Goal: Task Accomplishment & Management: Use online tool/utility

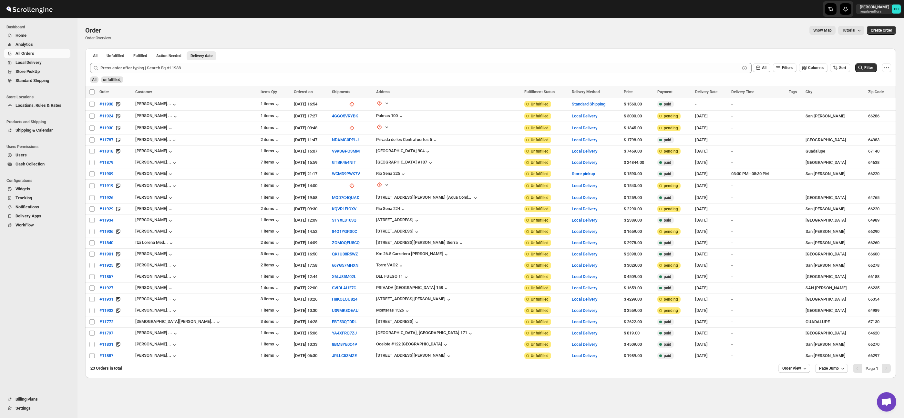
click at [51, 55] on span "All Orders" at bounding box center [42, 53] width 54 height 6
click at [38, 73] on span "Shipments" at bounding box center [35, 71] width 20 height 5
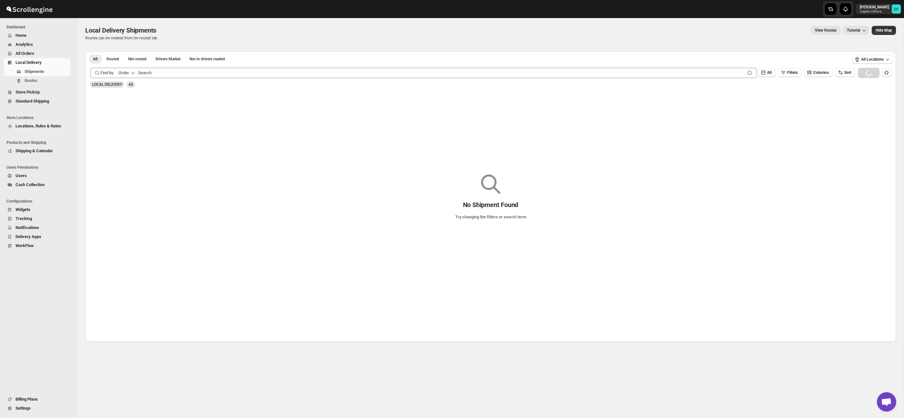
click at [41, 54] on span "All Orders" at bounding box center [42, 53] width 54 height 6
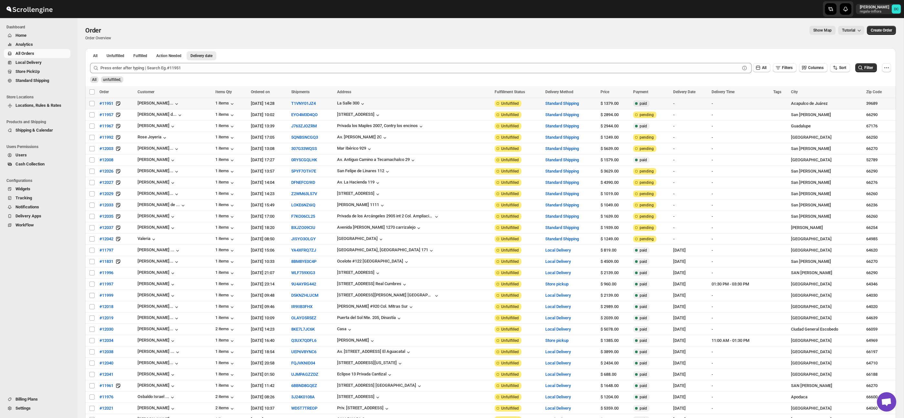
drag, startPoint x: 93, startPoint y: 102, endPoint x: 123, endPoint y: 87, distance: 34.1
click at [93, 102] on input "Select order" at bounding box center [91, 103] width 5 height 5
checkbox input "true"
click at [91, 115] on input "Select order" at bounding box center [91, 114] width 5 height 5
checkbox input "true"
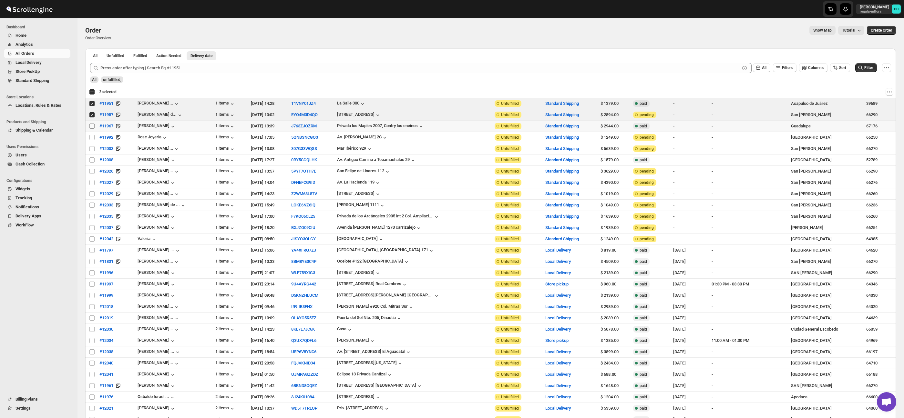
click at [91, 126] on input "Select order" at bounding box center [91, 126] width 5 height 5
checkbox input "true"
click at [91, 138] on input "Select order" at bounding box center [91, 137] width 5 height 5
checkbox input "true"
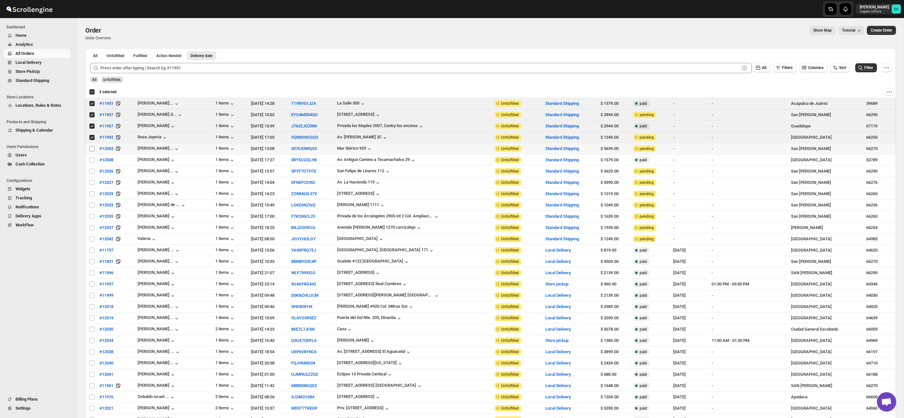
click at [90, 148] on input "Select order" at bounding box center [91, 148] width 5 height 5
checkbox input "true"
click at [92, 161] on input "Select order" at bounding box center [91, 160] width 5 height 5
checkbox input "true"
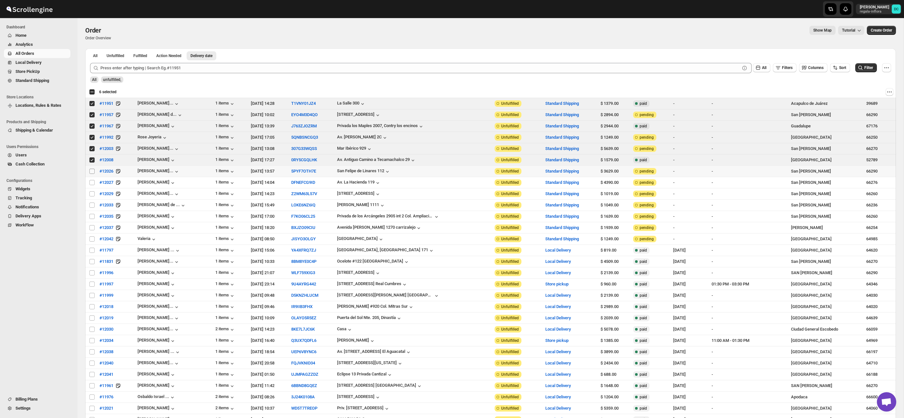
click at [92, 173] on input "Select order" at bounding box center [91, 171] width 5 height 5
checkbox input "true"
click at [92, 183] on input "Select order" at bounding box center [91, 182] width 5 height 5
checkbox input "true"
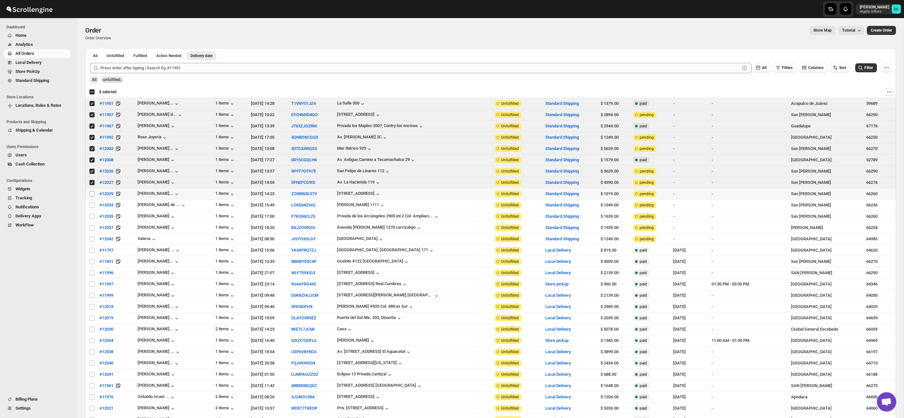
click at [90, 194] on input "Select order" at bounding box center [91, 193] width 5 height 5
checkbox input "true"
drag, startPoint x: 90, startPoint y: 206, endPoint x: 95, endPoint y: 206, distance: 5.5
click at [90, 206] on input "Select order" at bounding box center [91, 205] width 5 height 5
checkbox input "true"
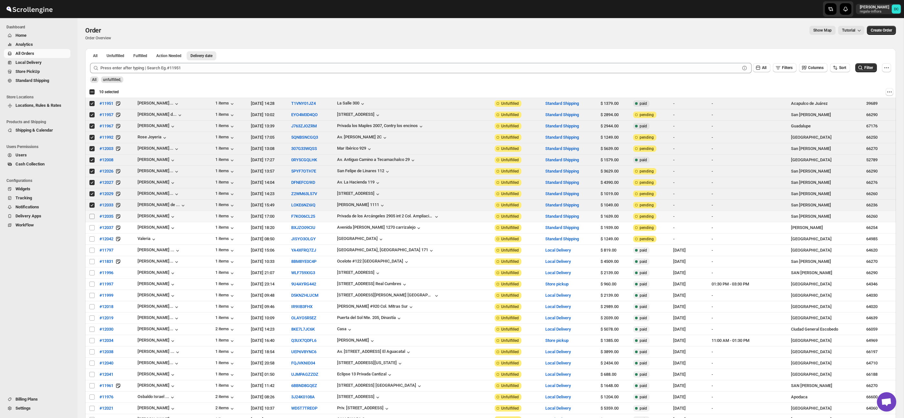
click at [91, 217] on input "Select order" at bounding box center [91, 216] width 5 height 5
checkbox input "true"
click at [94, 229] on input "Select order" at bounding box center [91, 227] width 5 height 5
checkbox input "true"
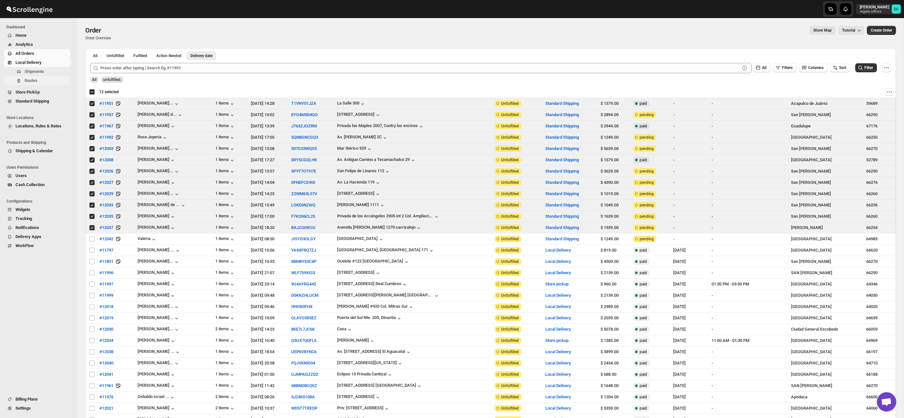
click at [36, 76] on button "Routes" at bounding box center [37, 80] width 67 height 9
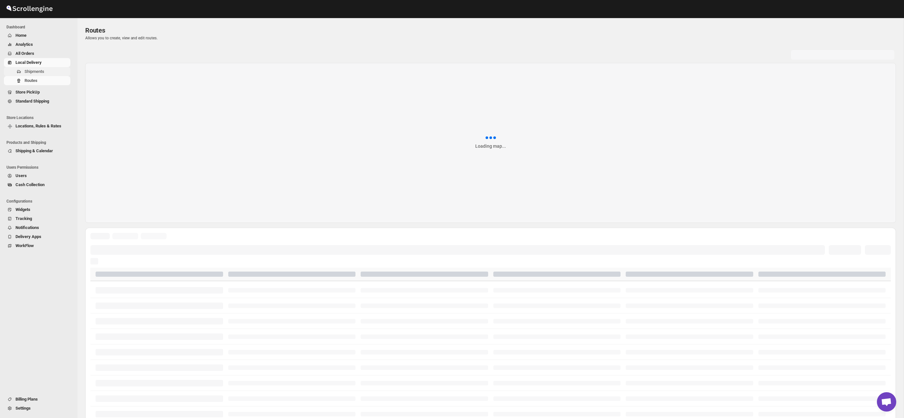
click at [44, 71] on span "Shipments" at bounding box center [35, 71] width 20 height 5
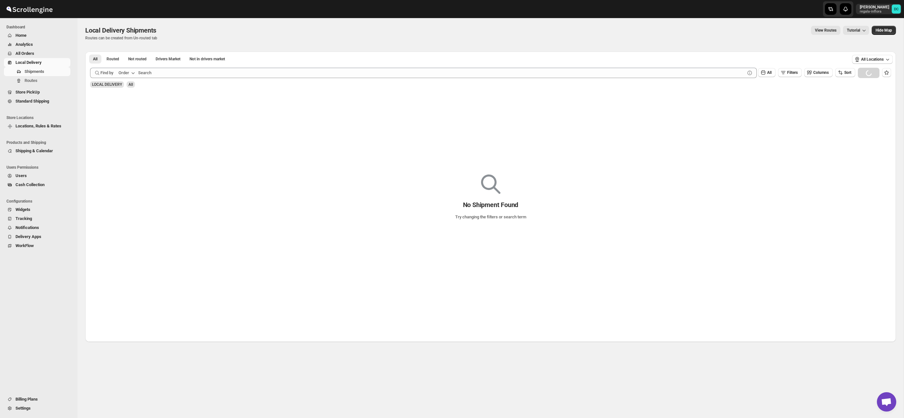
click at [33, 51] on span "All Orders" at bounding box center [24, 53] width 19 height 5
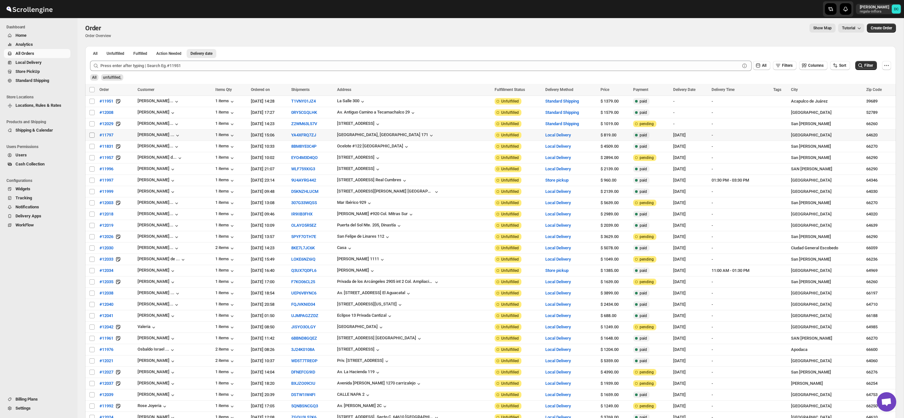
click at [92, 137] on input "Select order" at bounding box center [91, 135] width 5 height 5
checkbox input "true"
click at [93, 148] on input "Select order" at bounding box center [91, 146] width 5 height 5
checkbox input "true"
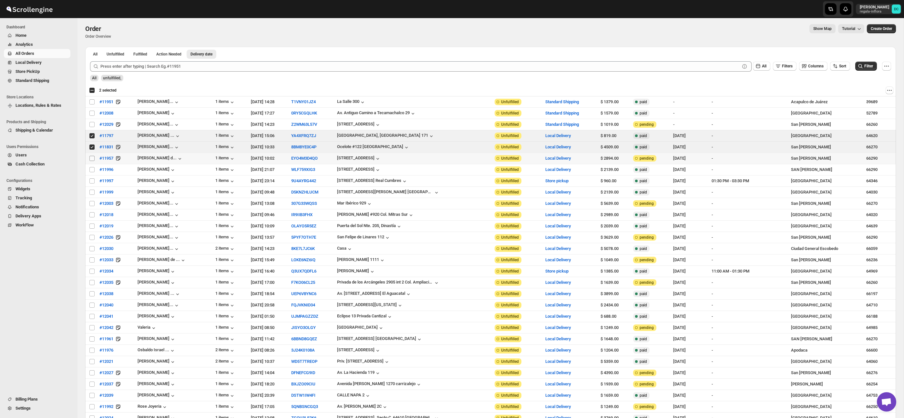
click at [92, 159] on input "Select order" at bounding box center [91, 158] width 5 height 5
checkbox input "true"
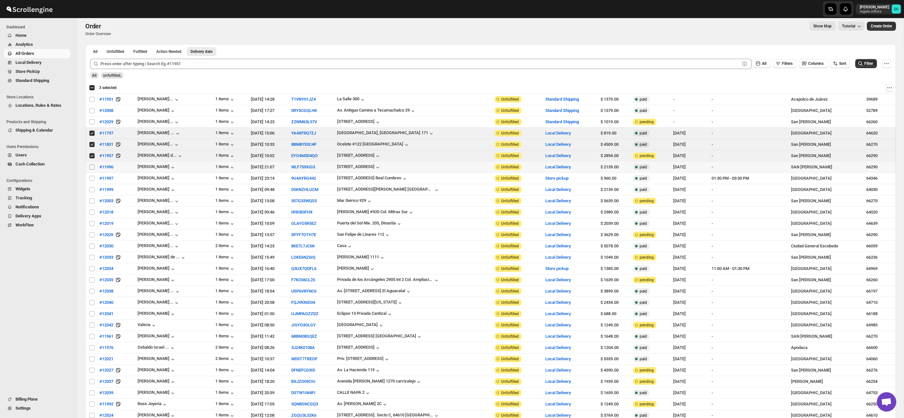
click at [92, 171] on td "Select order" at bounding box center [91, 167] width 12 height 11
checkbox input "true"
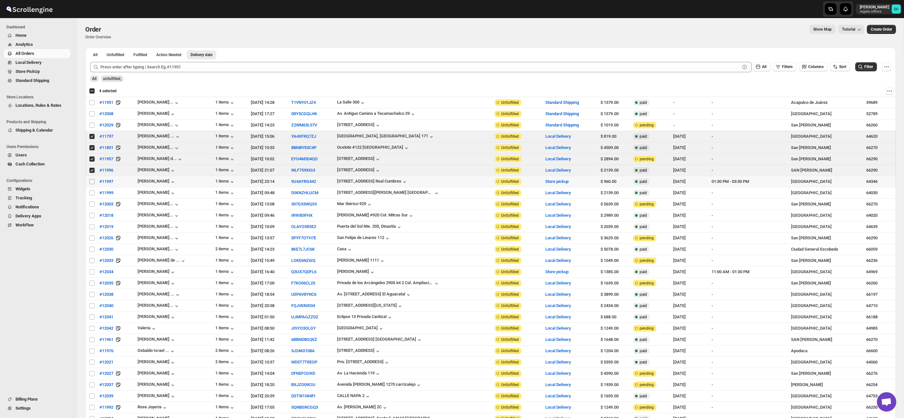
scroll to position [2, 0]
click at [92, 183] on input "Select order" at bounding box center [91, 180] width 5 height 5
checkbox input "true"
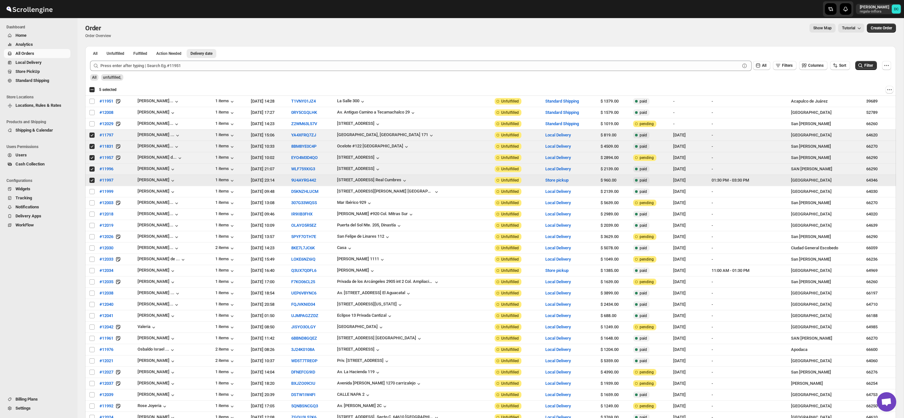
scroll to position [0, 0]
click at [92, 193] on input "Select order" at bounding box center [91, 192] width 5 height 5
checkbox input "true"
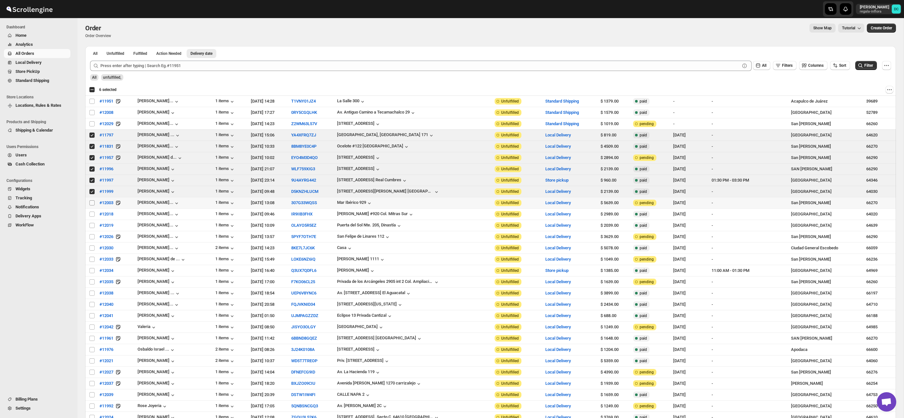
click at [94, 206] on span at bounding box center [92, 203] width 6 height 6
click at [94, 206] on input "Select order" at bounding box center [91, 202] width 5 height 5
click at [92, 205] on input "Select order" at bounding box center [91, 203] width 5 height 5
checkbox input "true"
click at [92, 215] on input "Select order" at bounding box center [91, 214] width 5 height 5
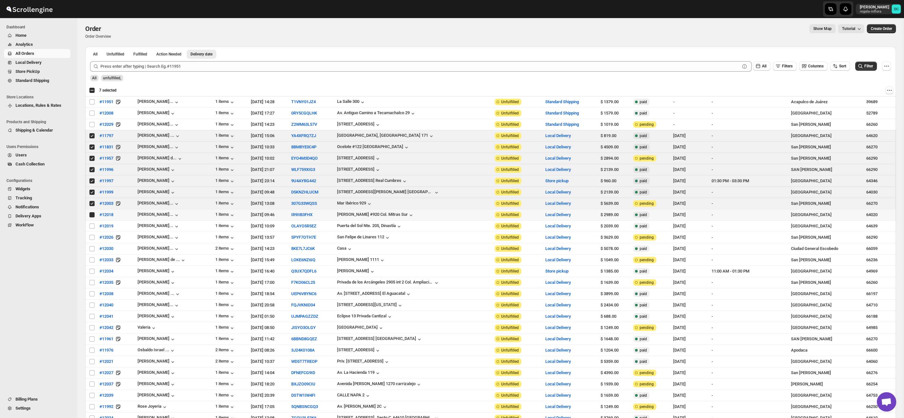
checkbox input "true"
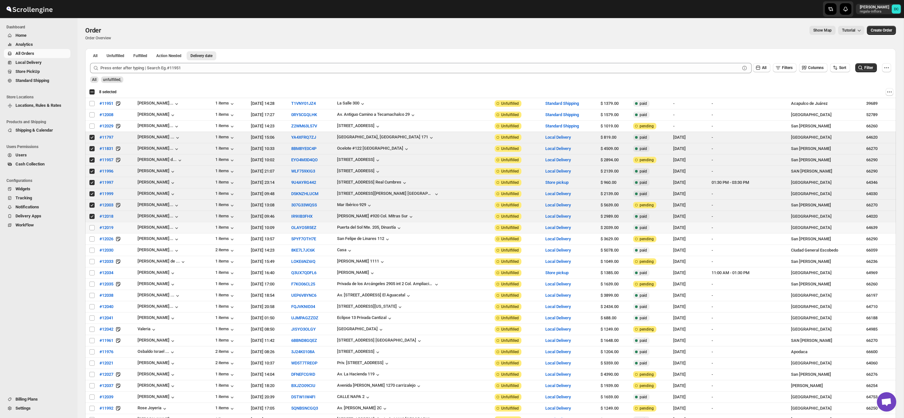
click at [91, 230] on td "Select order" at bounding box center [91, 227] width 12 height 11
checkbox input "true"
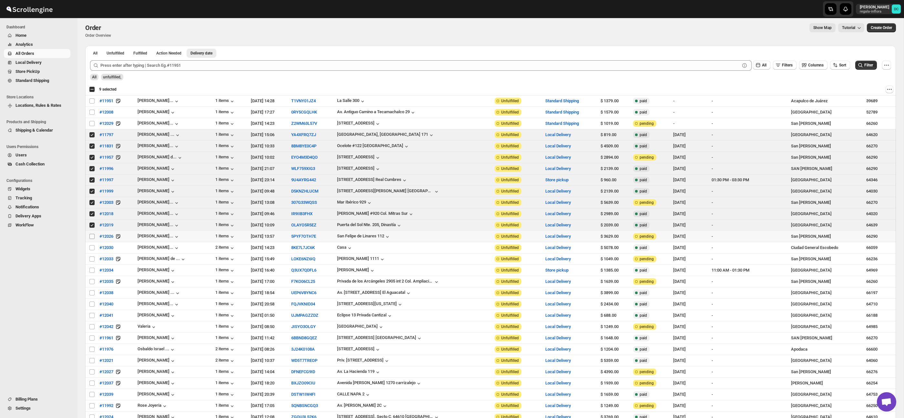
click at [91, 240] on td "Select order" at bounding box center [91, 236] width 12 height 11
checkbox input "true"
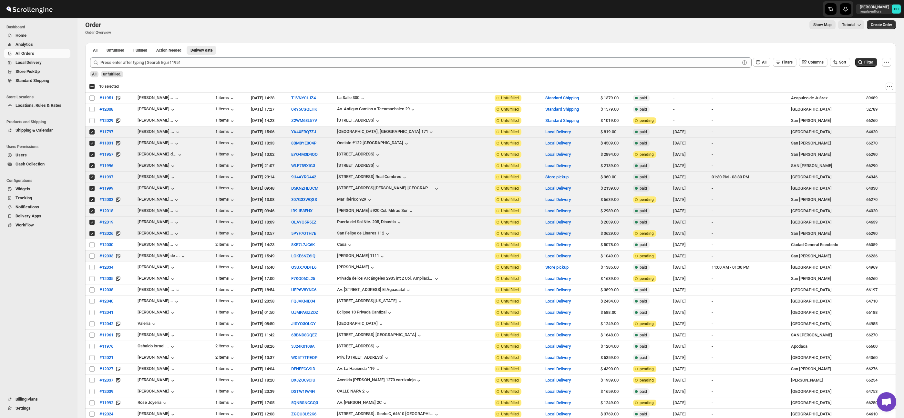
click at [92, 252] on td "Select order" at bounding box center [91, 256] width 12 height 11
checkbox input "true"
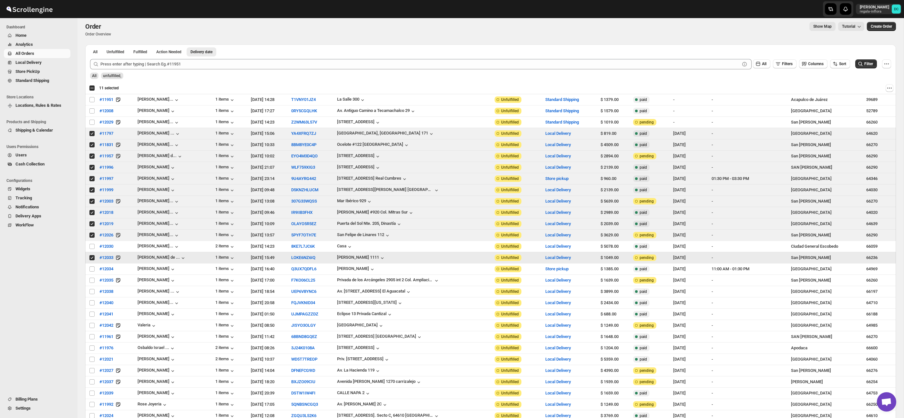
scroll to position [2, 0]
click at [91, 247] on input "Select order" at bounding box center [91, 246] width 5 height 5
checkbox input "true"
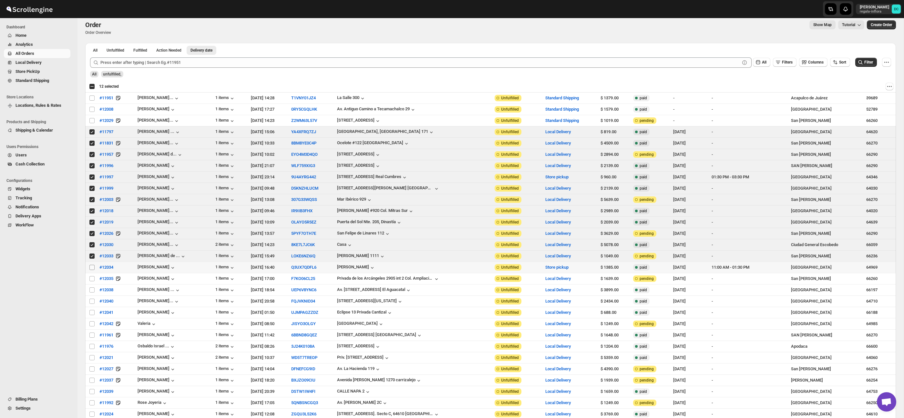
click at [91, 270] on input "Select order" at bounding box center [91, 267] width 5 height 5
checkbox input "true"
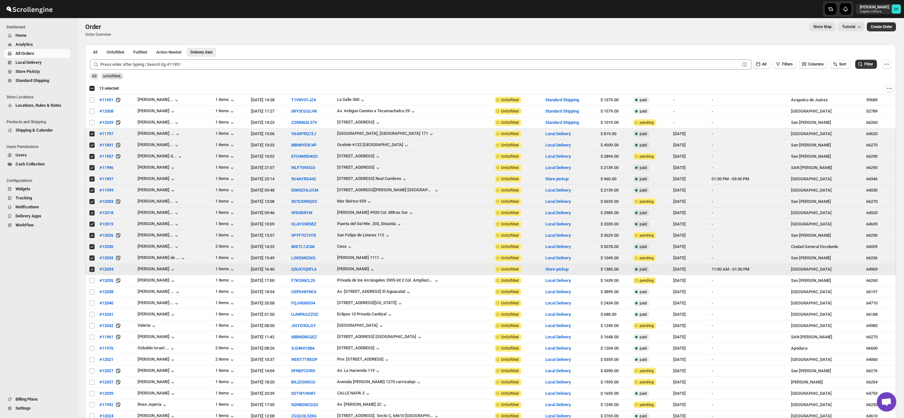
scroll to position [0, 0]
click at [92, 284] on span at bounding box center [92, 282] width 6 height 6
click at [92, 284] on input "Select order" at bounding box center [91, 281] width 5 height 5
checkbox input "false"
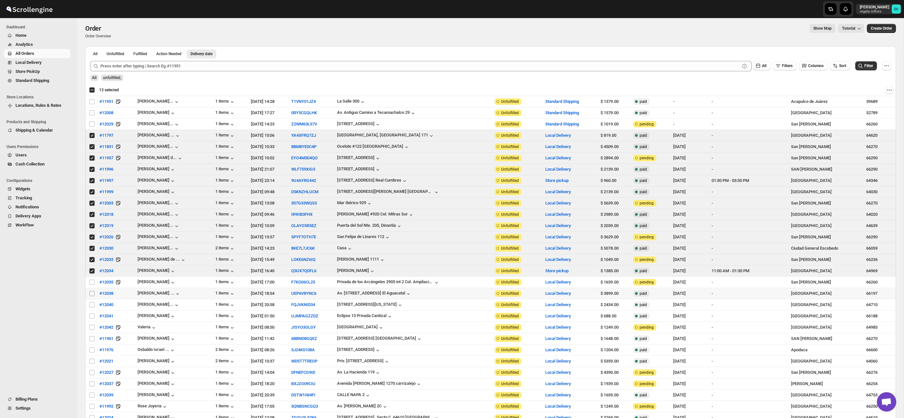
click at [92, 295] on input "Select order" at bounding box center [91, 293] width 5 height 5
checkbox input "true"
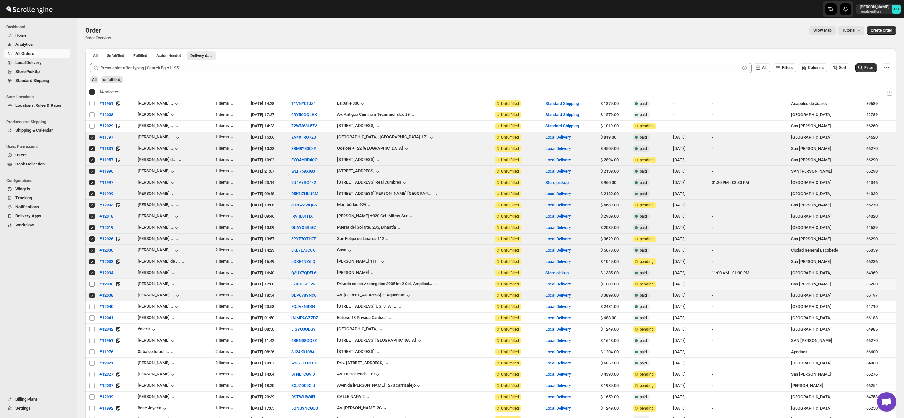
click at [92, 285] on input "Select order" at bounding box center [91, 284] width 5 height 5
checkbox input "true"
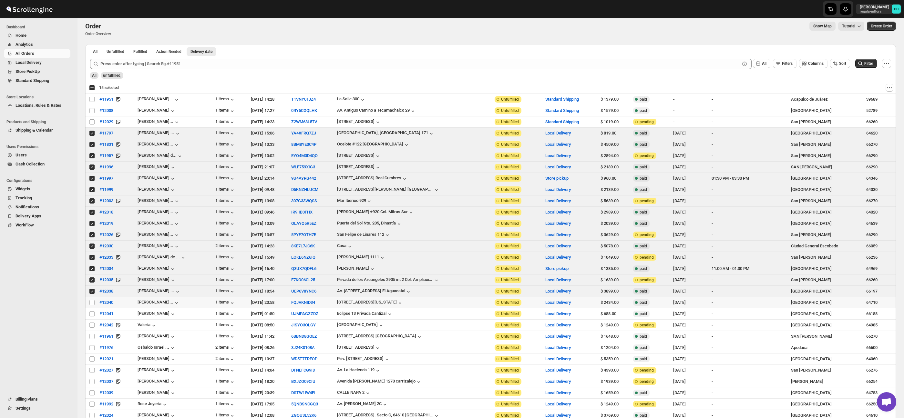
click at [92, 301] on span at bounding box center [92, 303] width 6 height 6
click at [92, 301] on input "Select order" at bounding box center [91, 302] width 5 height 5
click at [91, 304] on input "Select order" at bounding box center [91, 304] width 5 height 5
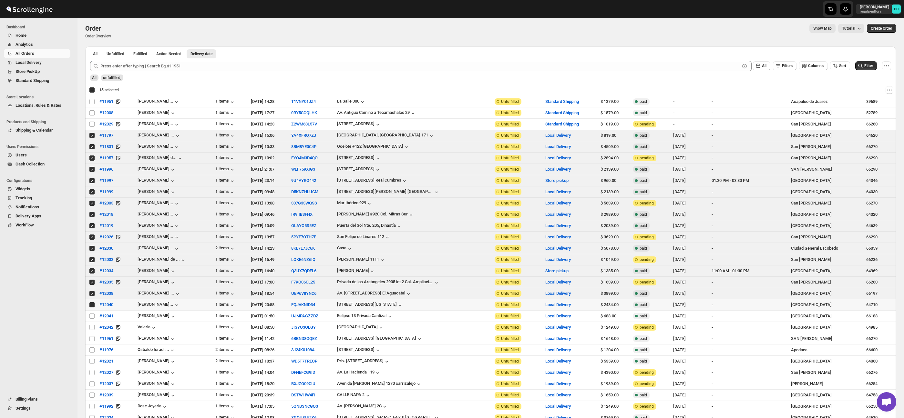
checkbox input "true"
click at [91, 319] on td "Select order" at bounding box center [91, 315] width 12 height 11
checkbox input "true"
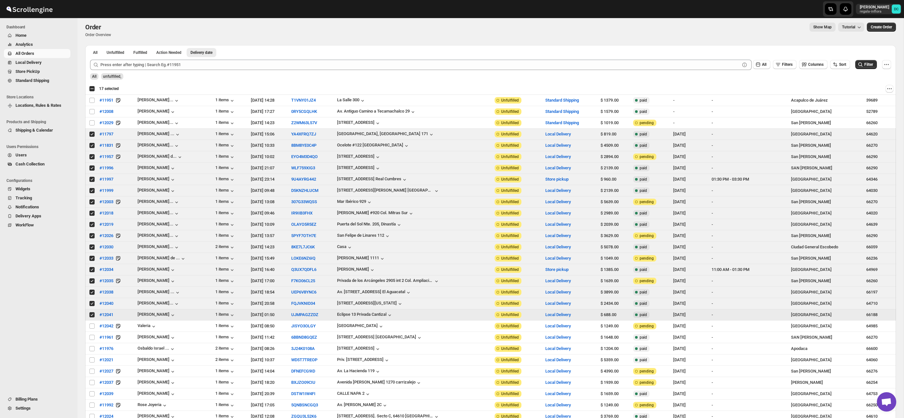
scroll to position [1, 0]
click at [91, 328] on input "Select order" at bounding box center [91, 326] width 5 height 5
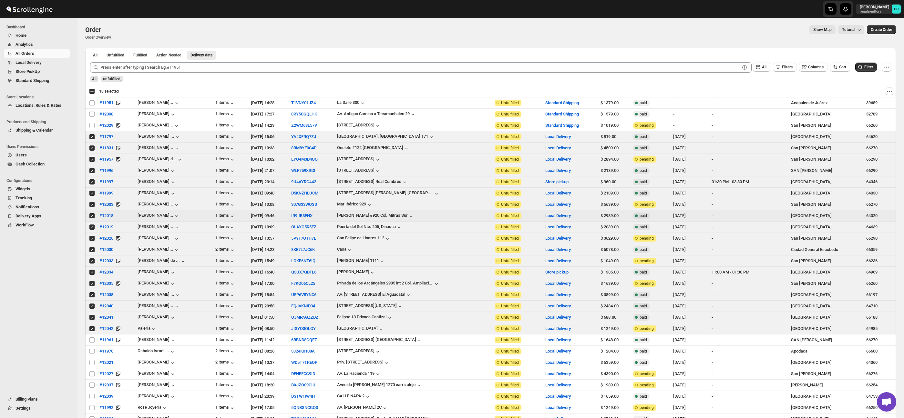
scroll to position [0, 0]
drag, startPoint x: 93, startPoint y: 328, endPoint x: 94, endPoint y: 320, distance: 8.1
click at [93, 328] on input "Select order" at bounding box center [91, 329] width 5 height 5
checkbox input "false"
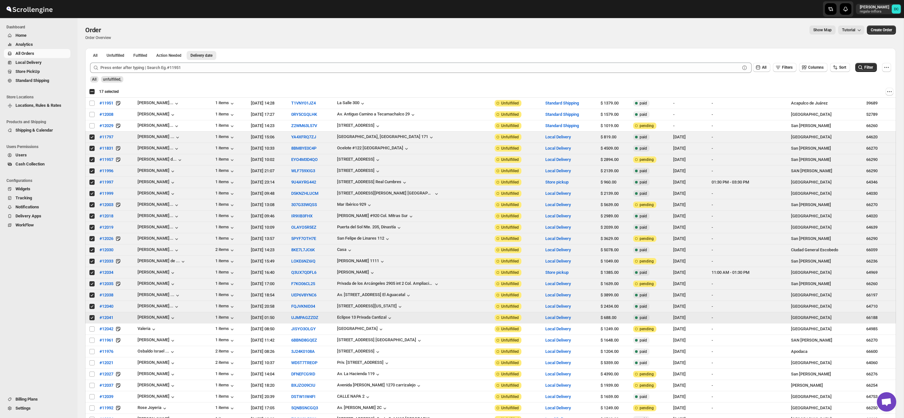
drag, startPoint x: 94, startPoint y: 320, endPoint x: 94, endPoint y: 314, distance: 5.8
click at [94, 319] on input "Select order" at bounding box center [91, 317] width 5 height 5
checkbox input "false"
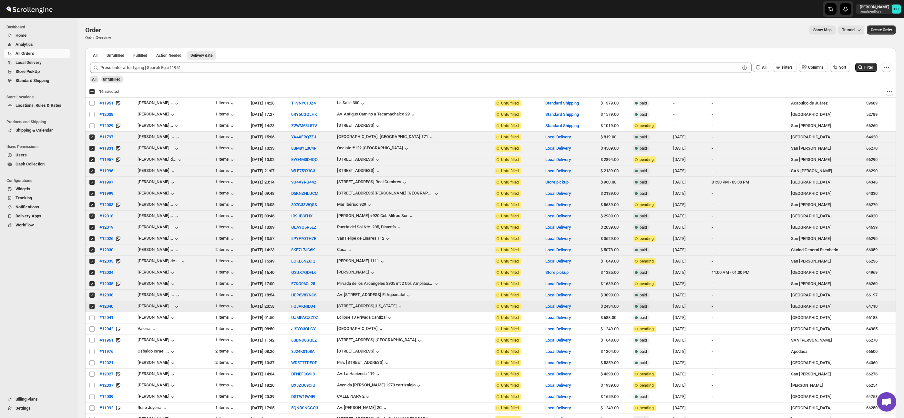
click at [92, 308] on input "Select order" at bounding box center [91, 306] width 5 height 5
checkbox input "false"
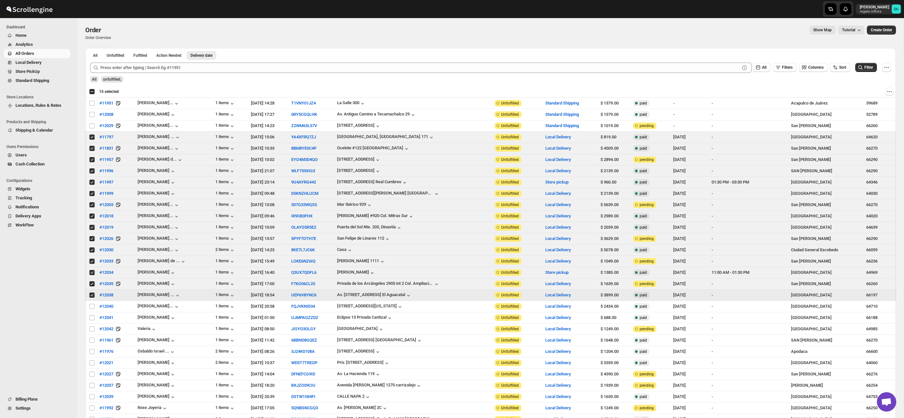
click at [91, 297] on input "Select order" at bounding box center [91, 295] width 5 height 5
checkbox input "false"
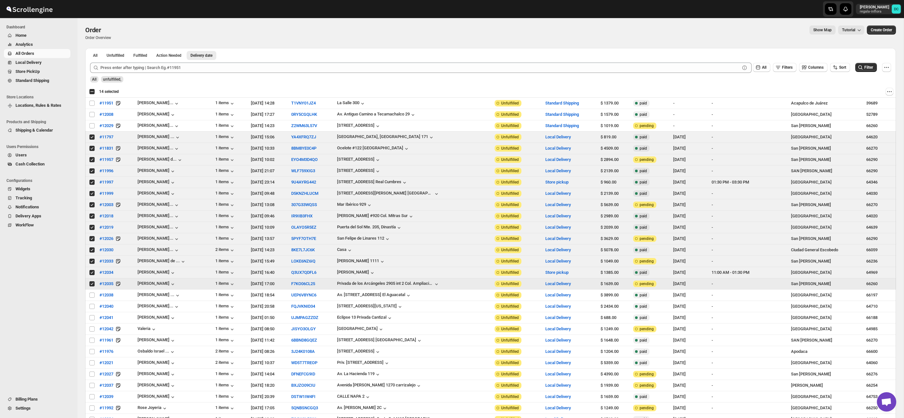
drag, startPoint x: 93, startPoint y: 284, endPoint x: 93, endPoint y: 280, distance: 3.6
click at [93, 283] on input "Select order" at bounding box center [91, 284] width 5 height 5
checkbox input "false"
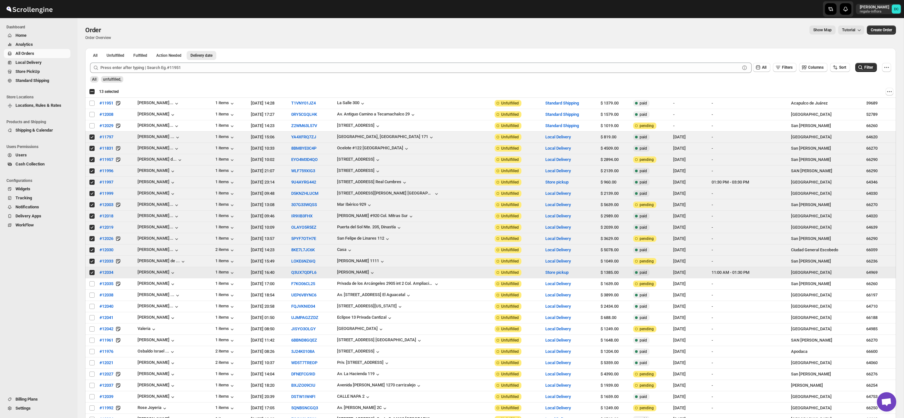
click at [92, 275] on input "Select order" at bounding box center [91, 272] width 5 height 5
checkbox input "false"
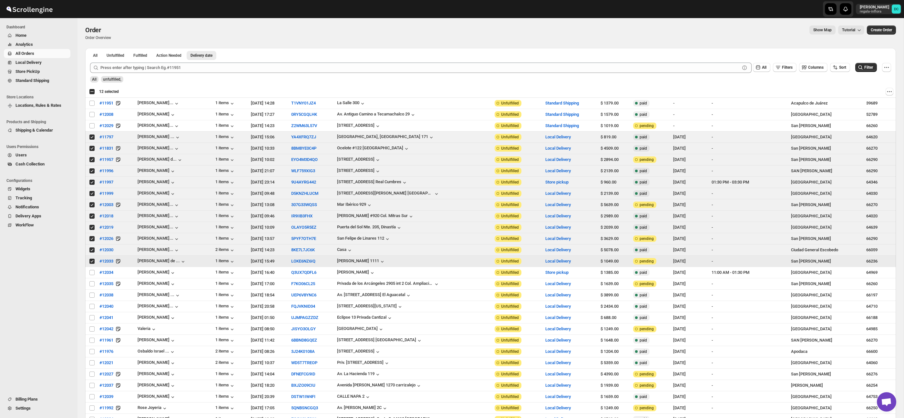
click at [93, 262] on input "Select order" at bounding box center [91, 261] width 5 height 5
checkbox input "false"
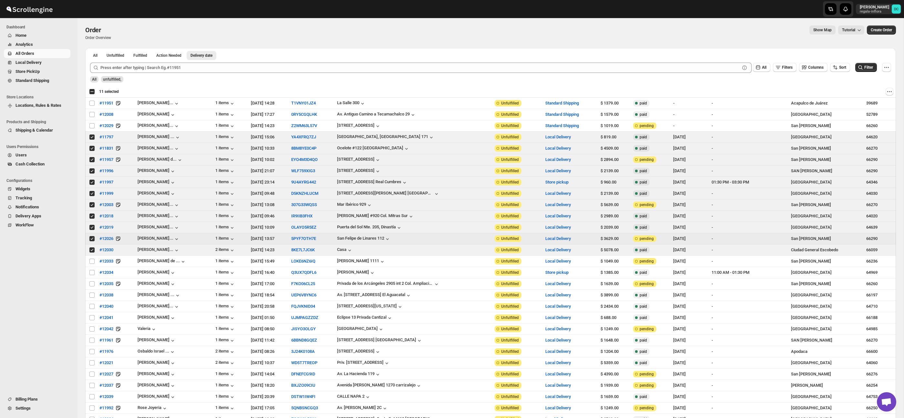
drag, startPoint x: 91, startPoint y: 241, endPoint x: 91, endPoint y: 250, distance: 9.0
click at [91, 241] on input "Select order" at bounding box center [91, 238] width 5 height 5
checkbox input "false"
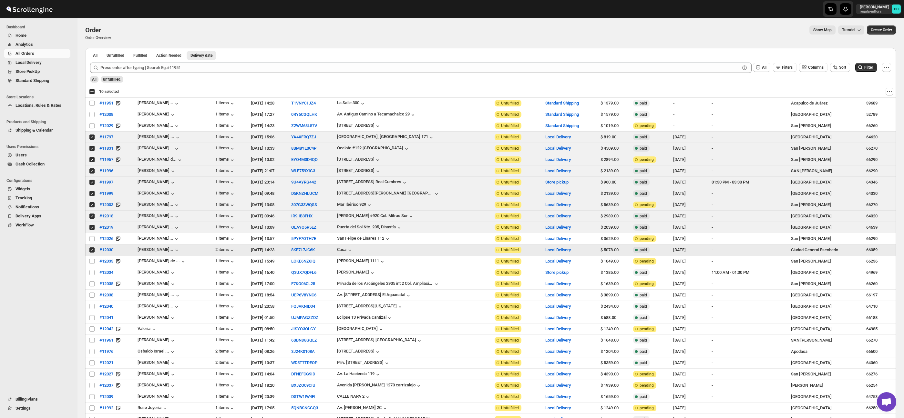
click at [91, 253] on input "Select order" at bounding box center [91, 250] width 5 height 5
checkbox input "false"
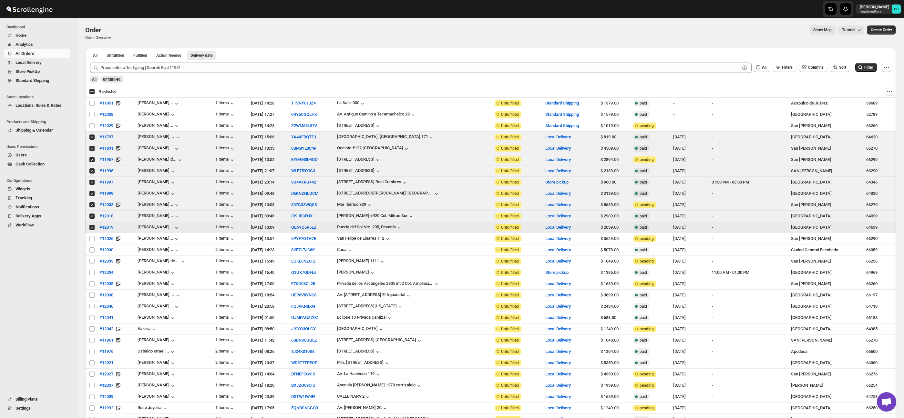
drag, startPoint x: 90, startPoint y: 229, endPoint x: 90, endPoint y: 223, distance: 5.8
click at [90, 228] on input "Select order" at bounding box center [91, 227] width 5 height 5
checkbox input "false"
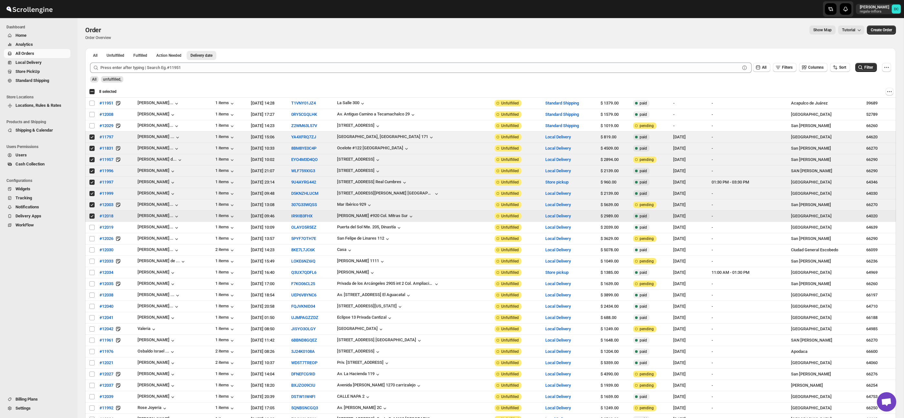
click at [92, 217] on input "Select order" at bounding box center [91, 216] width 5 height 5
checkbox input "false"
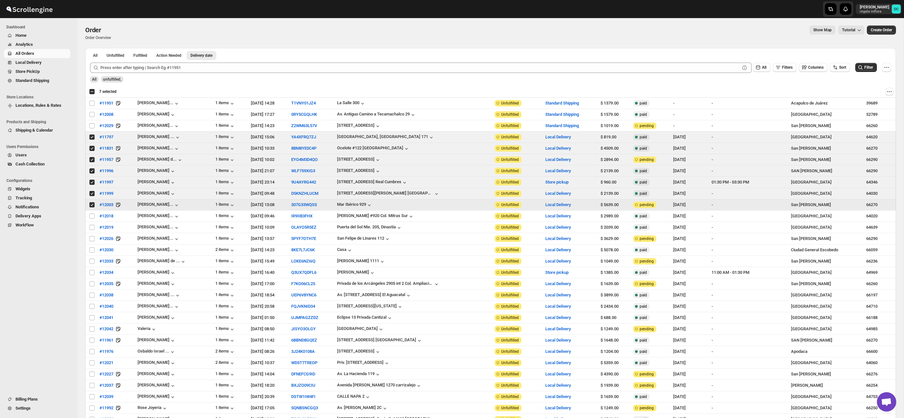
click at [92, 203] on input "Select order" at bounding box center [91, 204] width 5 height 5
checkbox input "false"
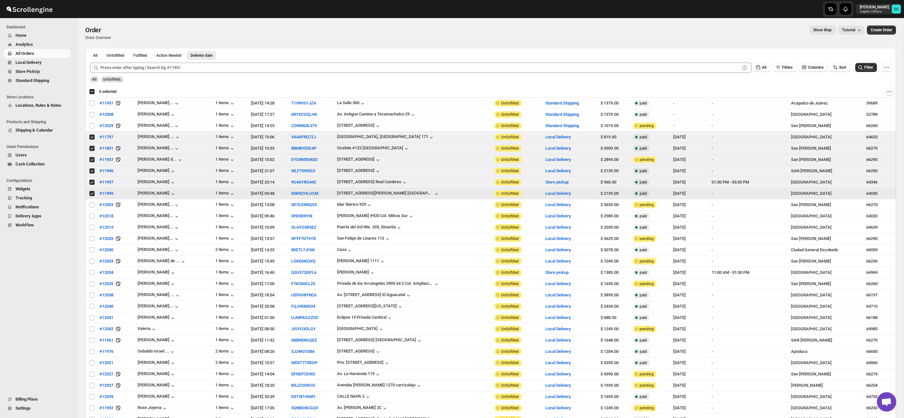
drag, startPoint x: 93, startPoint y: 194, endPoint x: 92, endPoint y: 190, distance: 4.3
click at [93, 194] on input "Select order" at bounding box center [91, 193] width 5 height 5
checkbox input "false"
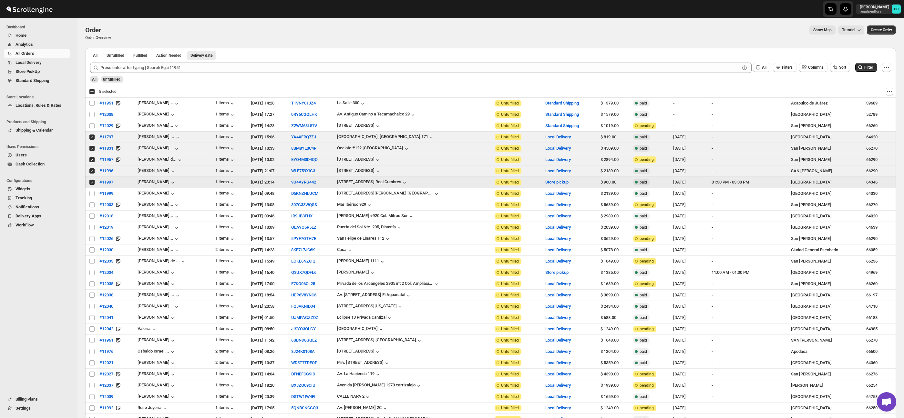
click at [92, 183] on input "Select order" at bounding box center [91, 182] width 5 height 5
checkbox input "false"
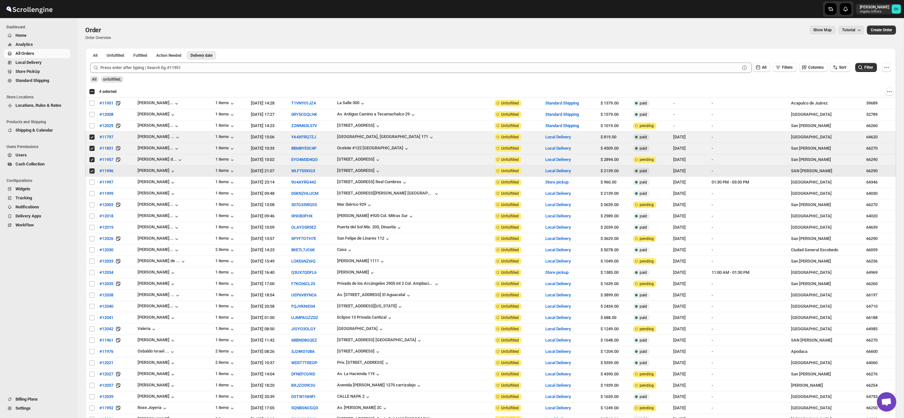
click at [92, 172] on input "Select order" at bounding box center [91, 171] width 5 height 5
checkbox input "false"
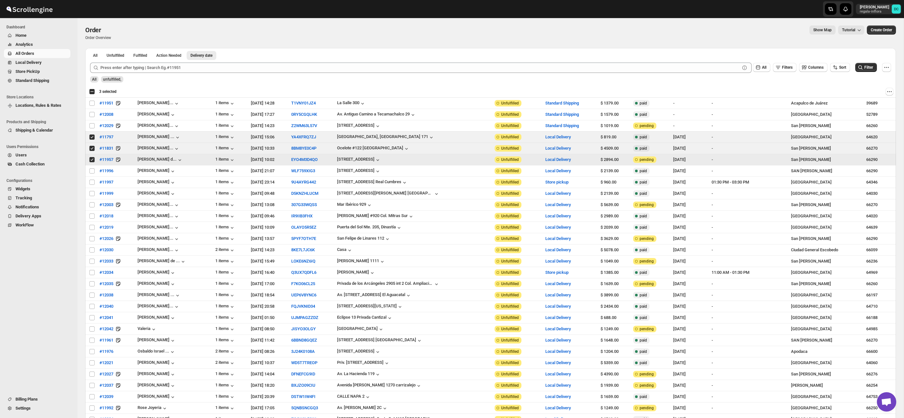
click at [91, 159] on input "Select order" at bounding box center [91, 159] width 5 height 5
checkbox input "false"
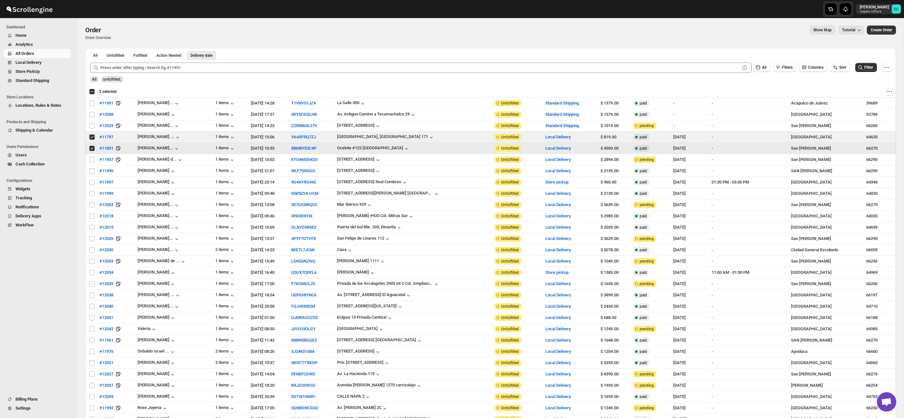
click at [92, 150] on input "Select order" at bounding box center [91, 148] width 5 height 5
checkbox input "false"
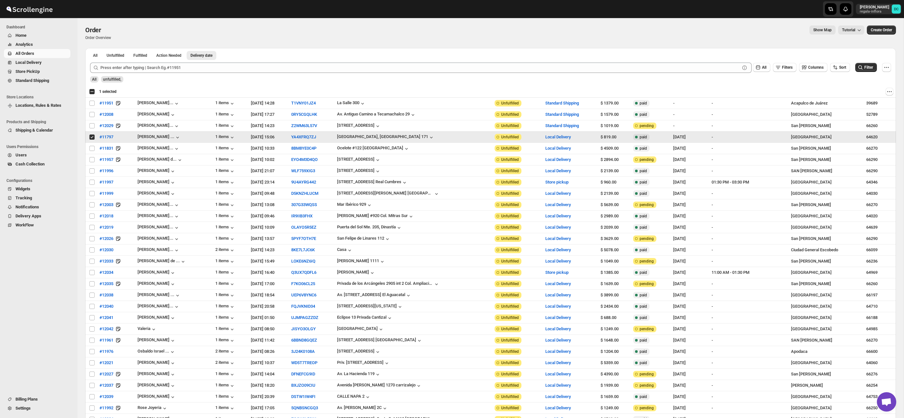
click at [92, 139] on input "Select order" at bounding box center [91, 137] width 5 height 5
checkbox input "false"
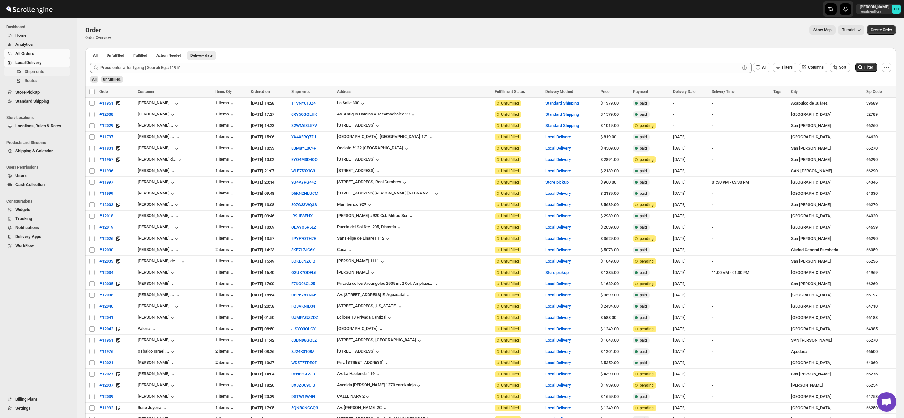
click at [44, 73] on span "Shipments" at bounding box center [35, 71] width 20 height 5
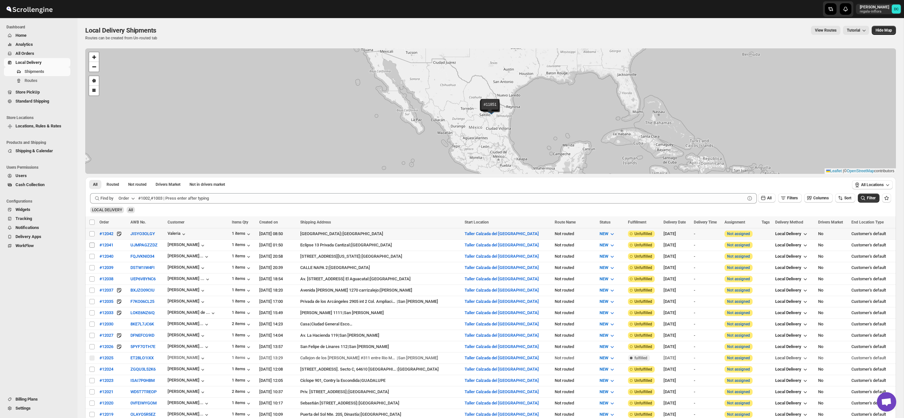
drag, startPoint x: 93, startPoint y: 234, endPoint x: 93, endPoint y: 245, distance: 10.7
click at [93, 234] on input "Select shipment" at bounding box center [91, 233] width 5 height 5
checkbox input "true"
click at [92, 246] on input "Select shipment" at bounding box center [91, 245] width 5 height 5
checkbox input "true"
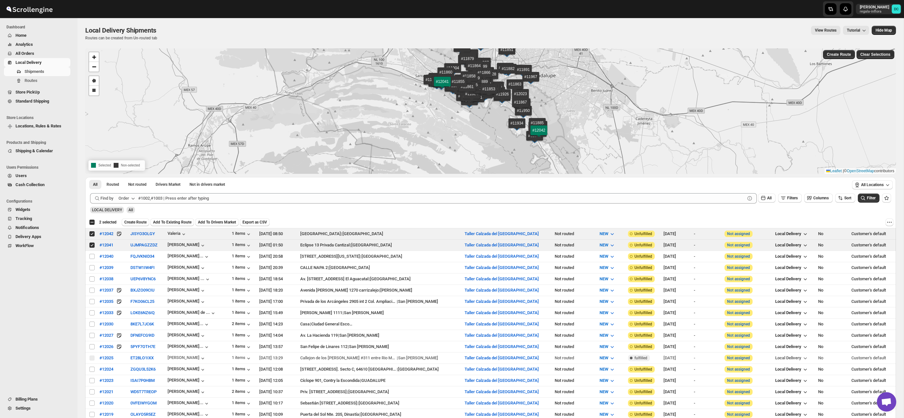
click at [32, 55] on span "All Orders" at bounding box center [24, 53] width 19 height 5
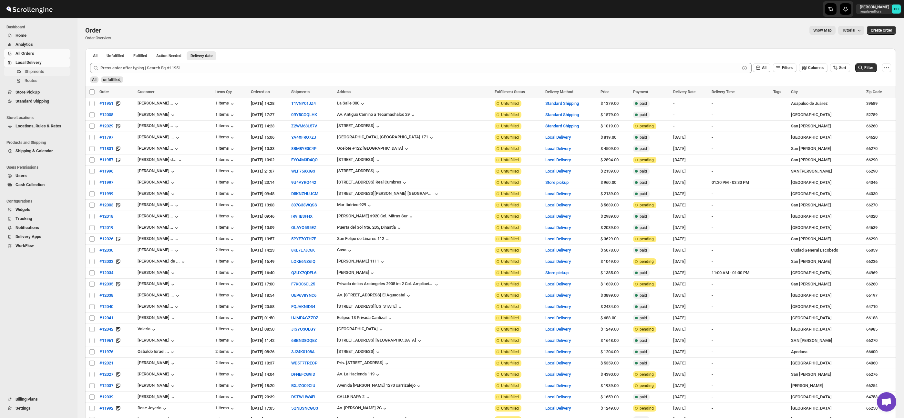
click at [45, 74] on span "Shipments" at bounding box center [47, 71] width 45 height 6
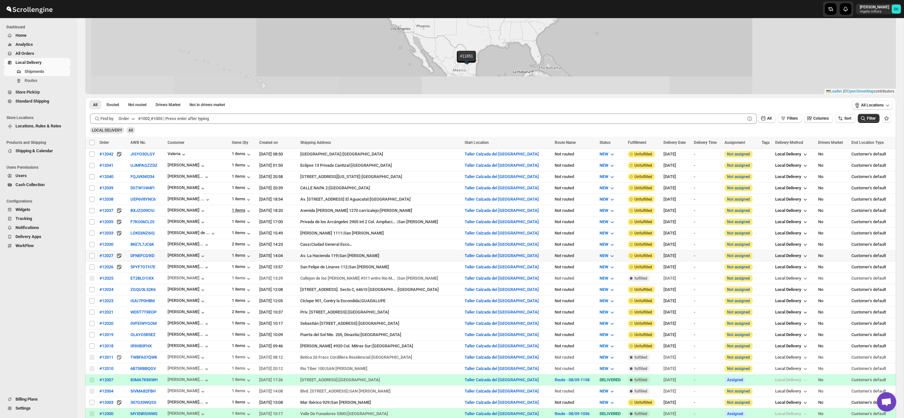
scroll to position [91, 0]
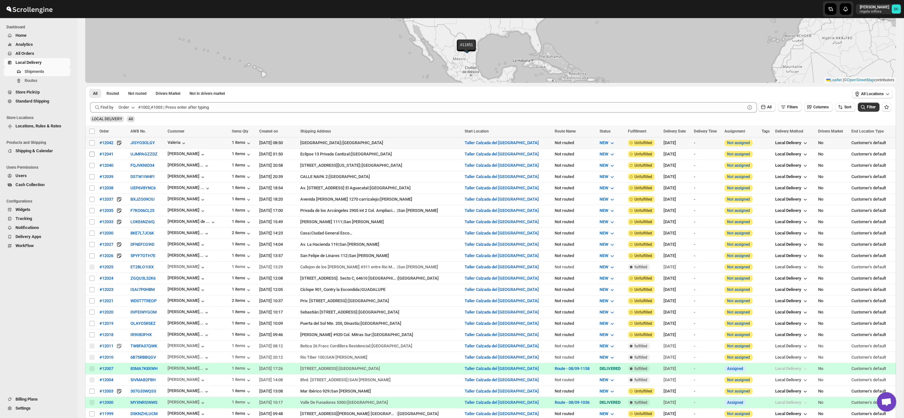
drag, startPoint x: 93, startPoint y: 143, endPoint x: 92, endPoint y: 154, distance: 11.7
click at [93, 143] on input "Select shipment" at bounding box center [91, 142] width 5 height 5
checkbox input "true"
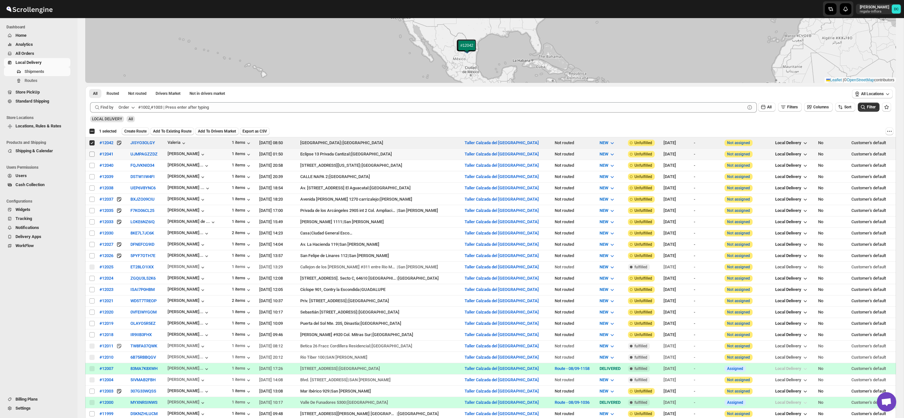
click at [92, 154] on input "Select shipment" at bounding box center [91, 154] width 5 height 5
checkbox input "true"
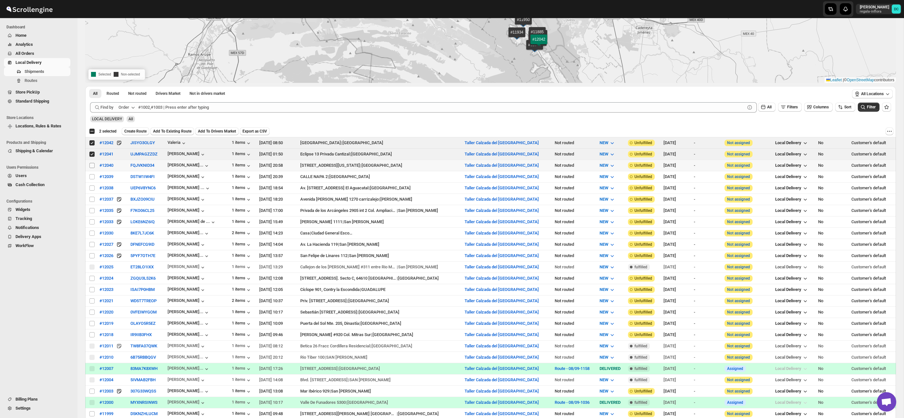
click at [94, 164] on input "Select shipment" at bounding box center [91, 165] width 5 height 5
checkbox input "true"
click at [93, 188] on input "Select shipment" at bounding box center [91, 188] width 5 height 5
checkbox input "true"
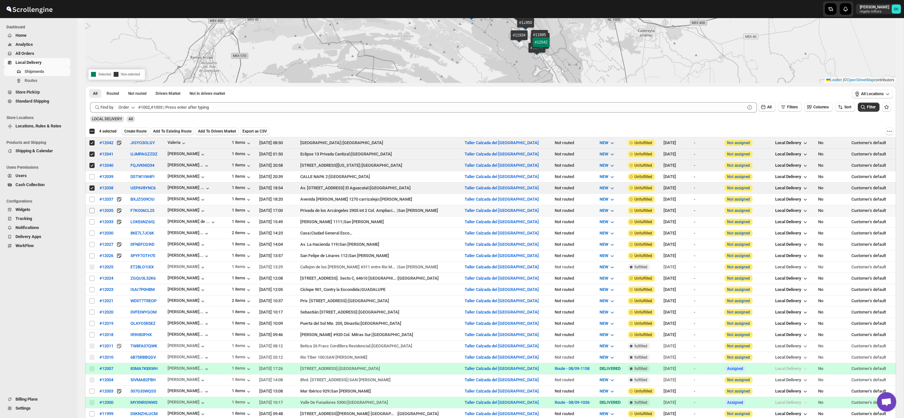
click at [92, 210] on input "Select shipment" at bounding box center [91, 210] width 5 height 5
checkbox input "true"
click at [92, 221] on input "Select shipment" at bounding box center [91, 222] width 5 height 5
checkbox input "true"
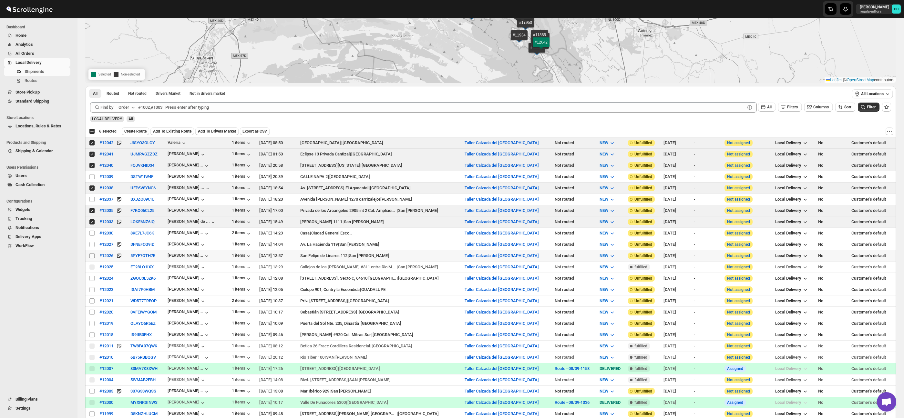
click at [93, 254] on input "Select shipment" at bounding box center [91, 255] width 5 height 5
checkbox input "true"
click at [91, 324] on input "Select shipment" at bounding box center [91, 323] width 5 height 5
checkbox input "true"
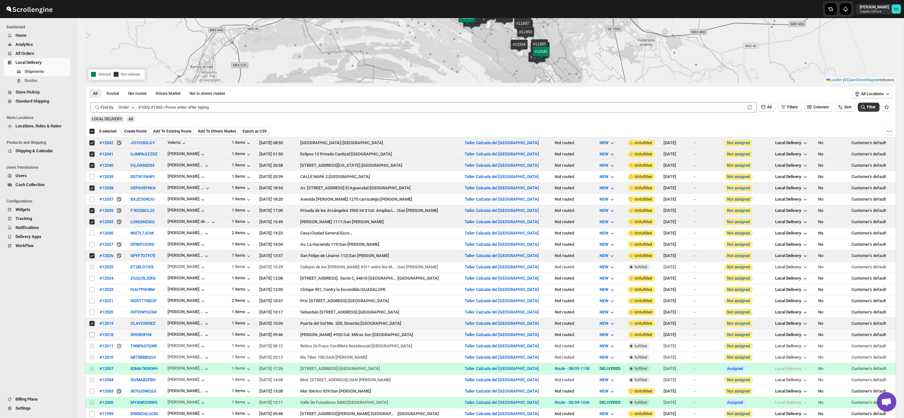
click at [92, 337] on input "Select shipment" at bounding box center [91, 335] width 5 height 5
checkbox input "true"
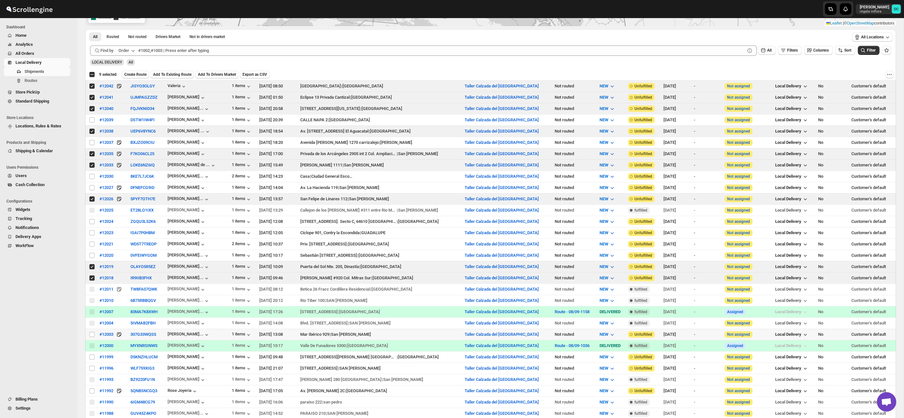
scroll to position [154, 0]
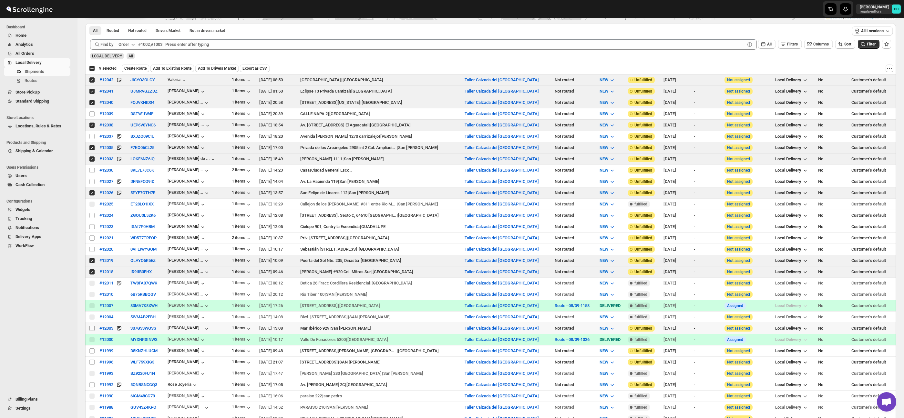
click at [92, 328] on input "Select shipment" at bounding box center [91, 328] width 5 height 5
checkbox input "true"
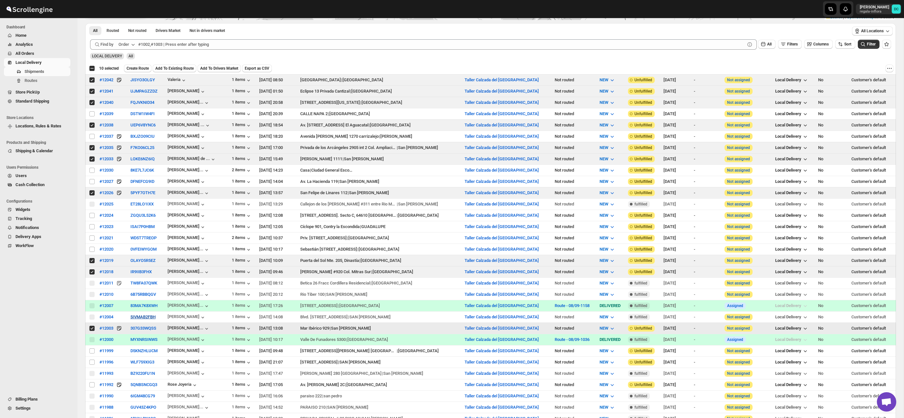
scroll to position [172, 0]
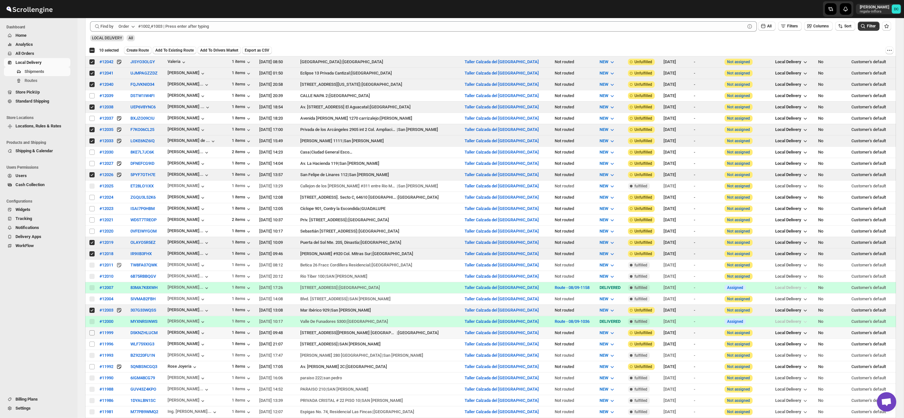
click at [90, 334] on input "Select shipment" at bounding box center [91, 333] width 5 height 5
checkbox input "true"
click at [92, 346] on input "Select shipment" at bounding box center [91, 344] width 5 height 5
checkbox input "true"
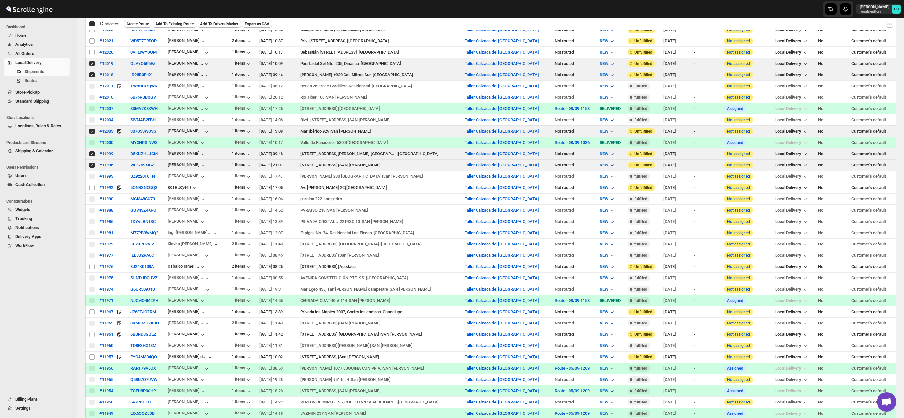
scroll to position [357, 0]
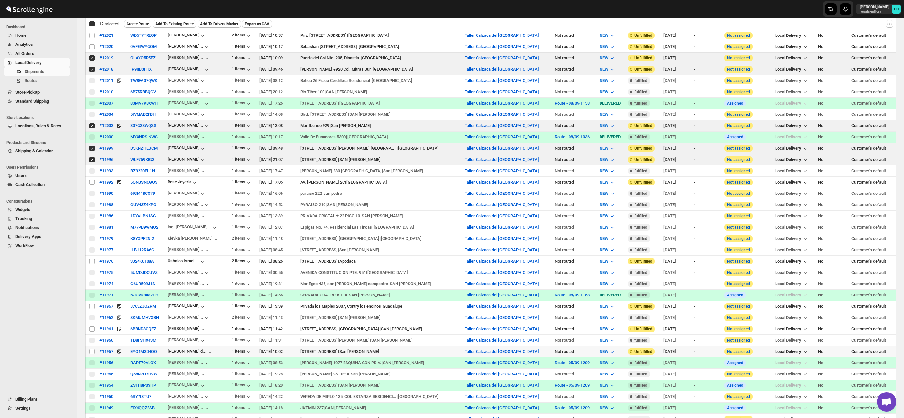
drag, startPoint x: 92, startPoint y: 355, endPoint x: 146, endPoint y: 338, distance: 56.5
click at [92, 354] on input "Select shipment" at bounding box center [91, 351] width 5 height 5
checkbox input "true"
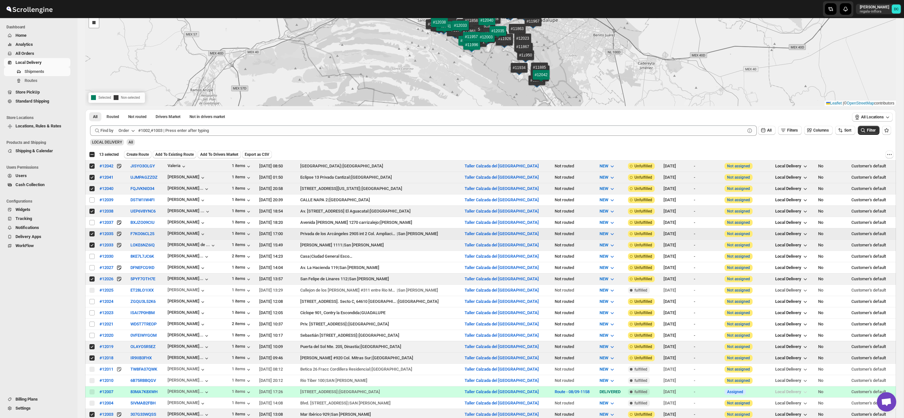
scroll to position [0, 0]
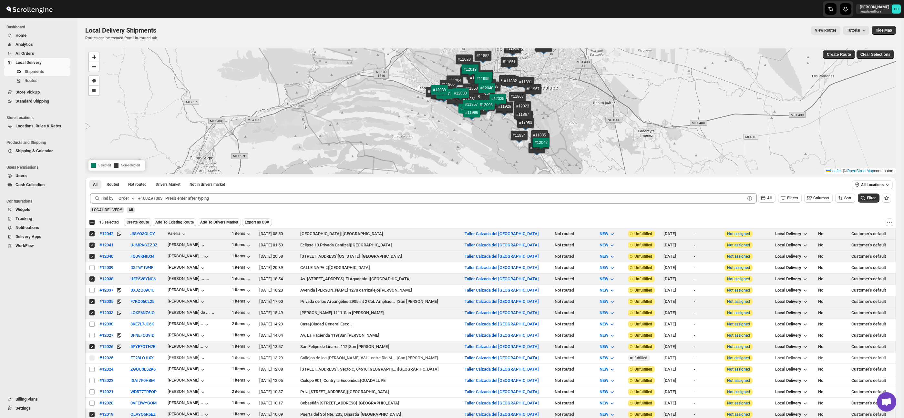
click at [138, 219] on button "Create Route" at bounding box center [137, 223] width 27 height 8
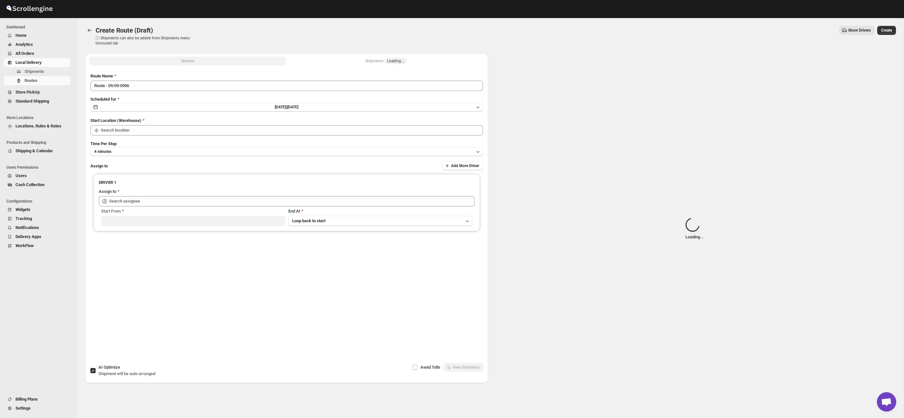
type input "Taller Calzada del [GEOGRAPHIC_DATA]"
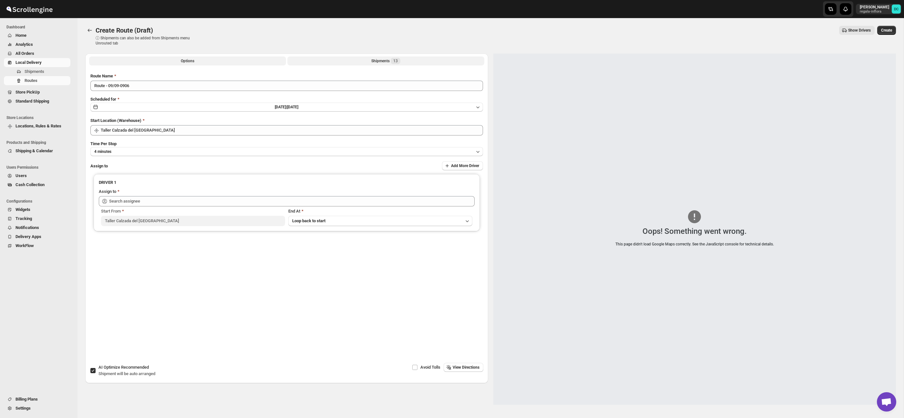
click at [436, 61] on button "Shipments 13" at bounding box center [385, 60] width 197 height 9
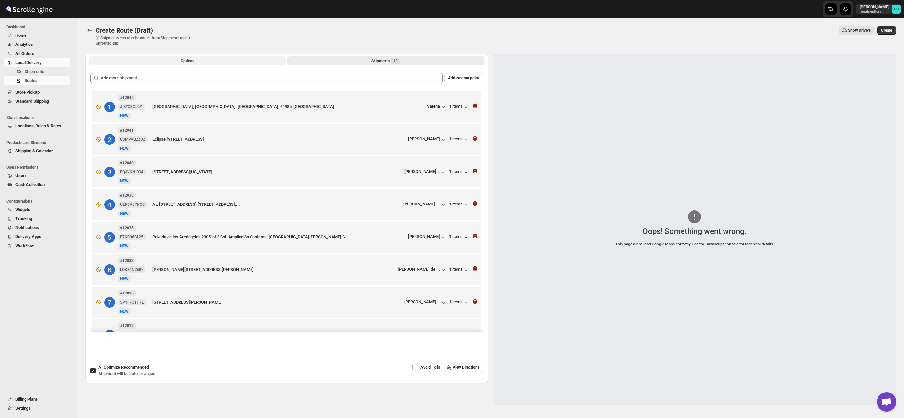
click at [247, 64] on button "Options" at bounding box center [187, 60] width 197 height 9
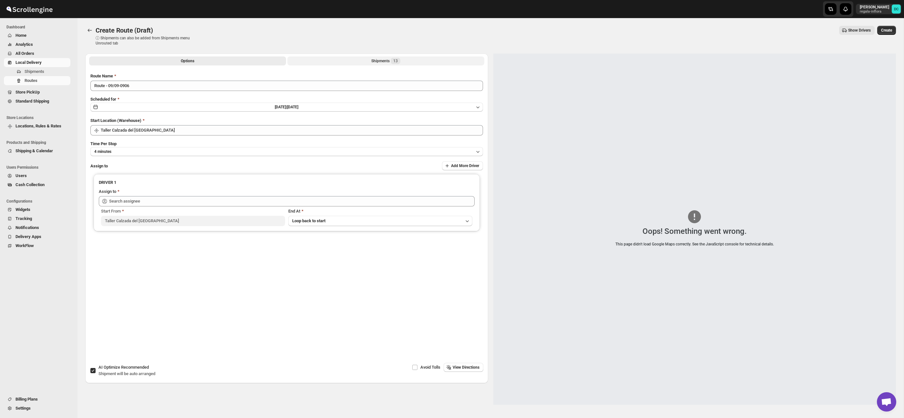
click at [404, 60] on button "Shipments 13" at bounding box center [385, 60] width 197 height 9
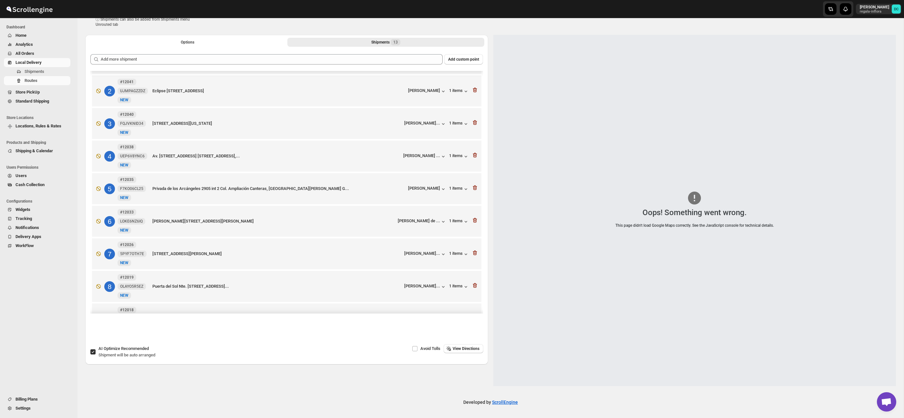
scroll to position [37, 0]
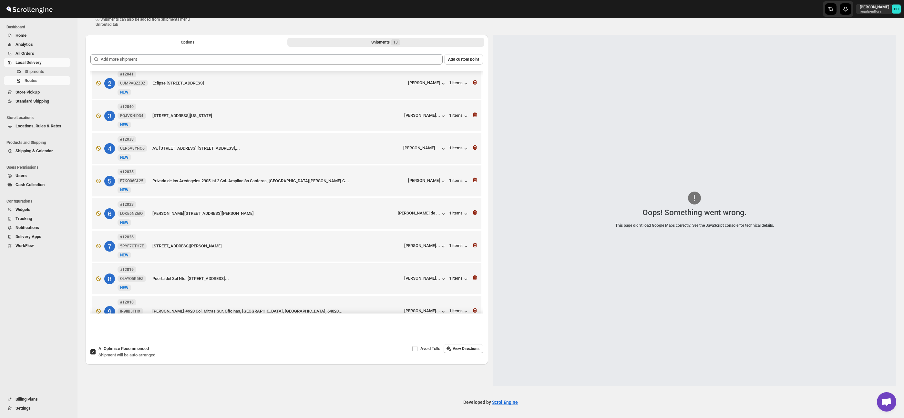
click at [712, 191] on div at bounding box center [694, 198] width 322 height 17
click at [655, 240] on div "Oops! Something went wrong. This page didn't load Google Maps correctly. See th…" at bounding box center [694, 211] width 403 height 352
drag, startPoint x: 698, startPoint y: 210, endPoint x: 721, endPoint y: 221, distance: 25.7
click at [698, 210] on div "Oops! Something went wrong." at bounding box center [694, 213] width 319 height 6
drag, startPoint x: 735, startPoint y: 226, endPoint x: 742, endPoint y: 228, distance: 7.4
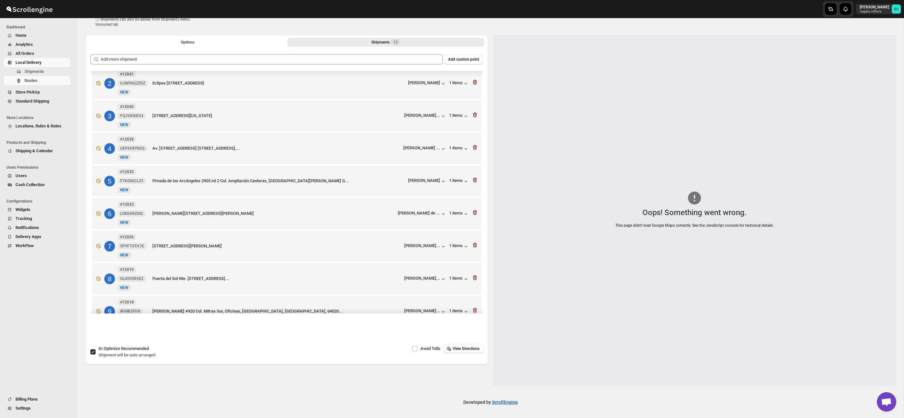
click at [736, 226] on div "This page didn't load Google Maps correctly. See the JavaScript console for tec…" at bounding box center [694, 225] width 319 height 6
drag, startPoint x: 785, startPoint y: 234, endPoint x: 662, endPoint y: 256, distance: 124.6
click at [784, 234] on div "Oops! Something went wrong. This page didn't load Google Maps correctly. See th…" at bounding box center [694, 211] width 403 height 352
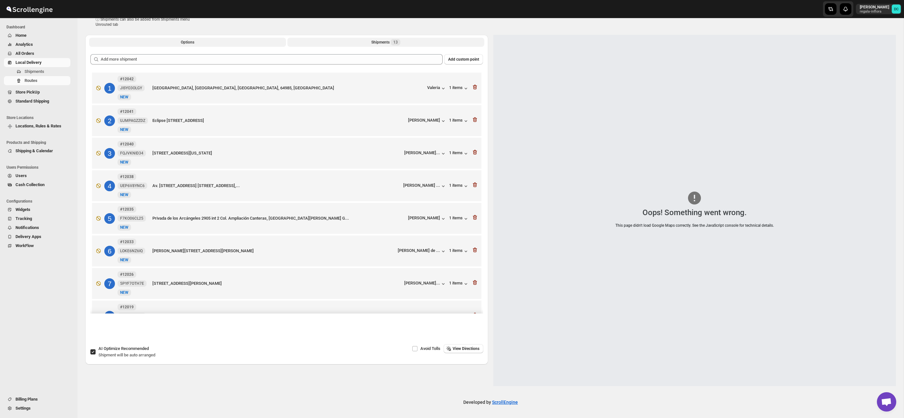
click at [186, 41] on span "Options" at bounding box center [188, 42] width 14 height 5
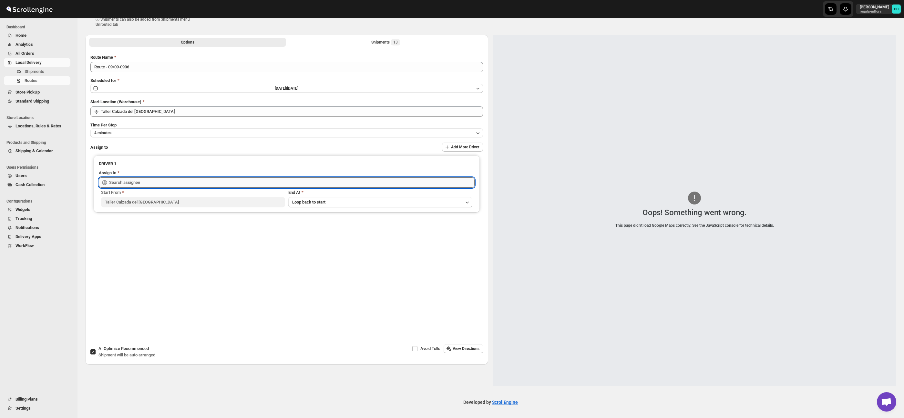
click at [185, 179] on input "text" at bounding box center [291, 183] width 365 height 10
drag, startPoint x: 196, startPoint y: 198, endPoint x: 246, endPoint y: 188, distance: 51.5
click at [196, 198] on div "[PERSON_NAME] ([EMAIL_ADDRESS][DOMAIN_NAME])" at bounding box center [286, 196] width 363 height 6
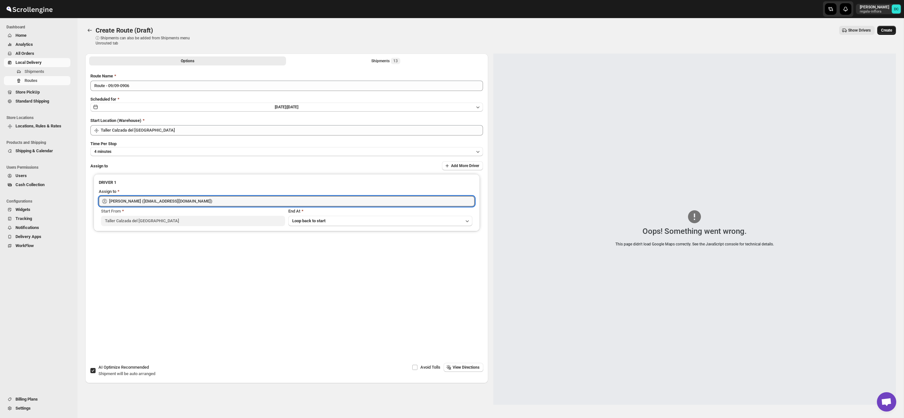
type input "[PERSON_NAME] ([EMAIL_ADDRESS][DOMAIN_NAME])"
click at [887, 35] on button "Create" at bounding box center [886, 30] width 19 height 9
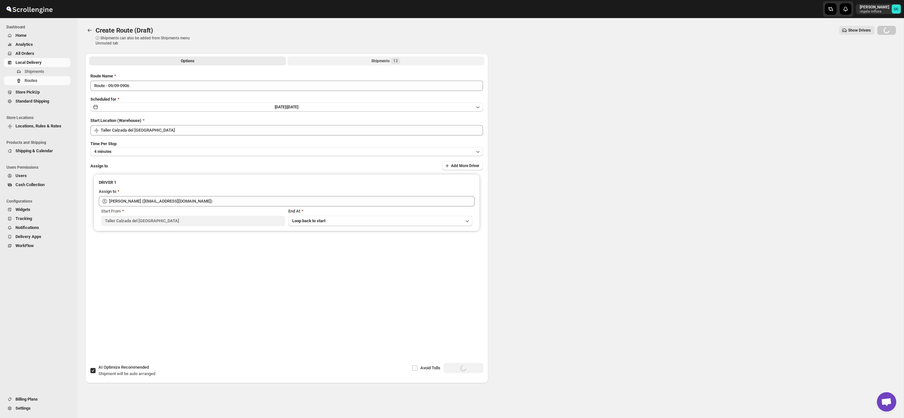
click at [386, 65] on button "Shipments 13" at bounding box center [385, 60] width 197 height 9
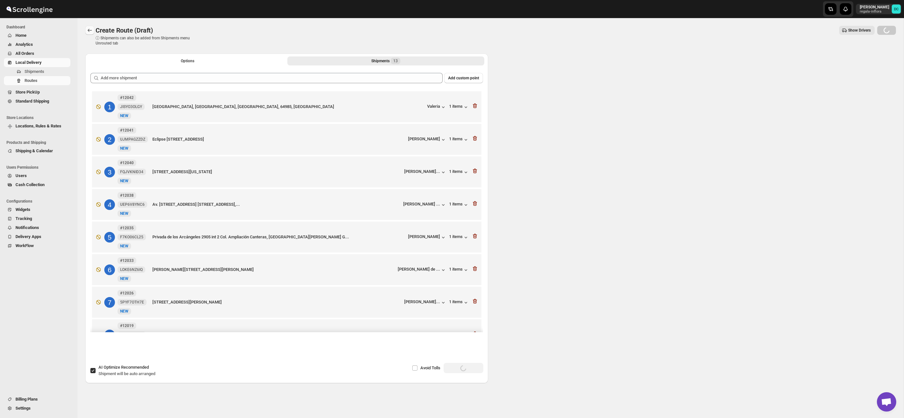
click at [89, 29] on icon "Routes" at bounding box center [90, 30] width 6 height 6
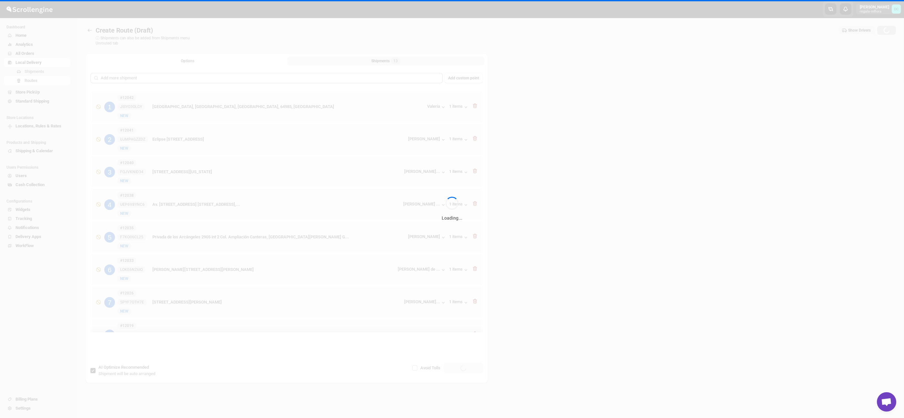
scroll to position [0, 0]
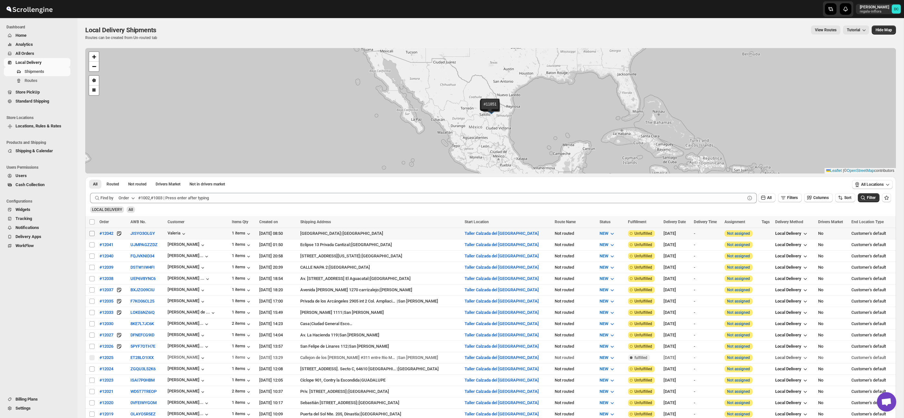
click at [92, 233] on input "Select shipment" at bounding box center [91, 233] width 5 height 5
checkbox input "true"
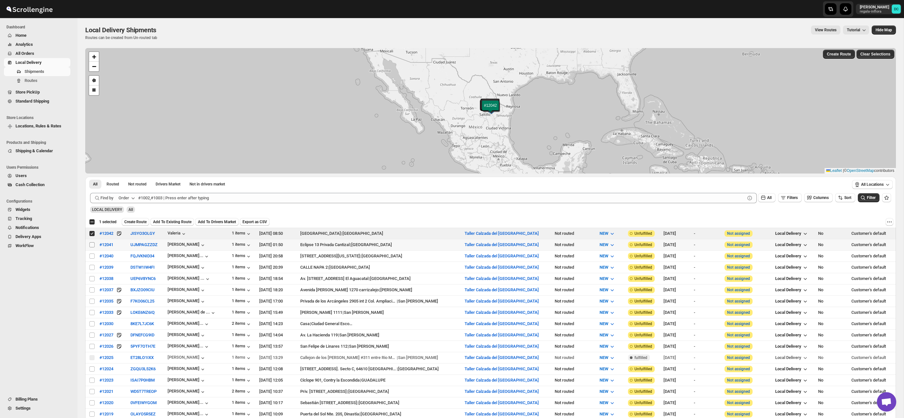
click at [92, 246] on input "Select shipment" at bounding box center [91, 244] width 5 height 5
checkbox input "true"
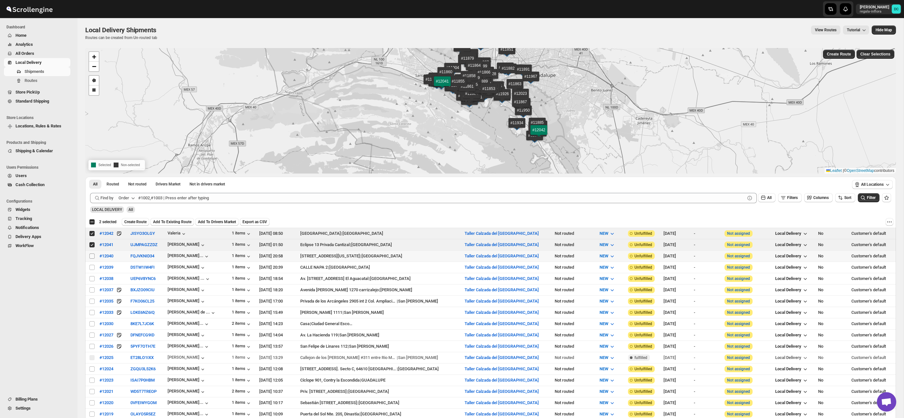
click at [91, 256] on input "Select shipment" at bounding box center [91, 256] width 5 height 5
checkbox input "true"
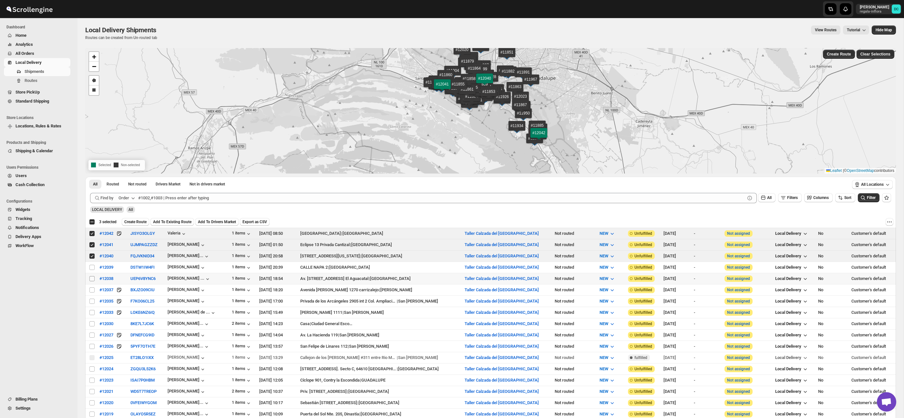
click at [92, 279] on input "Select shipment" at bounding box center [91, 278] width 5 height 5
checkbox input "true"
click at [91, 305] on td "Select shipment" at bounding box center [91, 301] width 12 height 11
checkbox input "true"
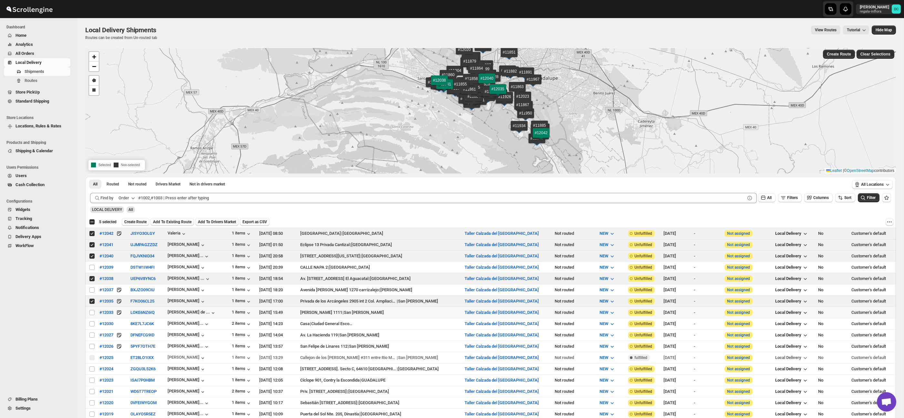
click at [91, 318] on td "Select shipment" at bounding box center [91, 312] width 12 height 11
checkbox input "true"
click at [91, 331] on td "Select shipment" at bounding box center [91, 335] width 12 height 11
checkbox input "true"
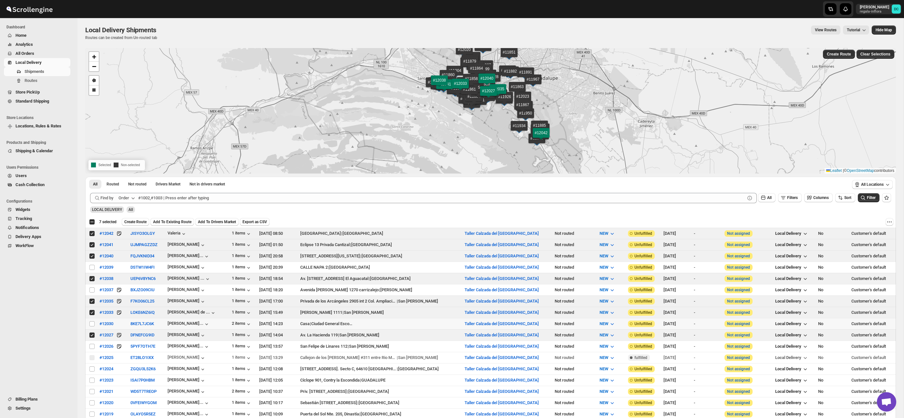
drag, startPoint x: 92, startPoint y: 322, endPoint x: 91, endPoint y: 334, distance: 12.3
click at [92, 322] on input "Select shipment" at bounding box center [91, 324] width 5 height 5
checkbox input "true"
click at [92, 335] on input "Select shipment" at bounding box center [91, 335] width 5 height 5
checkbox input "false"
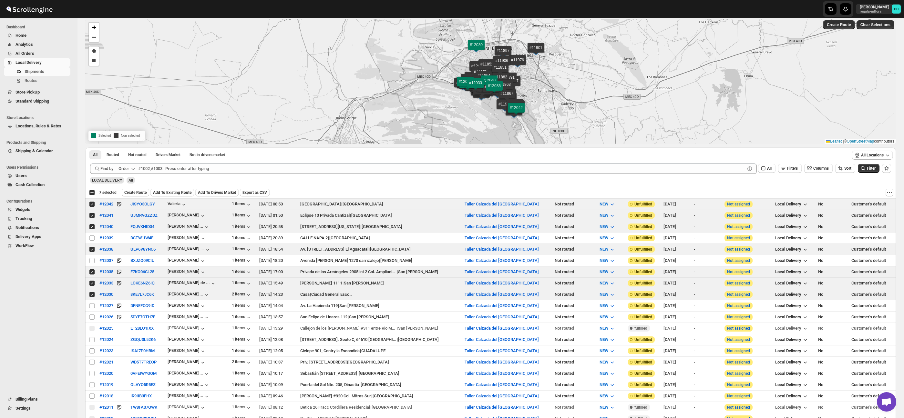
scroll to position [31, 0]
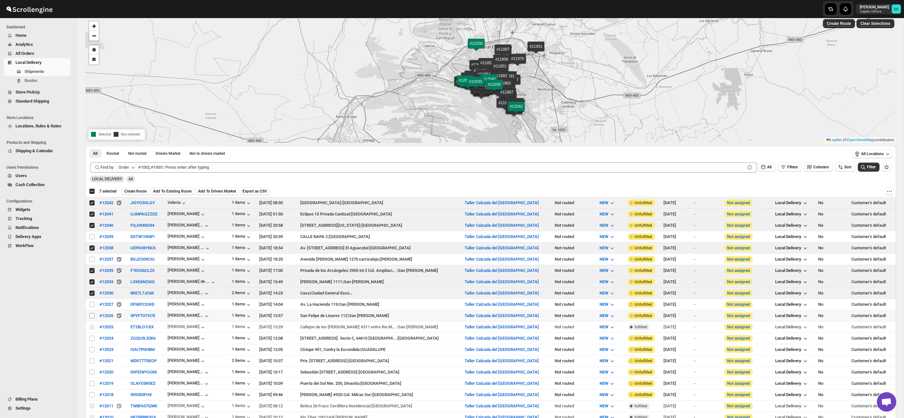
drag, startPoint x: 93, startPoint y: 316, endPoint x: 92, endPoint y: 324, distance: 7.8
click at [93, 316] on input "Select shipment" at bounding box center [91, 315] width 5 height 5
checkbox input "true"
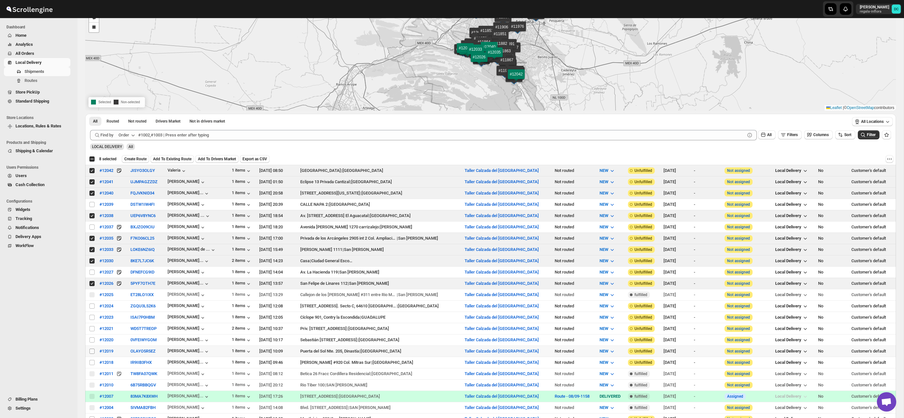
click at [90, 351] on input "Select shipment" at bounding box center [91, 351] width 5 height 5
checkbox input "true"
drag, startPoint x: 91, startPoint y: 363, endPoint x: 130, endPoint y: 351, distance: 40.8
click at [91, 363] on input "Select shipment" at bounding box center [91, 362] width 5 height 5
checkbox input "true"
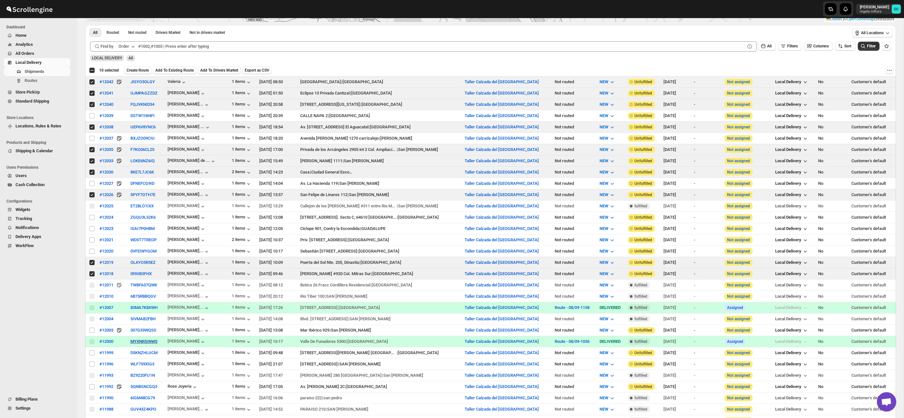
scroll to position [153, 0]
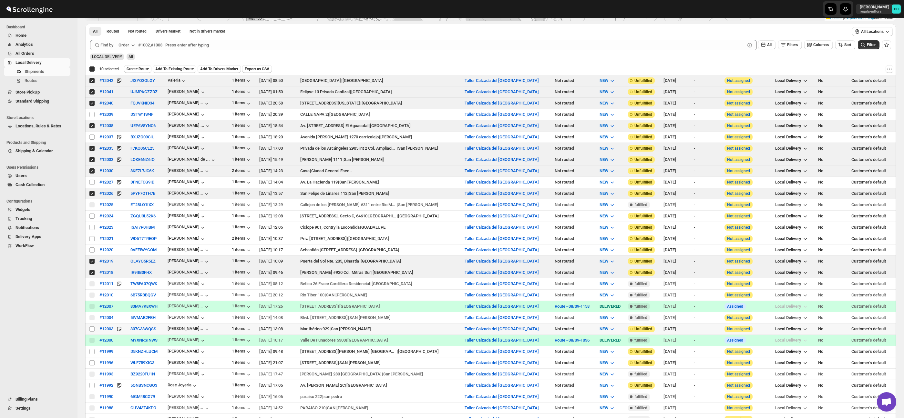
drag, startPoint x: 92, startPoint y: 331, endPoint x: 122, endPoint y: 334, distance: 30.8
click at [92, 331] on input "Select shipment" at bounding box center [91, 329] width 5 height 5
checkbox input "true"
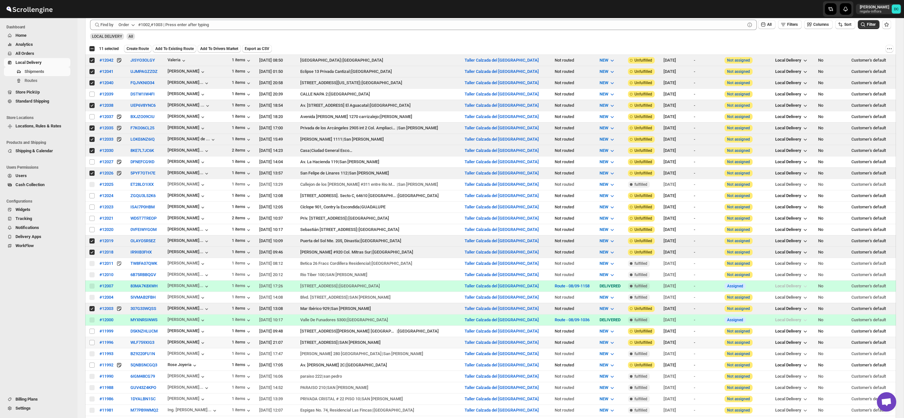
scroll to position [181, 0]
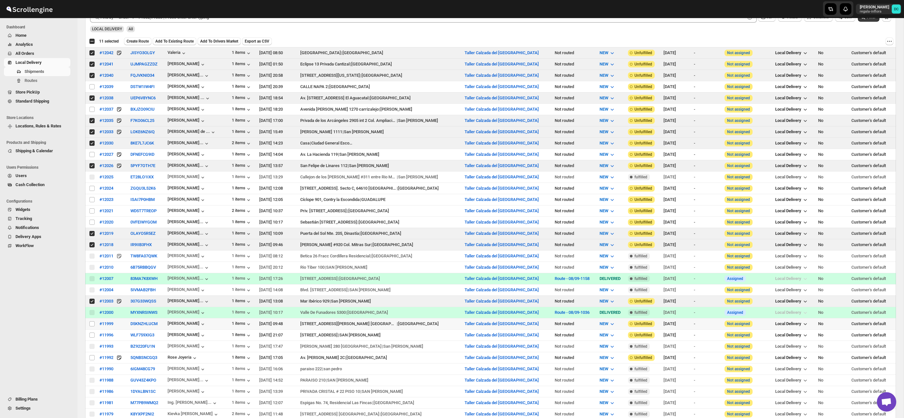
drag, startPoint x: 93, startPoint y: 326, endPoint x: 93, endPoint y: 330, distance: 3.6
click at [93, 326] on input "Select shipment" at bounding box center [91, 324] width 5 height 5
checkbox input "true"
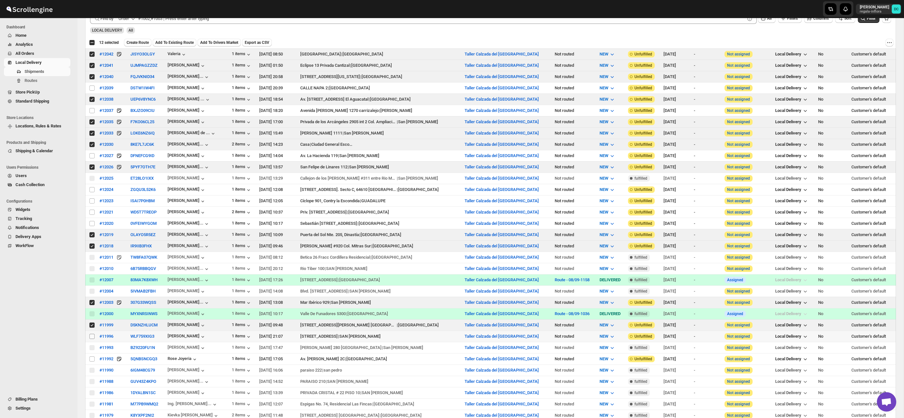
click at [92, 336] on input "Select shipment" at bounding box center [91, 336] width 5 height 5
checkbox input "true"
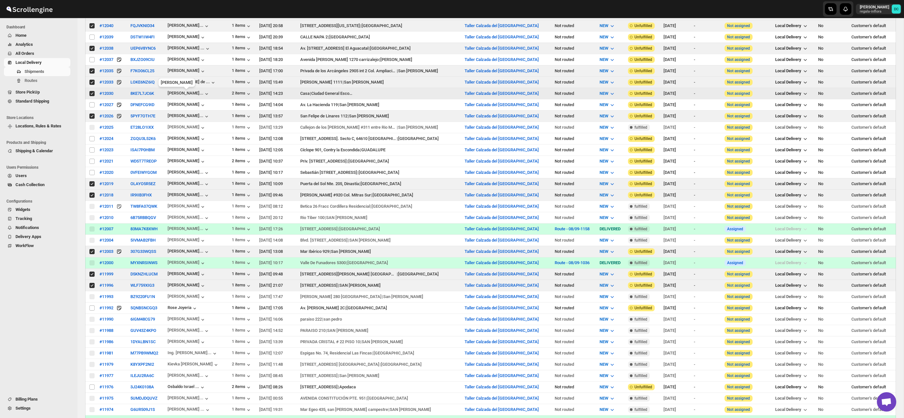
scroll to position [0, 0]
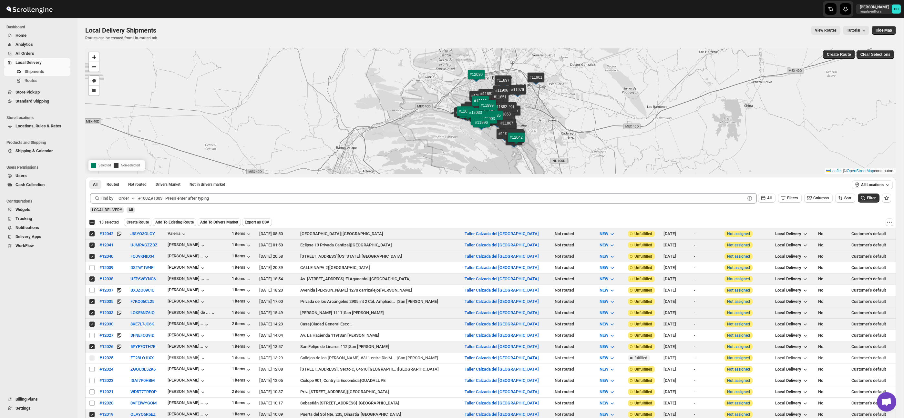
click at [145, 222] on span "Create Route" at bounding box center [138, 222] width 22 height 5
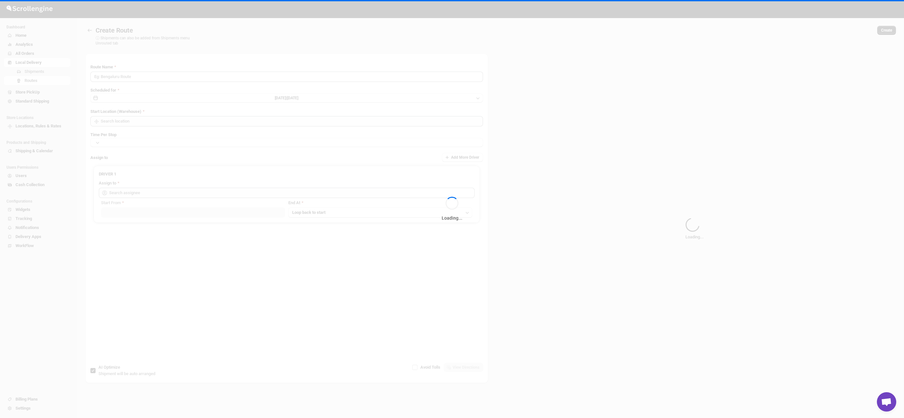
type input "Route - 09/09-0910"
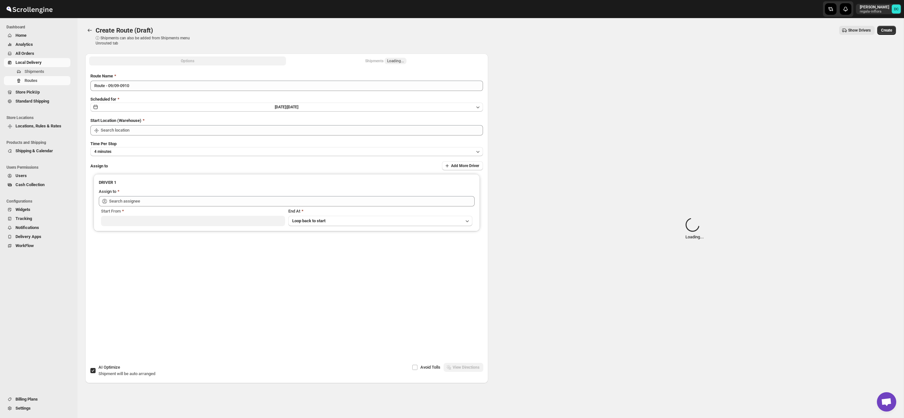
type input "Taller Calzada del [GEOGRAPHIC_DATA]"
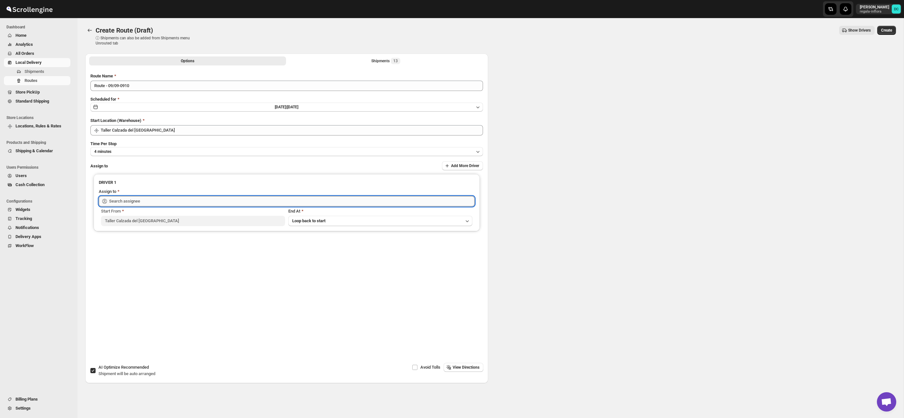
click at [158, 199] on input "text" at bounding box center [291, 201] width 365 height 10
click at [169, 216] on div "[PERSON_NAME] ([EMAIL_ADDRESS][DOMAIN_NAME])" at bounding box center [286, 215] width 363 height 6
type input "[PERSON_NAME] ([EMAIL_ADDRESS][DOMAIN_NAME])"
click at [877, 28] on button "Create" at bounding box center [886, 30] width 19 height 9
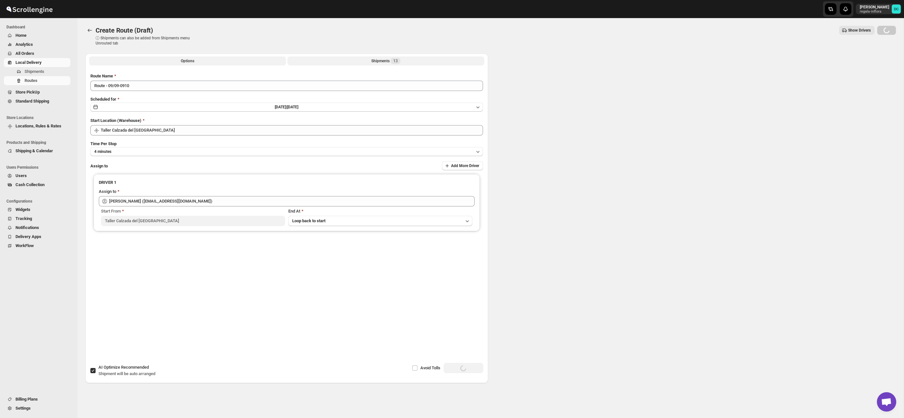
click at [377, 63] on div "Shipments 13" at bounding box center [385, 61] width 29 height 6
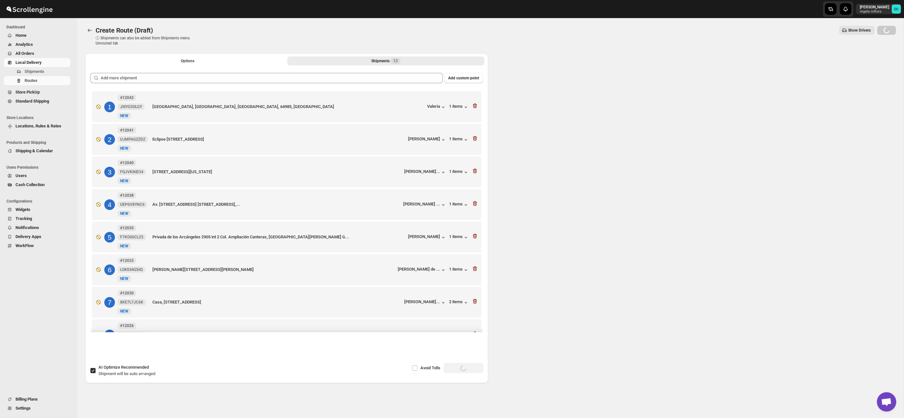
click at [32, 57] on button "All Orders" at bounding box center [37, 53] width 67 height 9
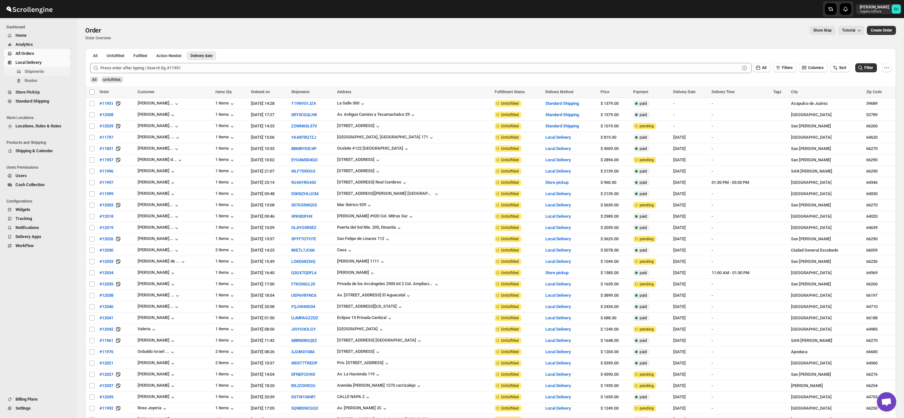
click at [38, 70] on span "Shipments" at bounding box center [35, 71] width 20 height 5
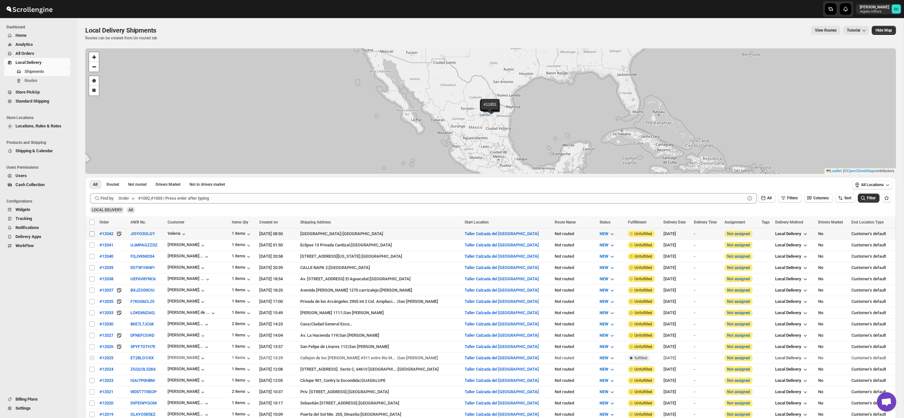
click at [93, 234] on input "Select shipment" at bounding box center [91, 233] width 5 height 5
checkbox input "true"
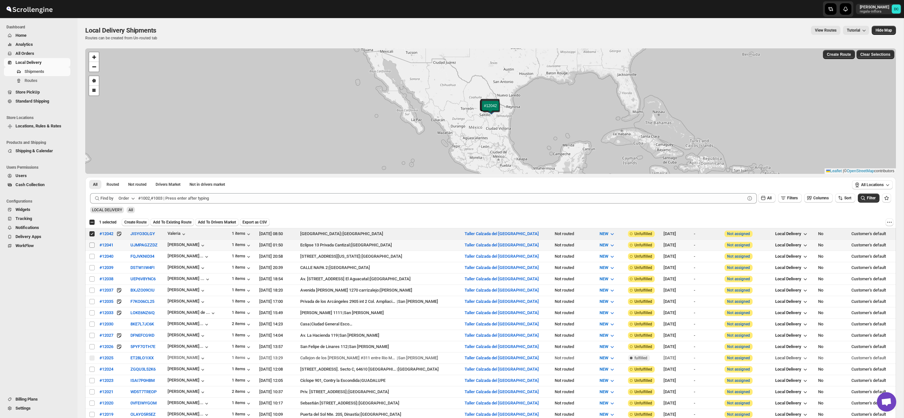
click at [92, 244] on input "Select shipment" at bounding box center [91, 245] width 5 height 5
checkbox input "true"
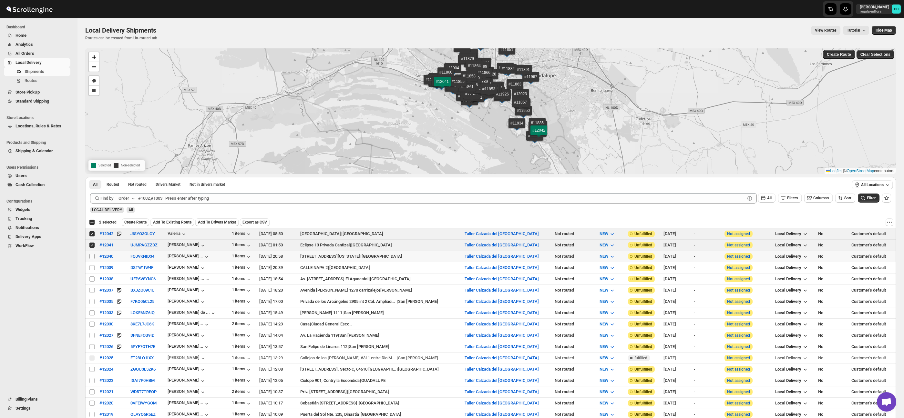
click at [92, 257] on input "Select shipment" at bounding box center [91, 256] width 5 height 5
checkbox input "true"
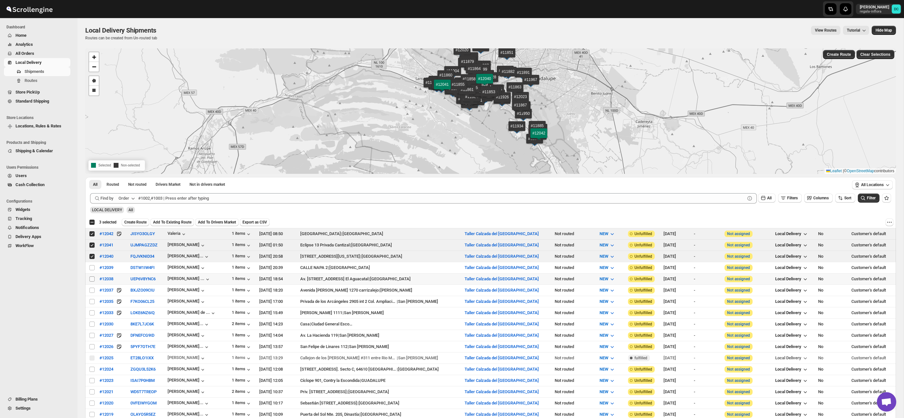
click at [92, 277] on input "Select shipment" at bounding box center [91, 279] width 5 height 5
checkbox input "true"
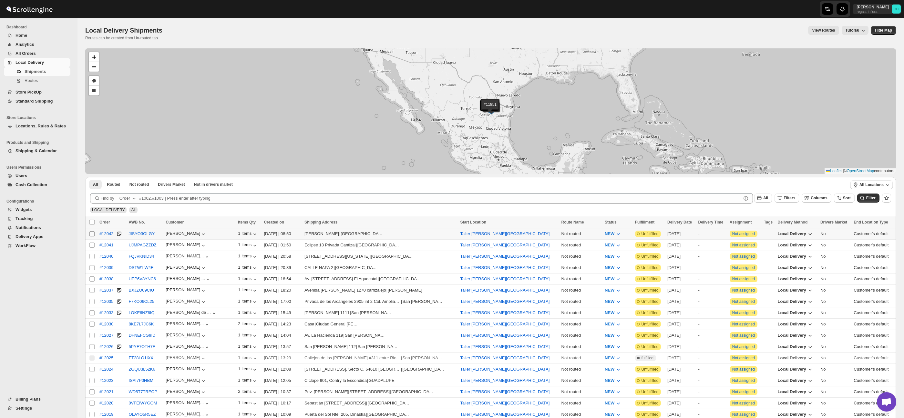
click at [90, 234] on input "Select shipment" at bounding box center [91, 233] width 5 height 5
checkbox input "true"
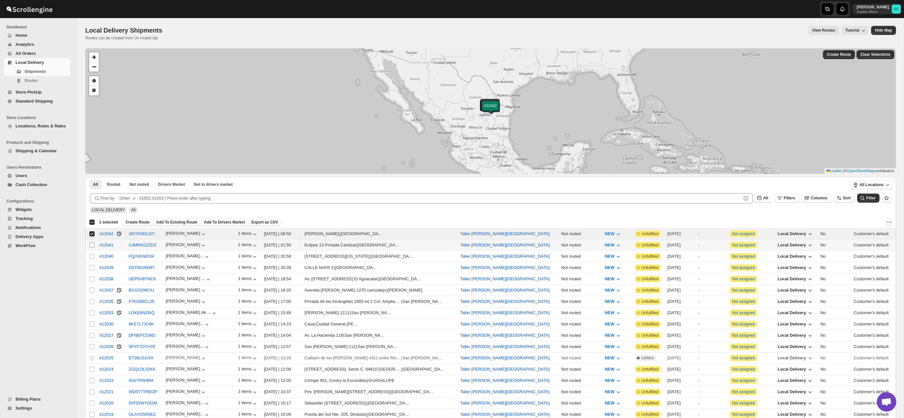
click at [92, 246] on input "Select shipment" at bounding box center [91, 245] width 5 height 5
checkbox input "true"
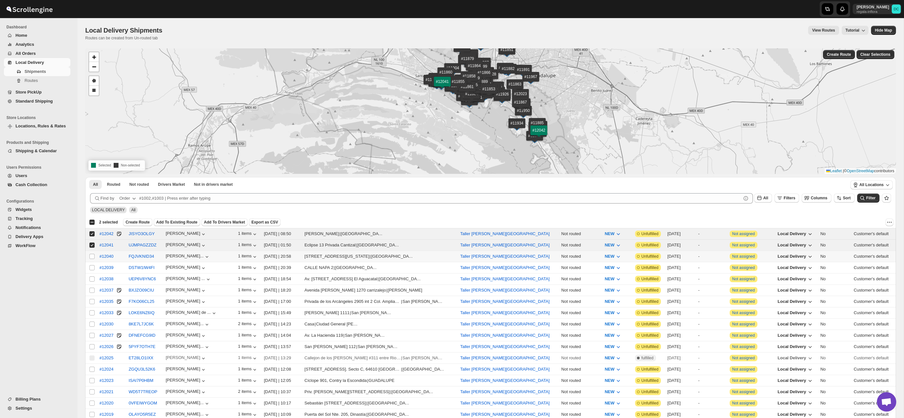
click at [94, 258] on input "Select shipment" at bounding box center [91, 256] width 5 height 5
checkbox input "true"
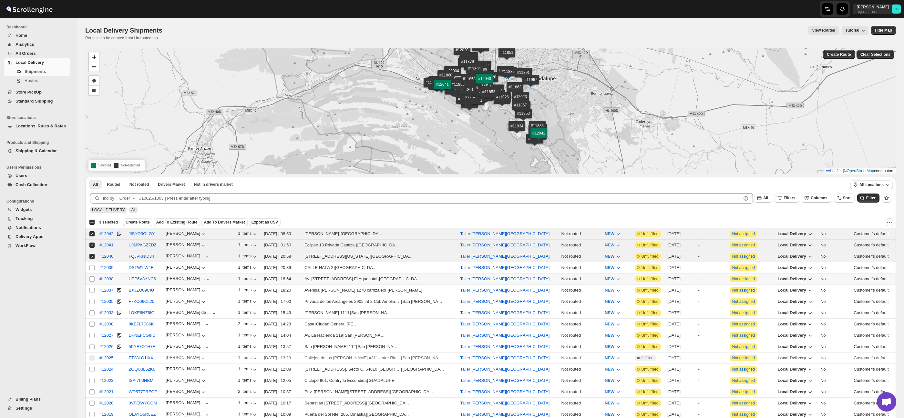
click at [94, 274] on td "Select shipment" at bounding box center [91, 278] width 12 height 11
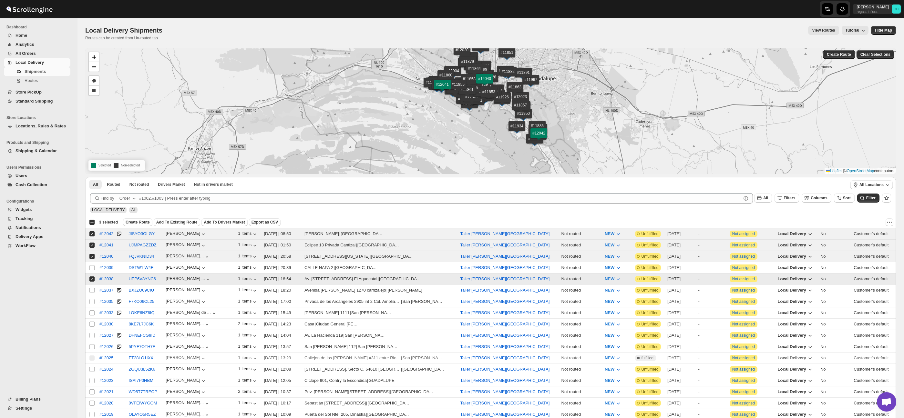
checkbox input "true"
click at [97, 299] on td "#12035" at bounding box center [111, 301] width 29 height 11
checkbox input "true"
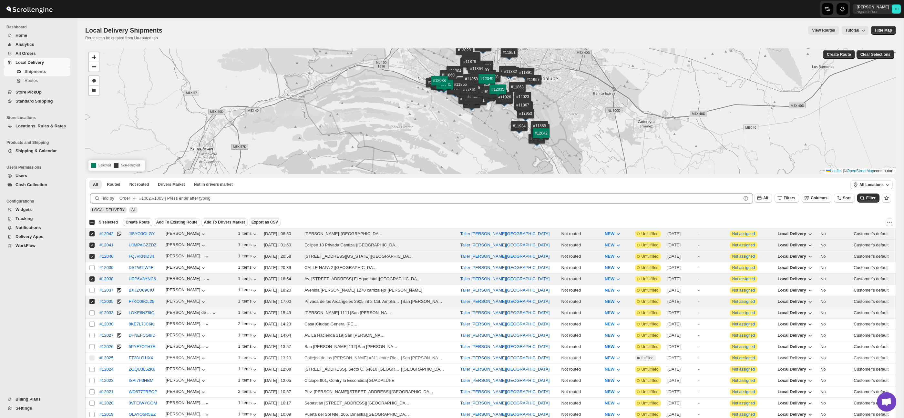
click at [98, 312] on td "#12033" at bounding box center [111, 312] width 29 height 11
checkbox input "true"
click at [97, 323] on td "#12030" at bounding box center [111, 324] width 29 height 11
checkbox input "true"
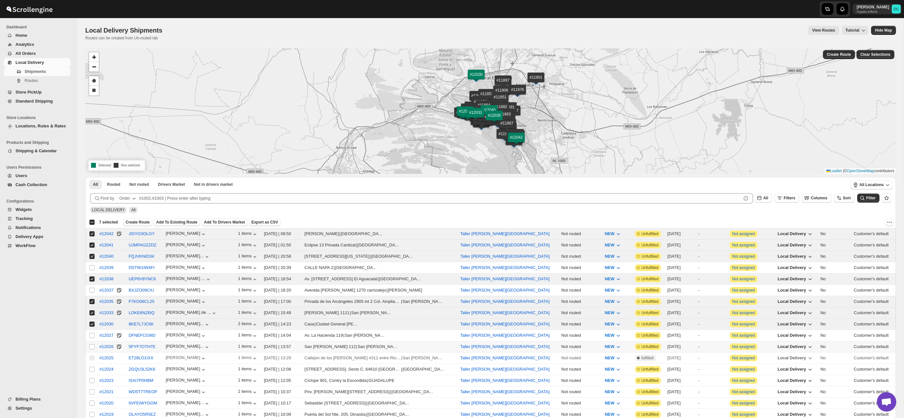
click at [95, 343] on td "Select shipment" at bounding box center [91, 346] width 12 height 11
checkbox input "true"
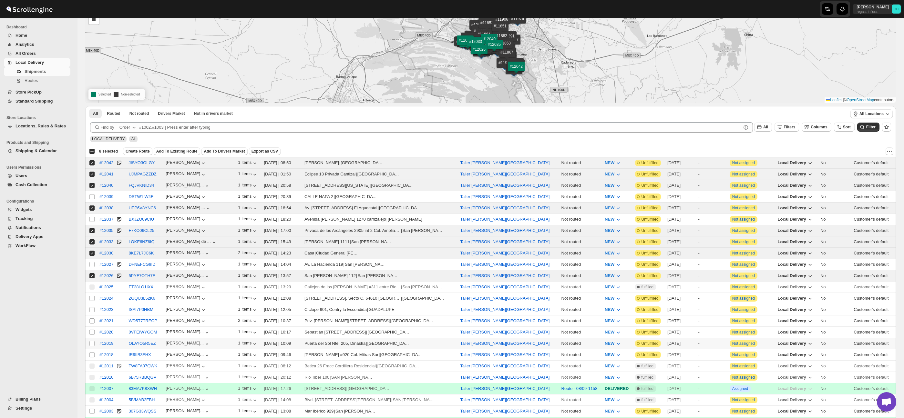
scroll to position [72, 0]
drag, startPoint x: 91, startPoint y: 343, endPoint x: 89, endPoint y: 353, distance: 10.1
click at [91, 343] on input "Select shipment" at bounding box center [91, 343] width 5 height 5
checkbox input "true"
click at [90, 354] on input "Select shipment" at bounding box center [91, 354] width 5 height 5
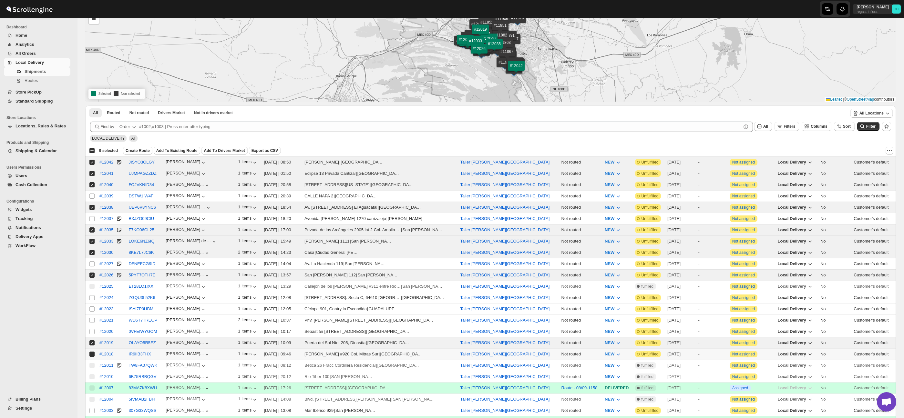
checkbox input "true"
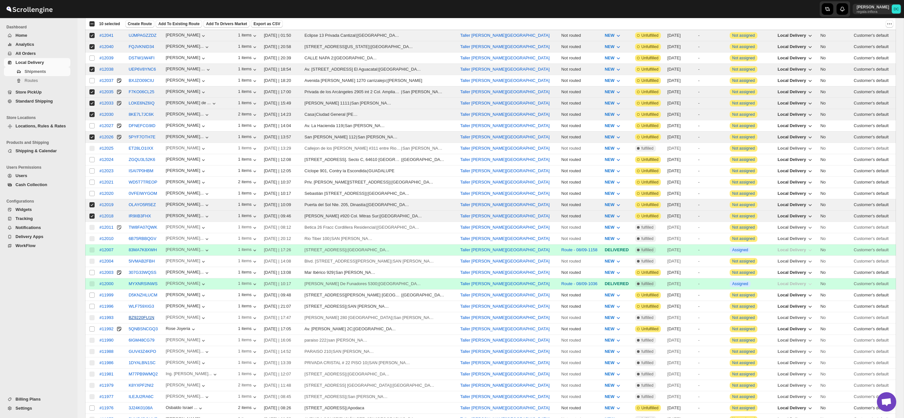
scroll to position [211, 0]
click at [92, 295] on input "Select shipment" at bounding box center [91, 294] width 5 height 5
checkbox input "true"
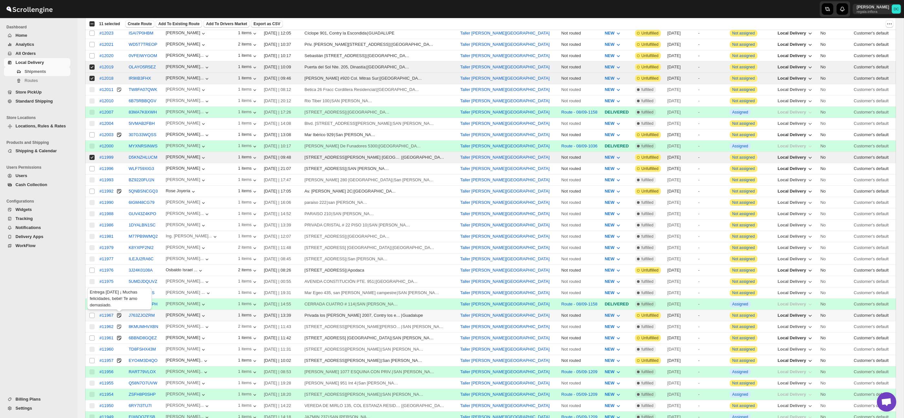
scroll to position [380, 0]
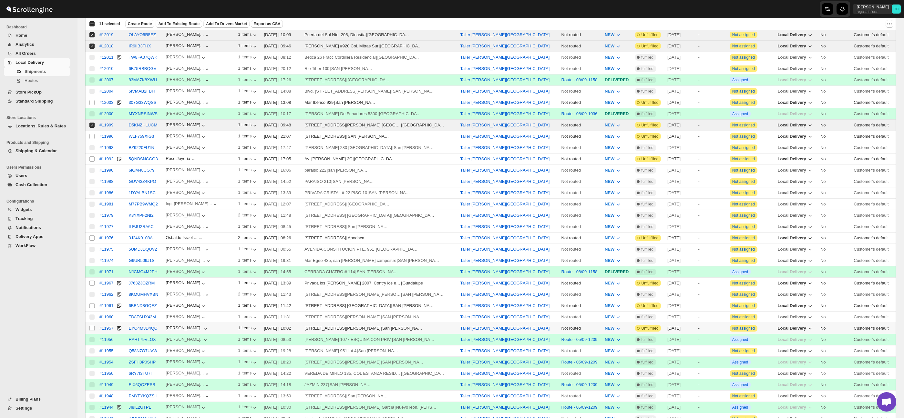
drag, startPoint x: 93, startPoint y: 329, endPoint x: 115, endPoint y: 320, distance: 23.6
click at [93, 329] on input "Select shipment" at bounding box center [91, 328] width 5 height 5
checkbox input "true"
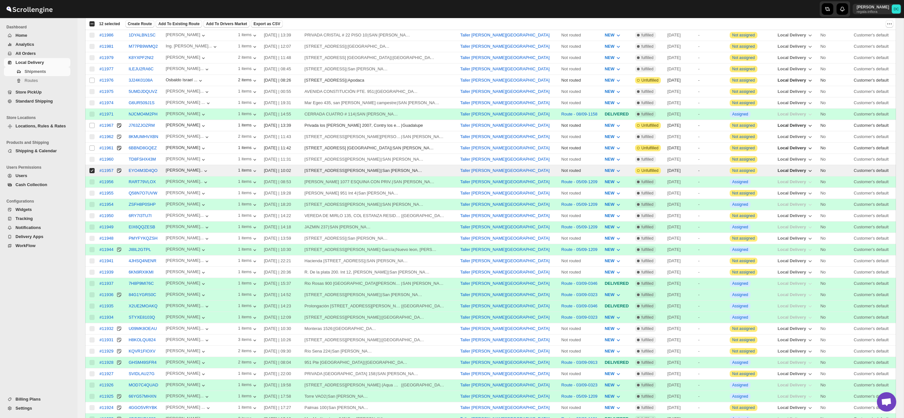
scroll to position [0, 0]
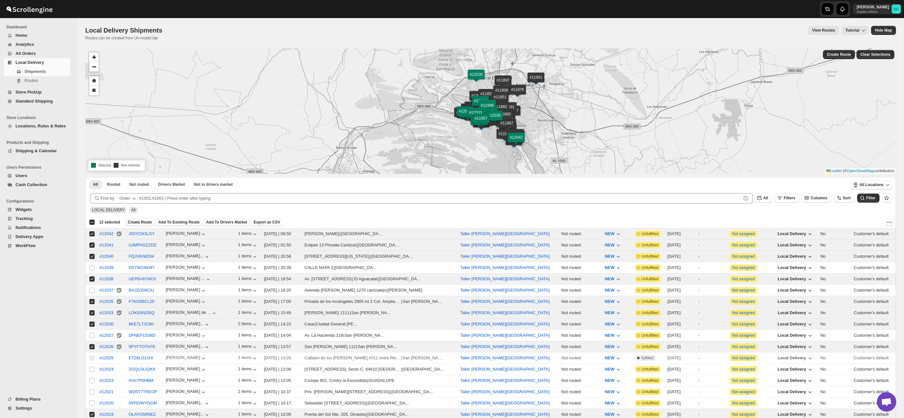
click at [141, 224] on span "Create Route" at bounding box center [140, 222] width 24 height 5
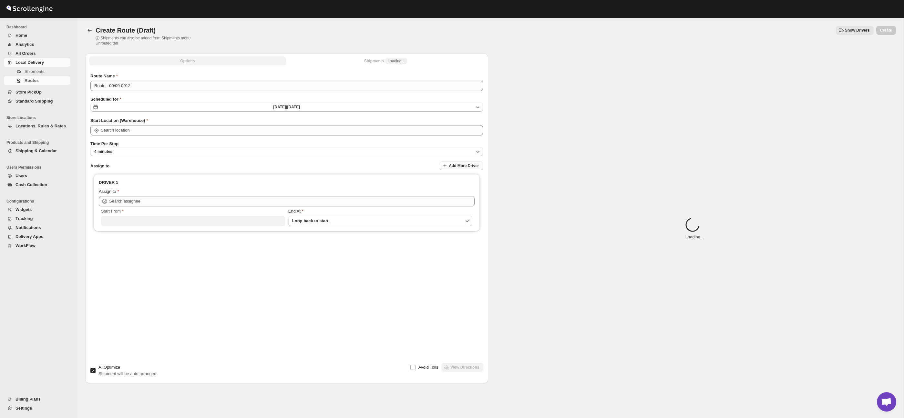
type input "Taller Calzada del [GEOGRAPHIC_DATA]"
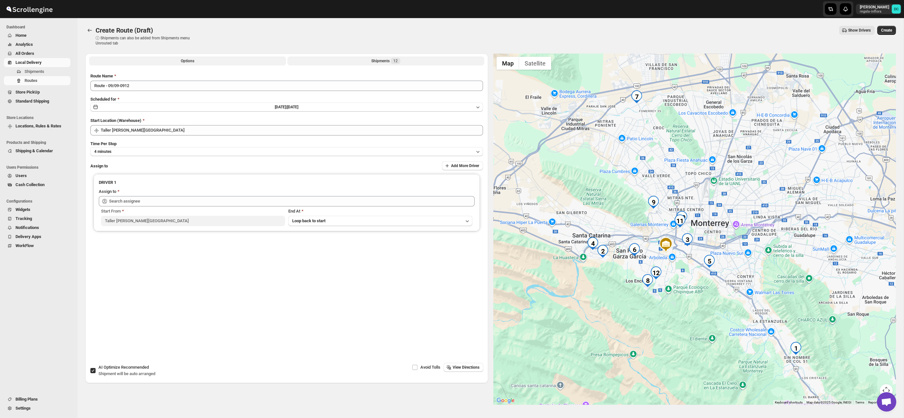
click at [379, 60] on div "Shipments 12" at bounding box center [385, 61] width 29 height 6
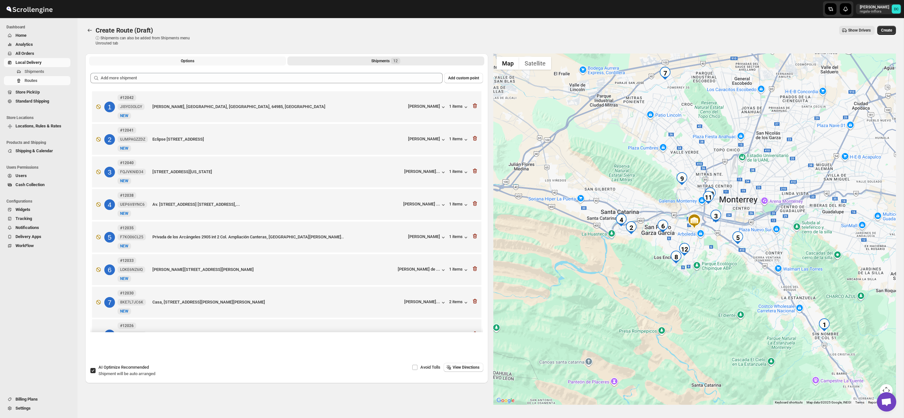
drag, startPoint x: 229, startPoint y: 58, endPoint x: 233, endPoint y: 65, distance: 7.4
click at [229, 58] on button "Options" at bounding box center [187, 60] width 197 height 9
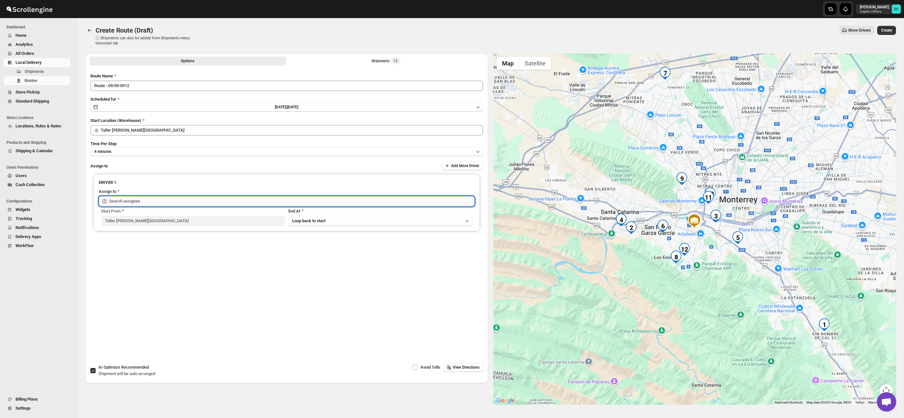
click at [218, 203] on input "text" at bounding box center [291, 201] width 365 height 10
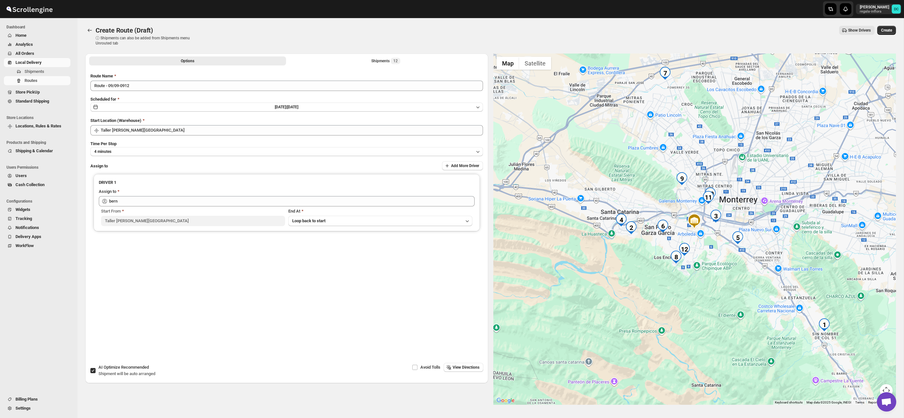
drag, startPoint x: 218, startPoint y: 220, endPoint x: 241, endPoint y: 210, distance: 25.3
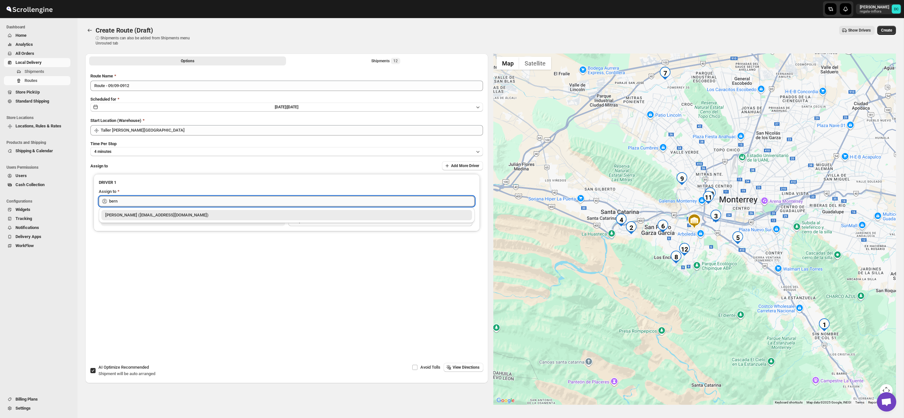
click at [193, 199] on input "bern" at bounding box center [291, 201] width 365 height 10
click at [186, 213] on div "[PERSON_NAME] ([EMAIL_ADDRESS][DOMAIN_NAME])" at bounding box center [286, 215] width 363 height 6
type input "[PERSON_NAME] ([EMAIL_ADDRESS][DOMAIN_NAME])"
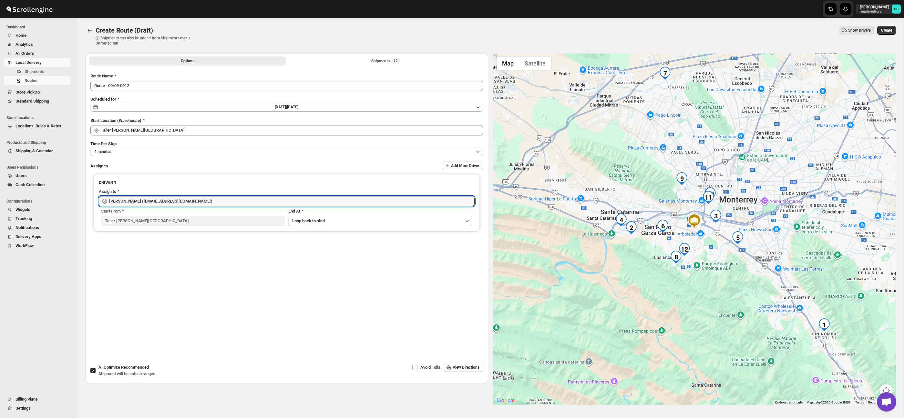
click at [888, 31] on span "Create" at bounding box center [886, 30] width 11 height 5
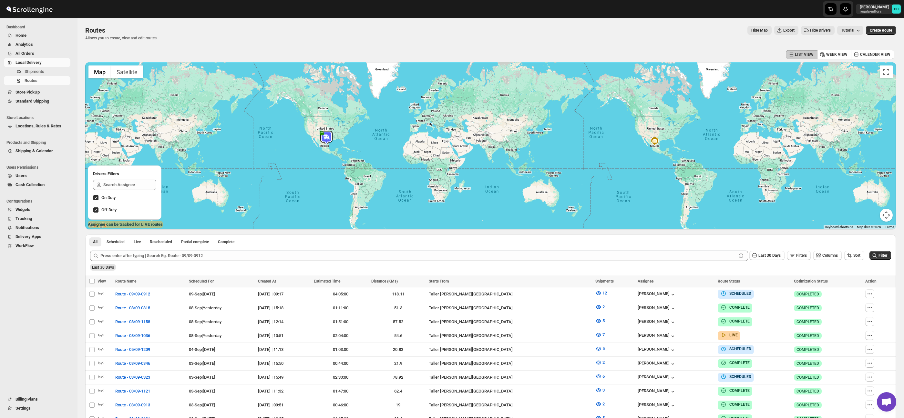
click at [39, 52] on span "All Orders" at bounding box center [42, 53] width 54 height 6
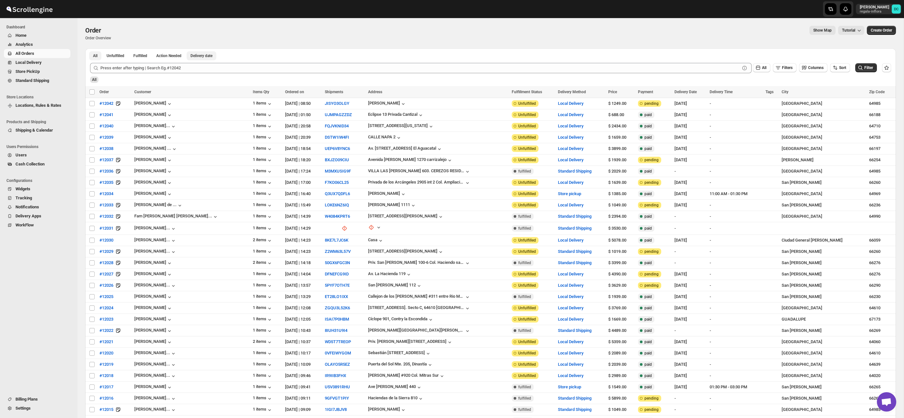
click at [212, 56] on span "Delivery date" at bounding box center [201, 55] width 22 height 5
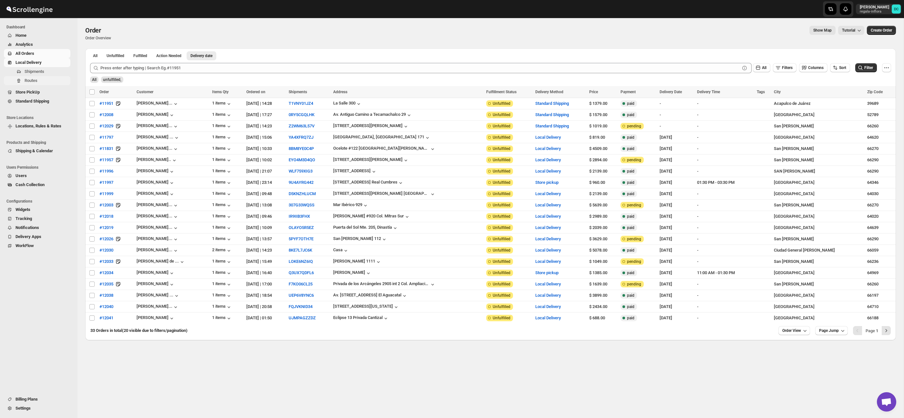
click at [47, 79] on span "Routes" at bounding box center [47, 80] width 45 height 6
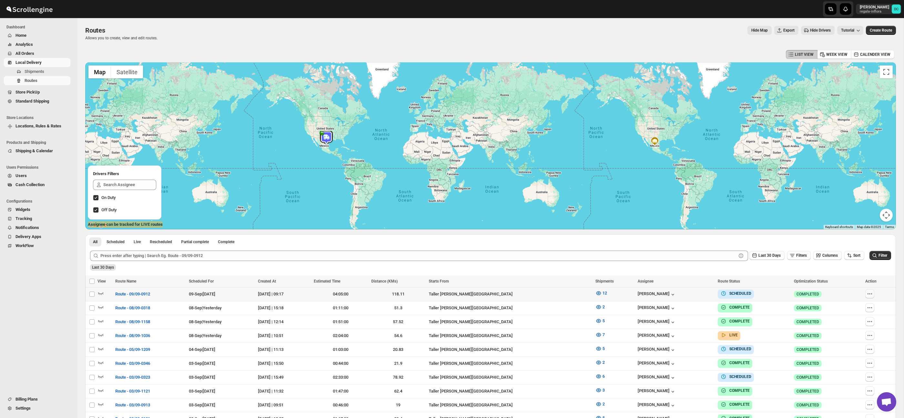
click at [872, 295] on icon "button" at bounding box center [869, 294] width 6 height 6
click at [853, 342] on span "Edit" at bounding box center [857, 340] width 30 height 6
checkbox input "false"
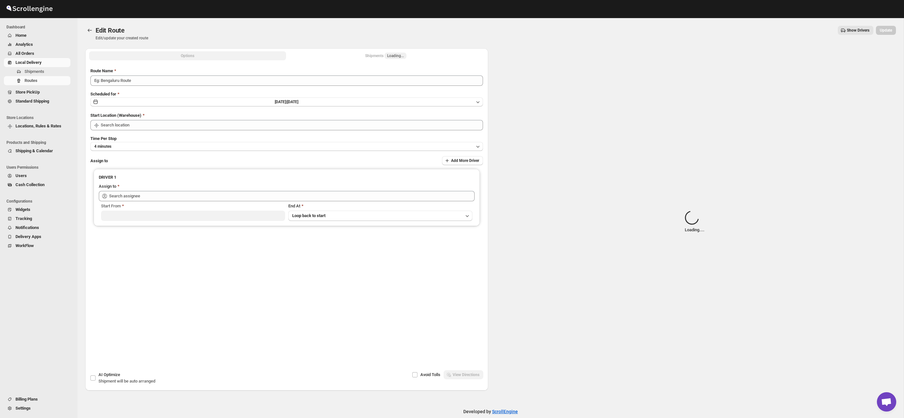
type input "Route - 09/09-0912"
type input "Taller Calzada del [GEOGRAPHIC_DATA]"
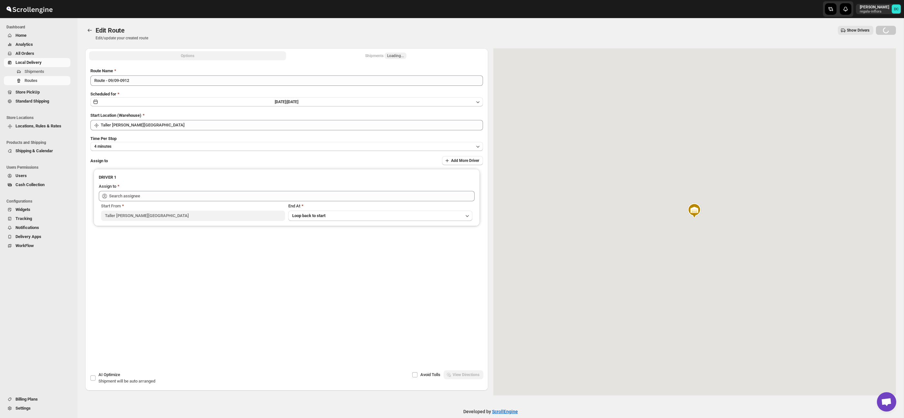
type input "[PERSON_NAME] ([EMAIL_ADDRESS][DOMAIN_NAME])"
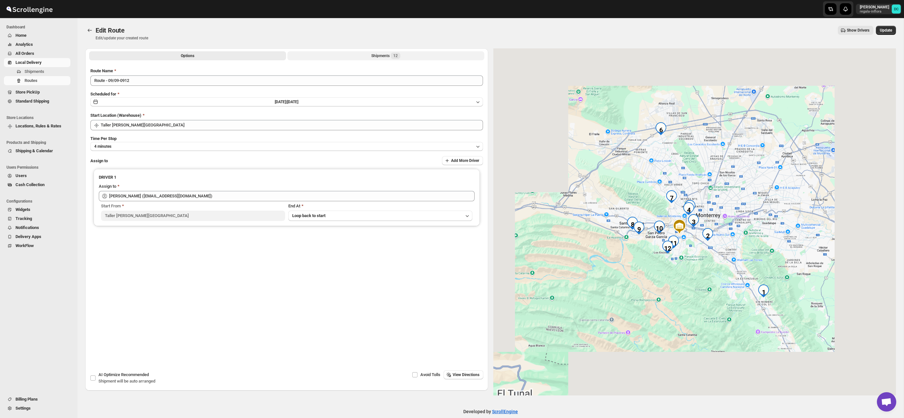
click at [410, 58] on button "Shipments 12" at bounding box center [385, 55] width 197 height 9
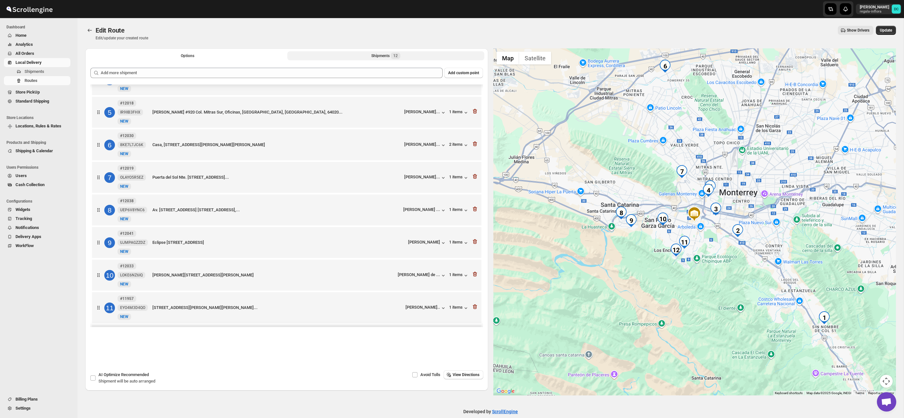
scroll to position [123, 0]
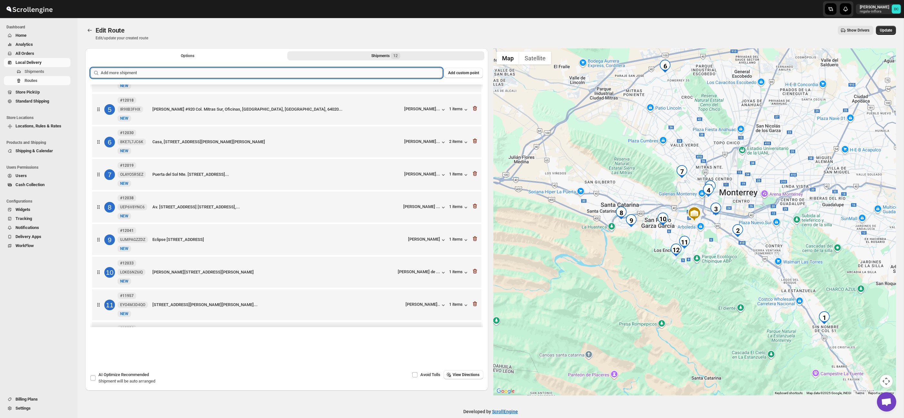
click at [347, 74] on input "text" at bounding box center [272, 73] width 342 height 10
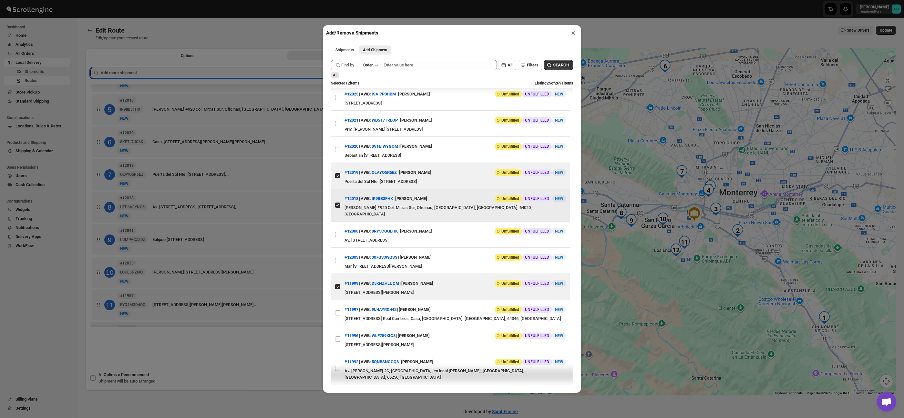
scroll to position [376, 0]
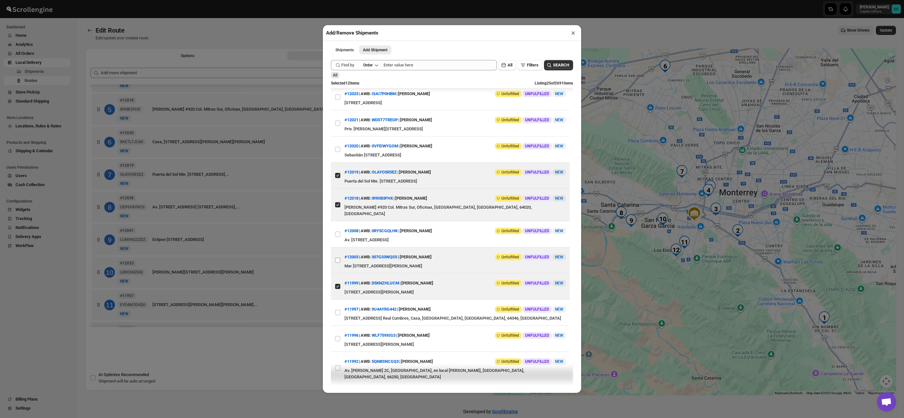
click at [337, 263] on input "View details for 68bdd83b460e7d78092093fc" at bounding box center [337, 260] width 5 height 5
checkbox input "true"
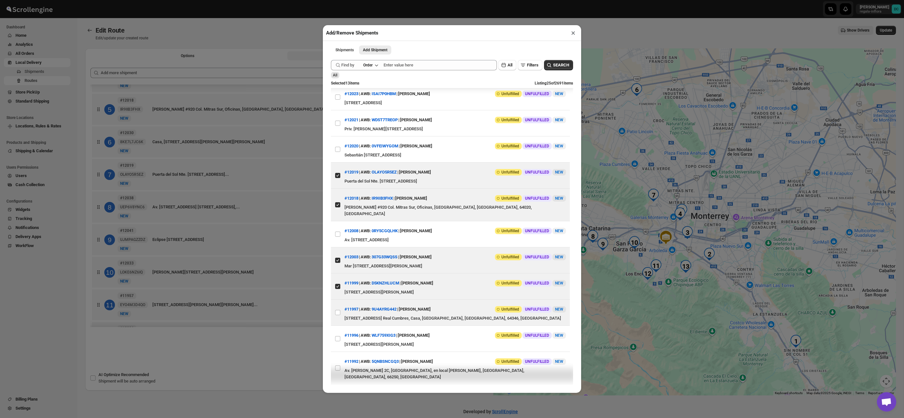
scroll to position [395, 0]
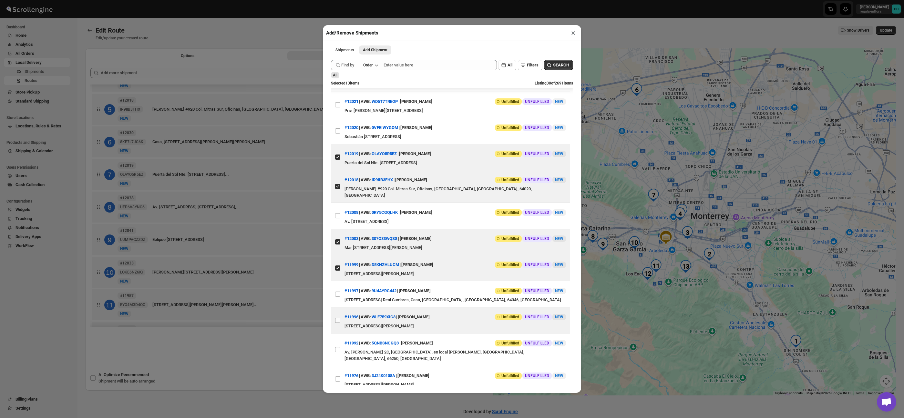
click at [338, 323] on input "View details for 68bcf6ec460e7d78092089ed" at bounding box center [337, 320] width 5 height 5
checkbox input "true"
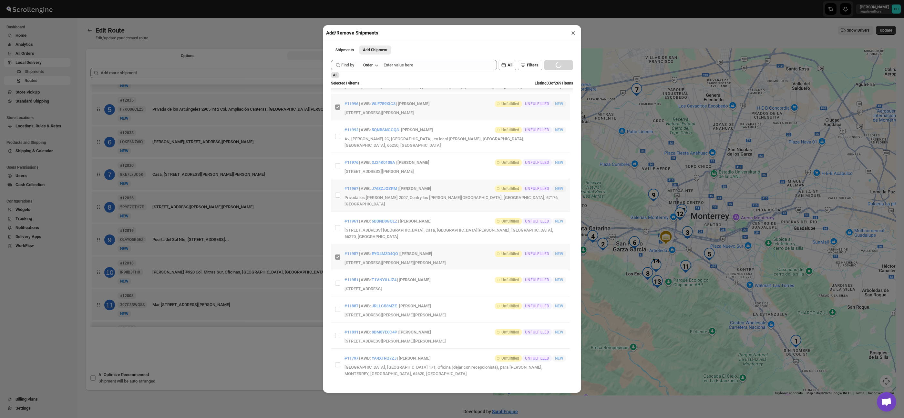
scroll to position [616, 0]
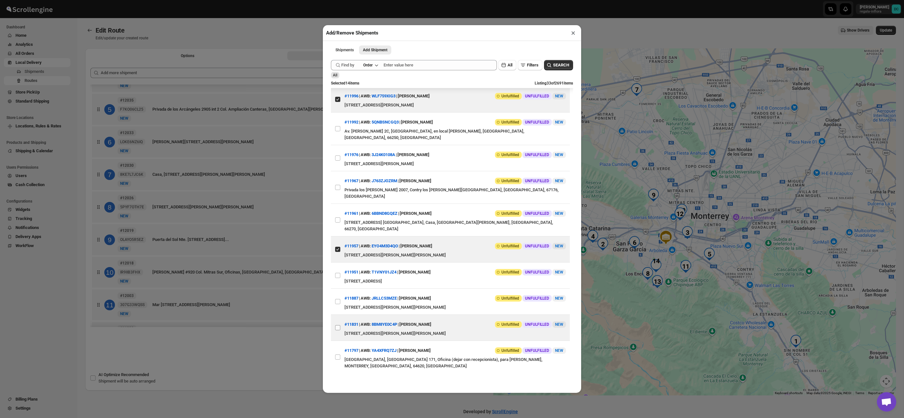
click at [338, 325] on input "View details for 68b084e4c0fa9a00bc70b7dd" at bounding box center [337, 327] width 5 height 5
checkbox input "true"
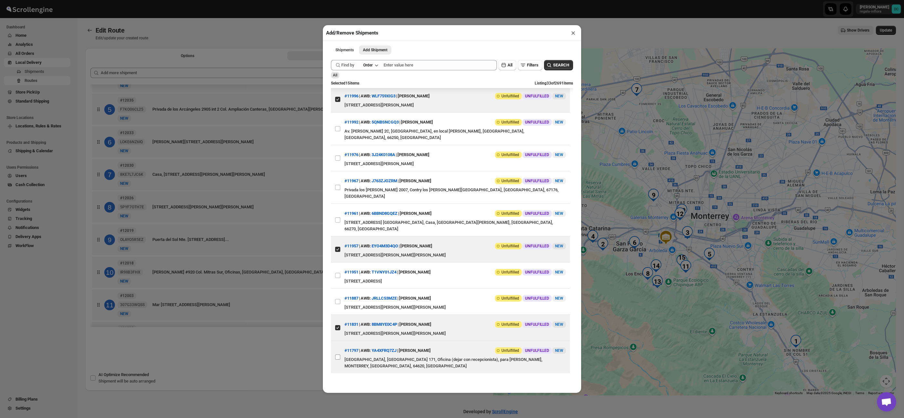
click at [339, 355] on input "View details for 68ae21dbc0fa9a00bc70928f" at bounding box center [337, 357] width 5 height 5
checkbox input "true"
click at [290, 349] on div "Add/Remove Shipments × Shipments Add Shipment More views Shipments Add Shipment…" at bounding box center [452, 209] width 904 height 418
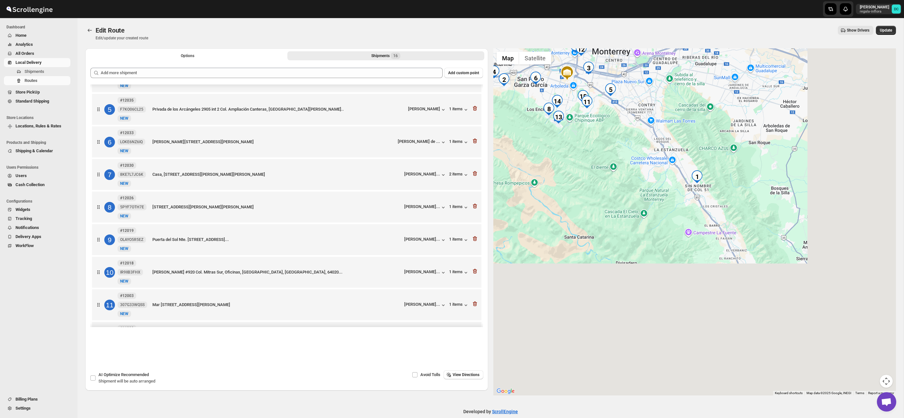
drag, startPoint x: 845, startPoint y: 268, endPoint x: 746, endPoint y: 104, distance: 192.0
click at [746, 103] on div at bounding box center [694, 221] width 403 height 347
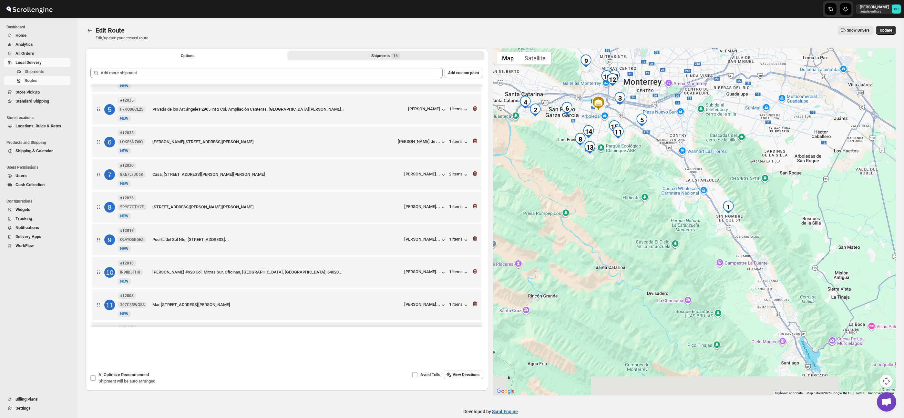
drag, startPoint x: 746, startPoint y: 153, endPoint x: 789, endPoint y: 204, distance: 66.2
click at [789, 204] on div at bounding box center [694, 221] width 403 height 347
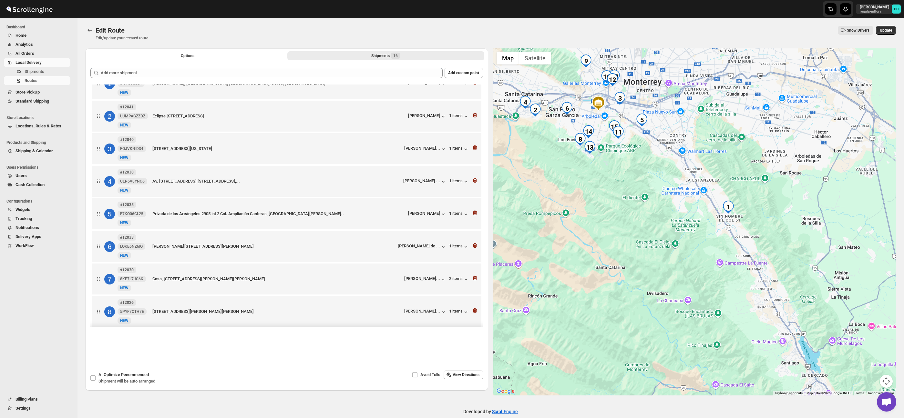
scroll to position [0, 0]
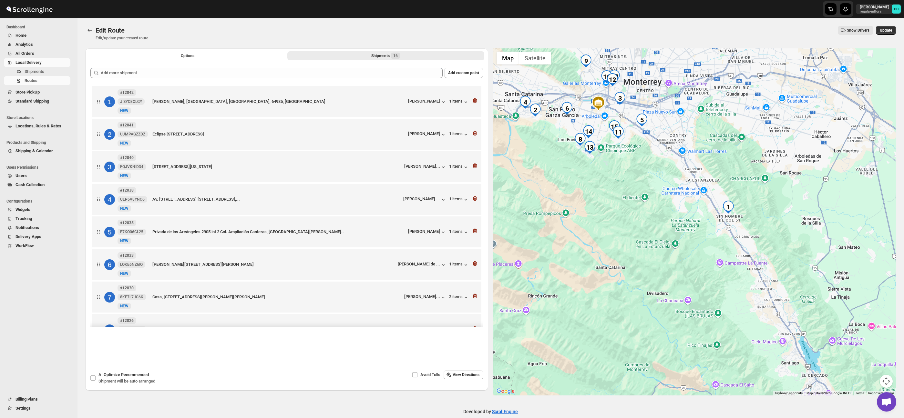
drag, startPoint x: 475, startPoint y: 101, endPoint x: 488, endPoint y: 108, distance: 15.3
click at [475, 101] on icon "button" at bounding box center [475, 100] width 6 height 6
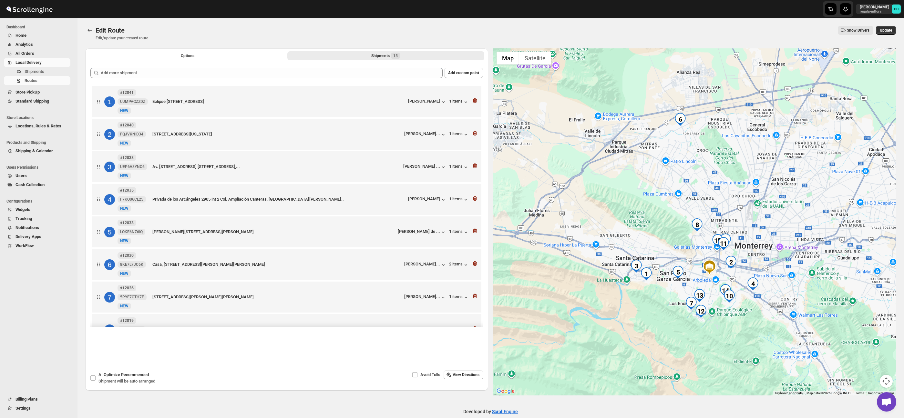
drag, startPoint x: 834, startPoint y: 219, endPoint x: 708, endPoint y: 207, distance: 126.9
click at [709, 207] on div at bounding box center [694, 221] width 403 height 347
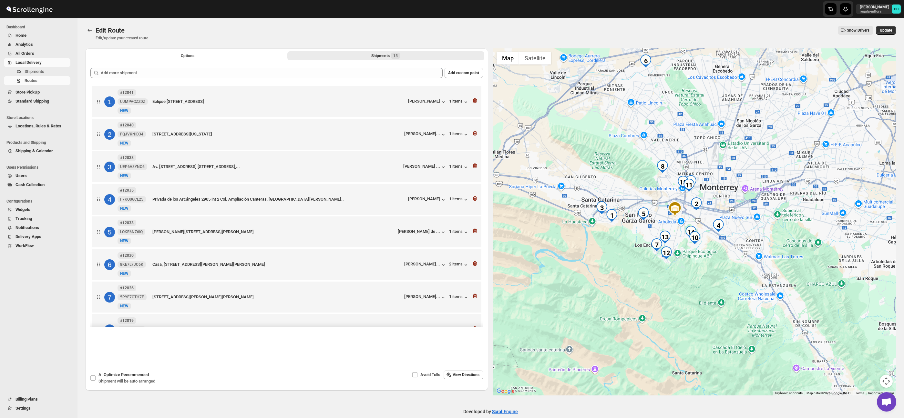
drag, startPoint x: 599, startPoint y: 319, endPoint x: 640, endPoint y: 232, distance: 96.2
click at [640, 241] on div at bounding box center [694, 221] width 403 height 347
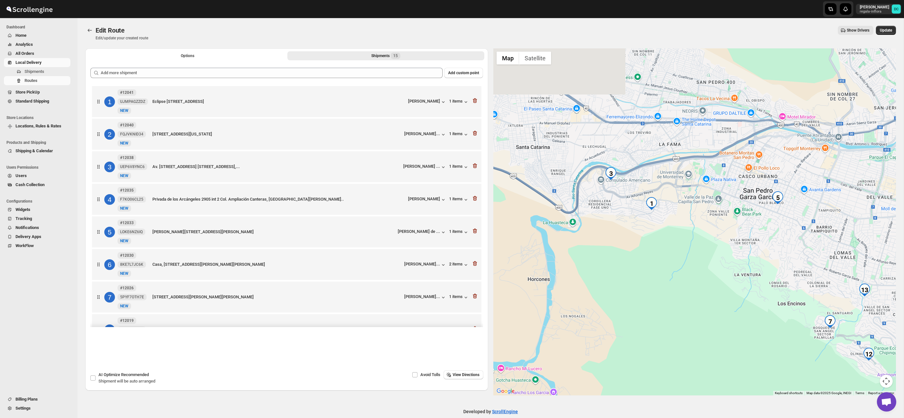
drag, startPoint x: 697, startPoint y: 175, endPoint x: 707, endPoint y: 251, distance: 77.4
click at [706, 251] on div at bounding box center [694, 221] width 403 height 347
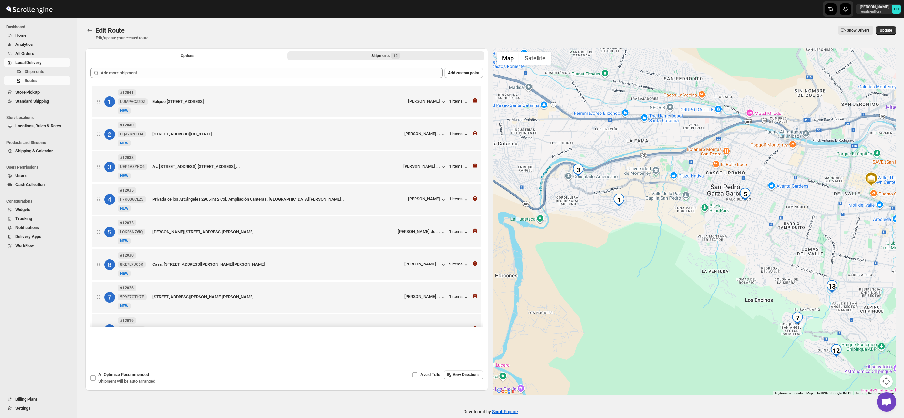
drag, startPoint x: 790, startPoint y: 263, endPoint x: 622, endPoint y: 240, distance: 169.2
click at [757, 258] on div at bounding box center [694, 221] width 403 height 347
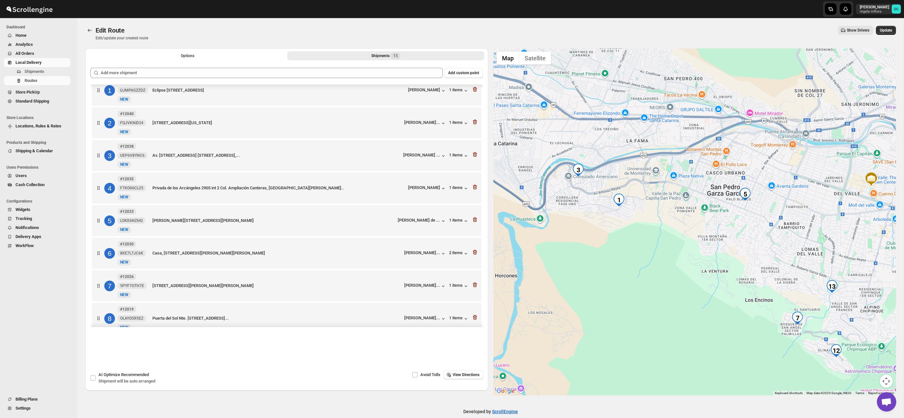
scroll to position [15, 0]
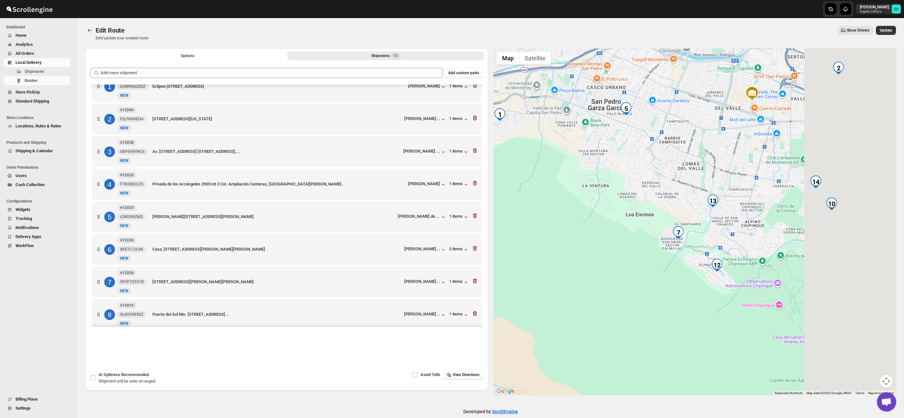
drag, startPoint x: 778, startPoint y: 264, endPoint x: 712, endPoint y: 189, distance: 100.0
click at [648, 169] on div at bounding box center [694, 221] width 403 height 347
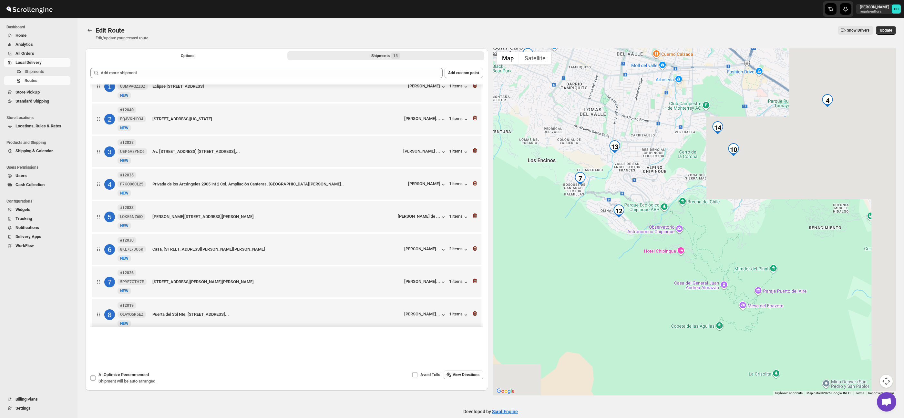
drag, startPoint x: 789, startPoint y: 222, endPoint x: 727, endPoint y: 234, distance: 63.4
click at [727, 234] on div at bounding box center [694, 221] width 403 height 347
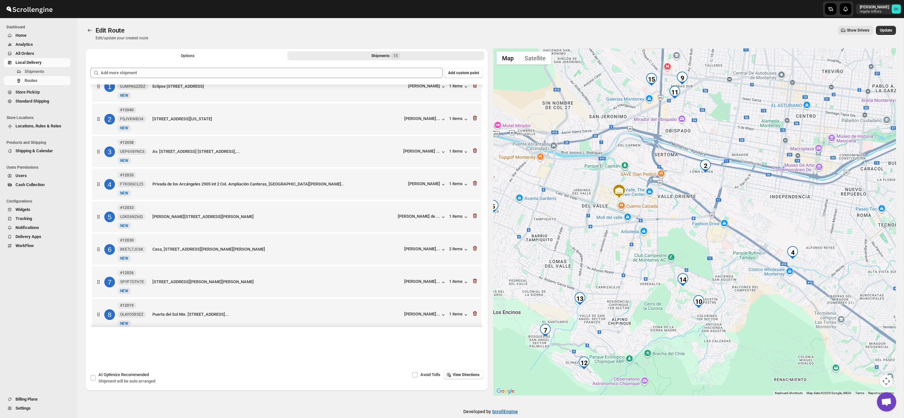
drag, startPoint x: 753, startPoint y: 208, endPoint x: 745, endPoint y: 347, distance: 139.1
click at [745, 348] on div at bounding box center [694, 221] width 403 height 347
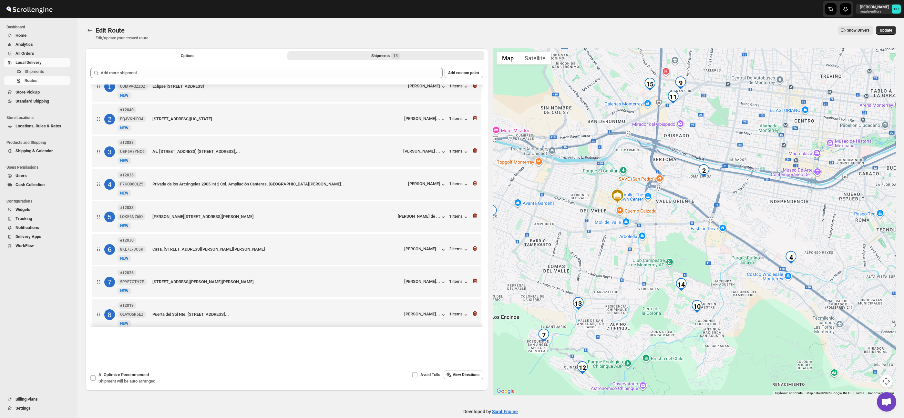
drag, startPoint x: 744, startPoint y: 288, endPoint x: 743, endPoint y: 254, distance: 33.9
click at [743, 254] on div at bounding box center [694, 221] width 403 height 347
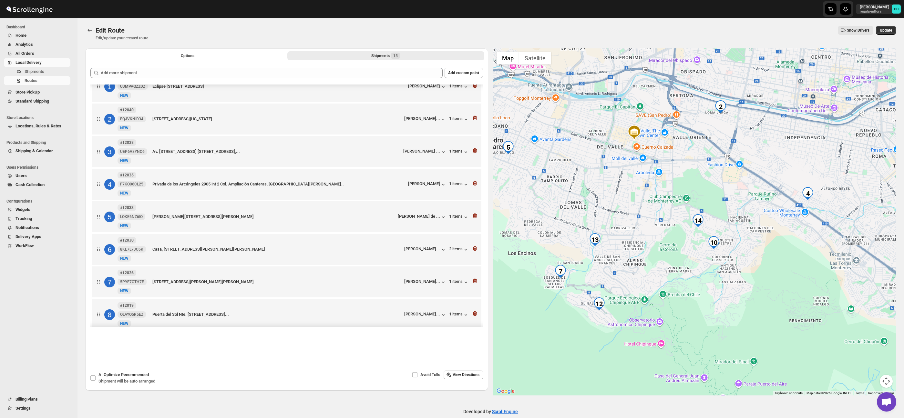
drag, startPoint x: 777, startPoint y: 250, endPoint x: 786, endPoint y: 236, distance: 17.0
click at [786, 236] on div at bounding box center [694, 221] width 403 height 347
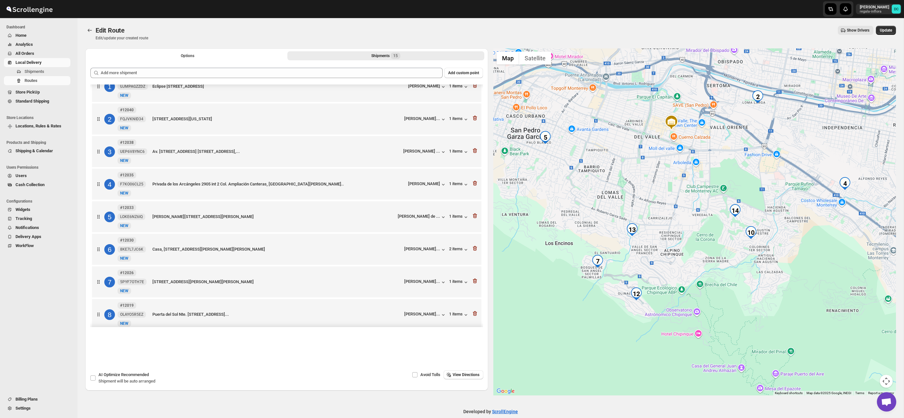
drag, startPoint x: 737, startPoint y: 249, endPoint x: 777, endPoint y: 238, distance: 41.1
click at [777, 238] on div at bounding box center [694, 221] width 403 height 347
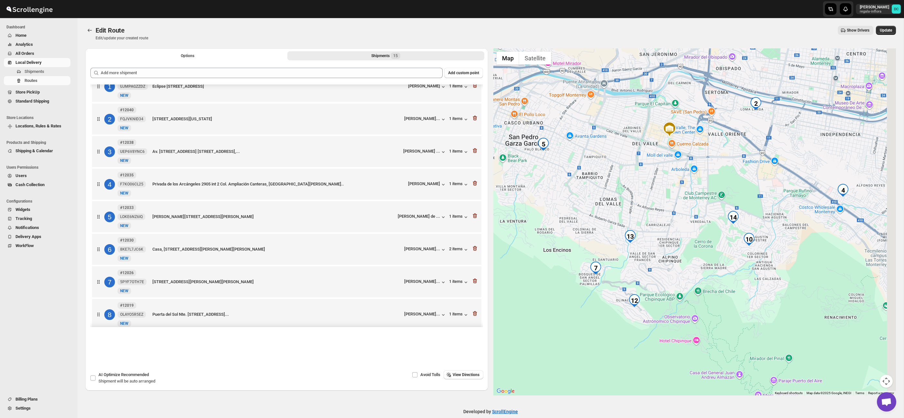
drag, startPoint x: 712, startPoint y: 256, endPoint x: 697, endPoint y: 256, distance: 14.2
click at [697, 256] on div at bounding box center [694, 221] width 403 height 347
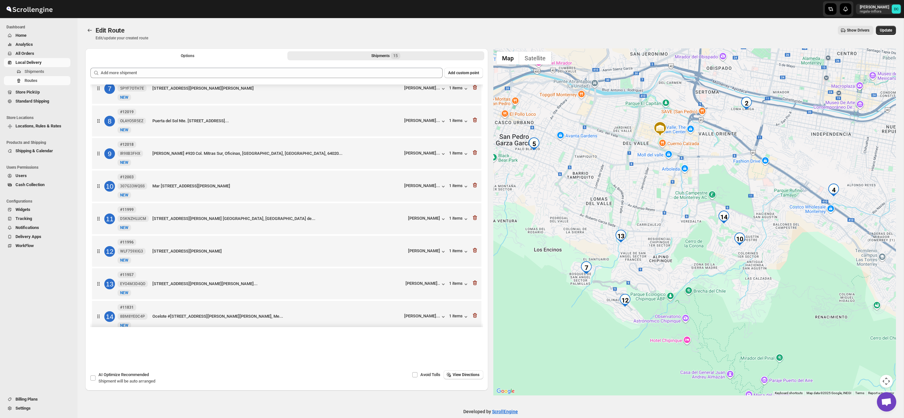
scroll to position [202, 0]
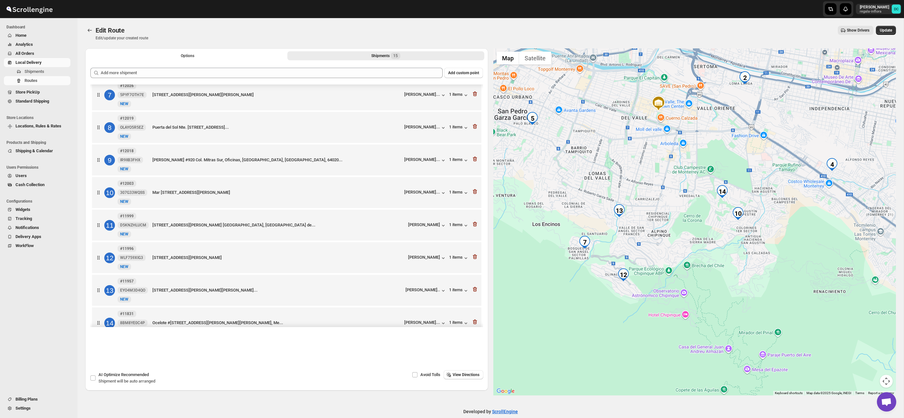
drag, startPoint x: 690, startPoint y: 262, endPoint x: 688, endPoint y: 236, distance: 26.6
click at [688, 236] on div at bounding box center [694, 221] width 403 height 347
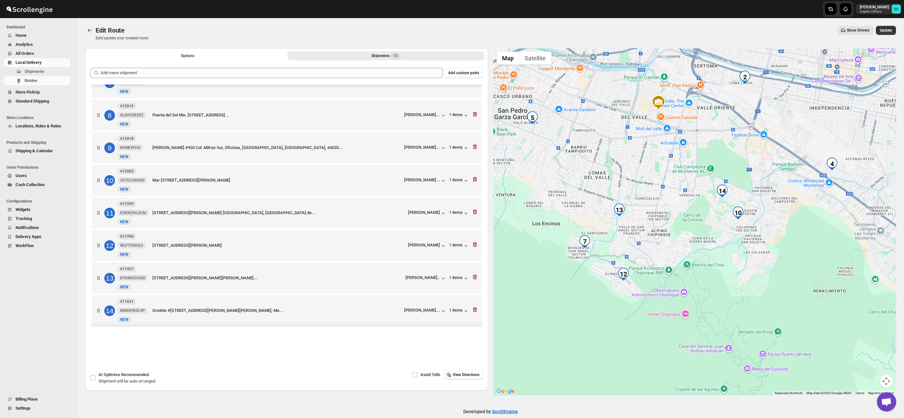
scroll to position [218, 0]
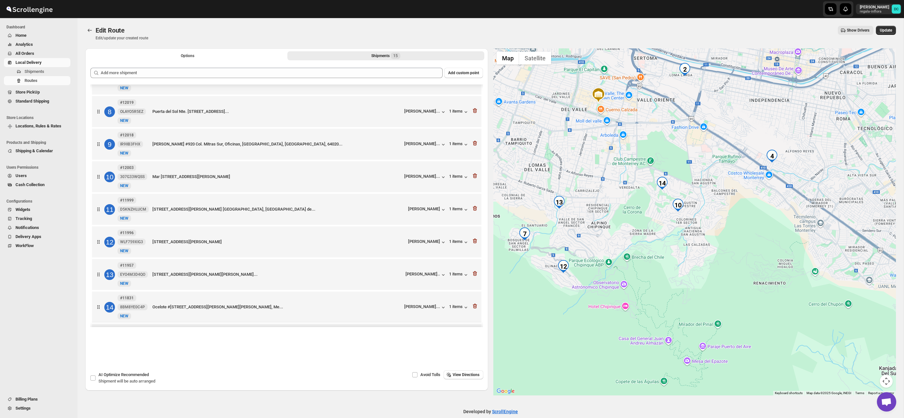
drag, startPoint x: 693, startPoint y: 207, endPoint x: 610, endPoint y: 198, distance: 83.8
click at [611, 198] on div at bounding box center [694, 221] width 403 height 347
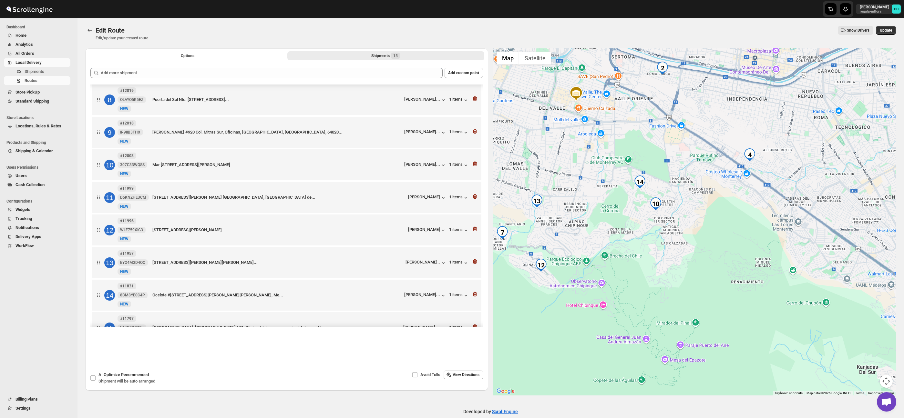
scroll to position [231, 0]
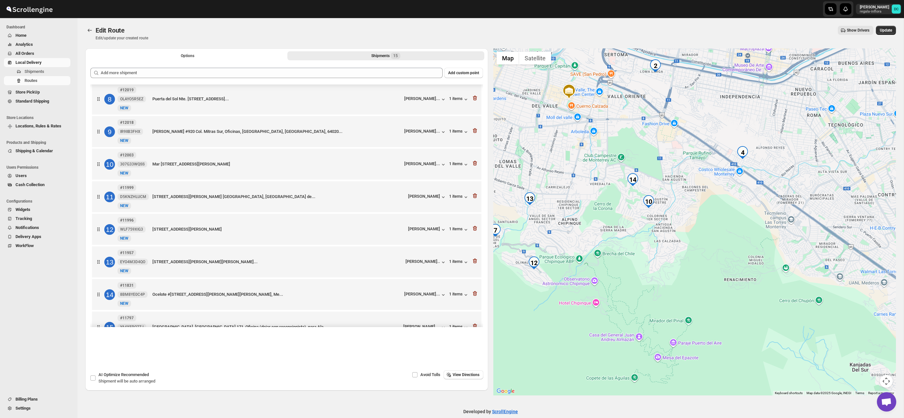
drag, startPoint x: 702, startPoint y: 244, endPoint x: 637, endPoint y: 244, distance: 65.5
click at [691, 241] on div at bounding box center [694, 221] width 403 height 347
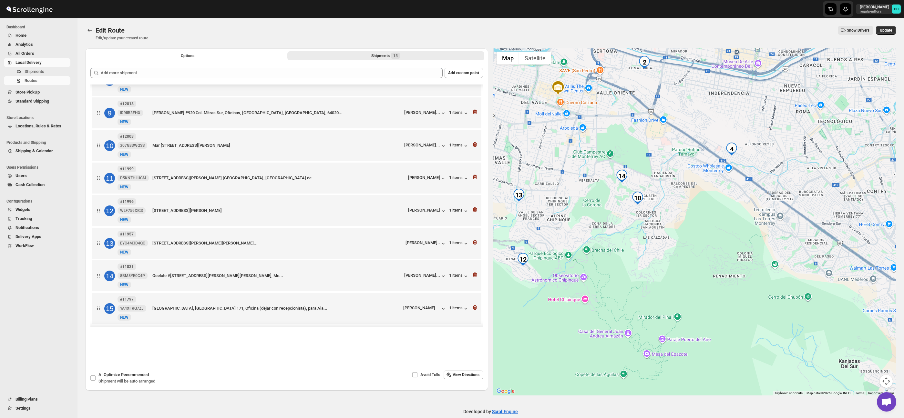
scroll to position [255, 0]
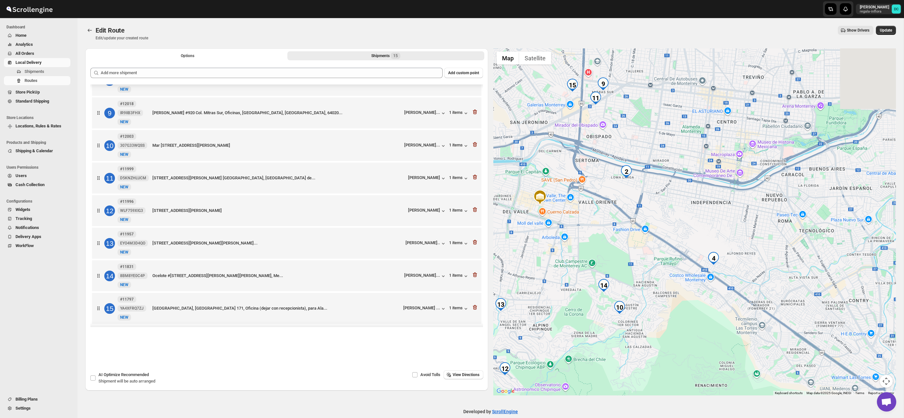
drag, startPoint x: 694, startPoint y: 173, endPoint x: 677, endPoint y: 282, distance: 109.6
click at [677, 282] on div at bounding box center [694, 221] width 403 height 347
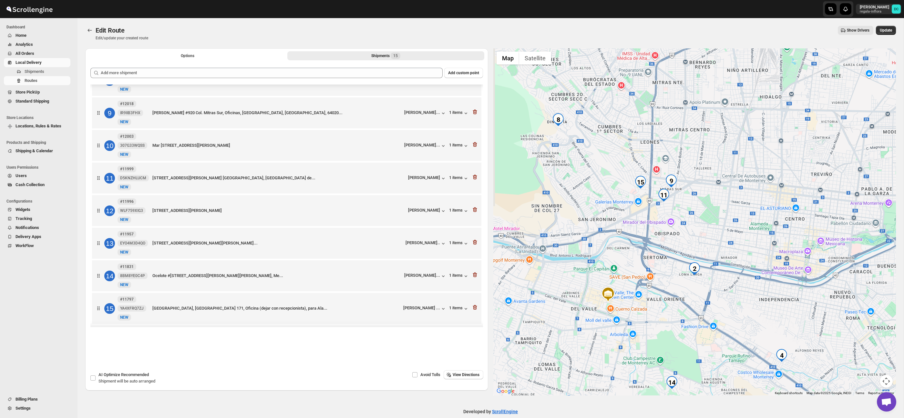
drag, startPoint x: 665, startPoint y: 232, endPoint x: 721, endPoint y: 310, distance: 96.0
click at [721, 313] on div at bounding box center [694, 221] width 403 height 347
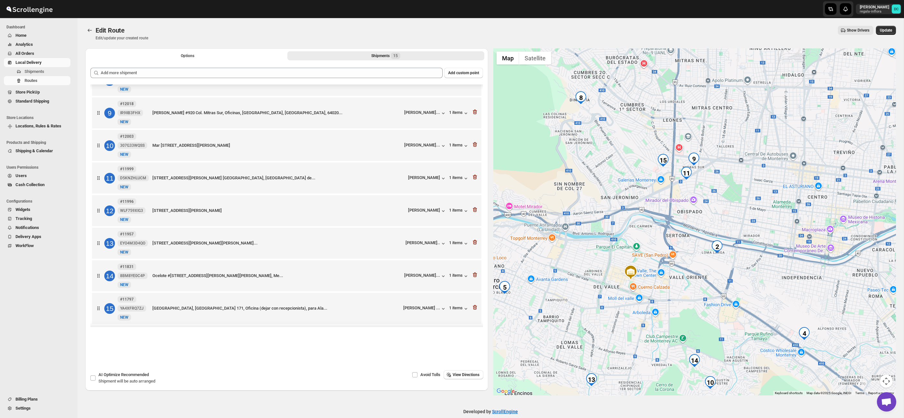
drag, startPoint x: 712, startPoint y: 238, endPoint x: 762, endPoint y: 239, distance: 49.7
click at [736, 214] on div at bounding box center [694, 221] width 403 height 347
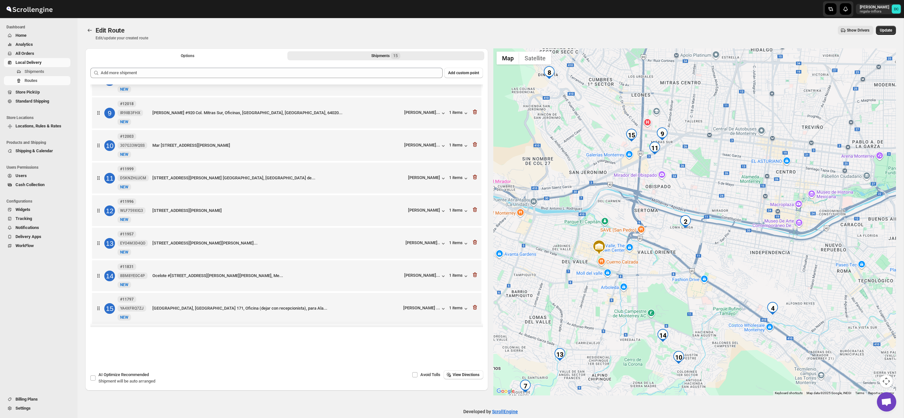
drag, startPoint x: 785, startPoint y: 283, endPoint x: 754, endPoint y: 259, distance: 39.6
click at [752, 258] on div at bounding box center [694, 221] width 403 height 347
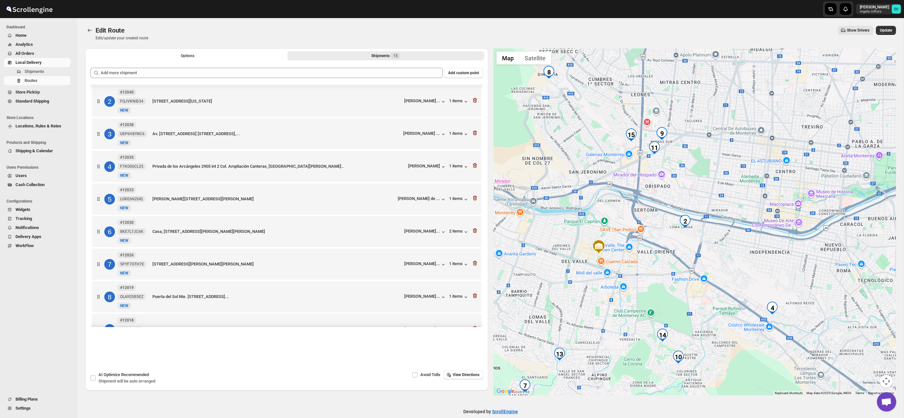
scroll to position [20, 0]
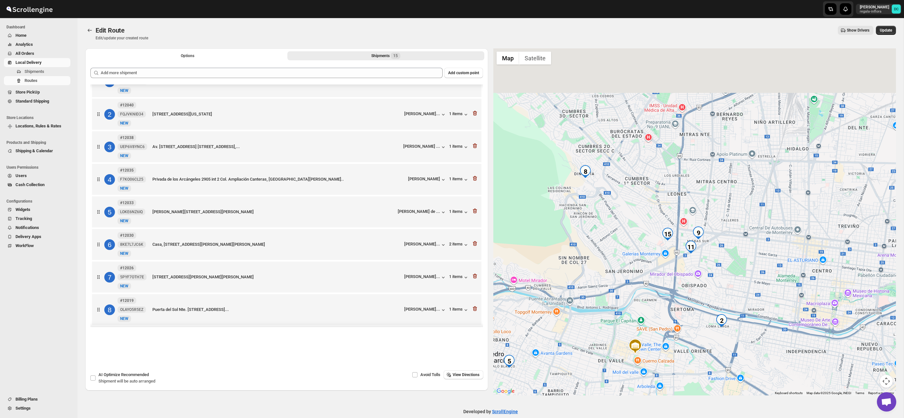
drag, startPoint x: 653, startPoint y: 175, endPoint x: 693, endPoint y: 277, distance: 109.7
click at [690, 278] on div at bounding box center [694, 221] width 403 height 347
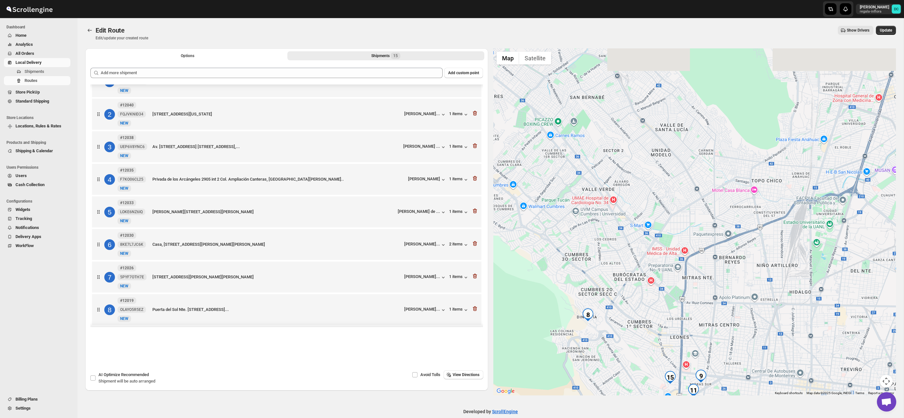
drag, startPoint x: 726, startPoint y: 177, endPoint x: 728, endPoint y: 318, distance: 141.1
click at [728, 318] on div at bounding box center [694, 221] width 403 height 347
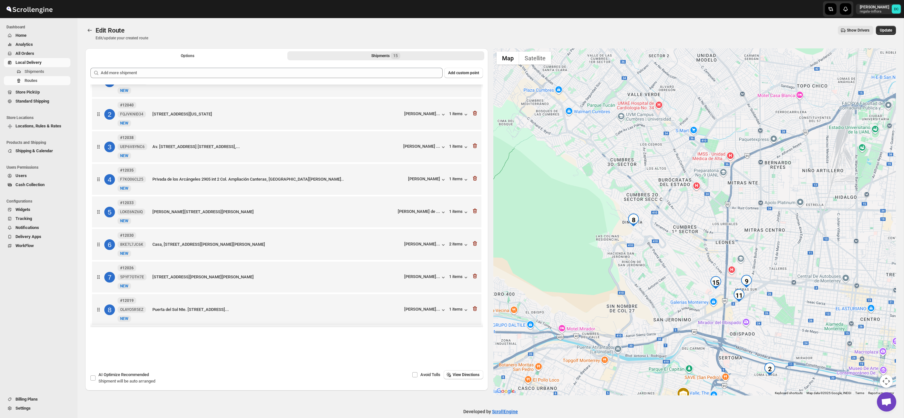
drag, startPoint x: 743, startPoint y: 293, endPoint x: 766, endPoint y: 259, distance: 40.7
click at [774, 199] on div at bounding box center [694, 221] width 403 height 347
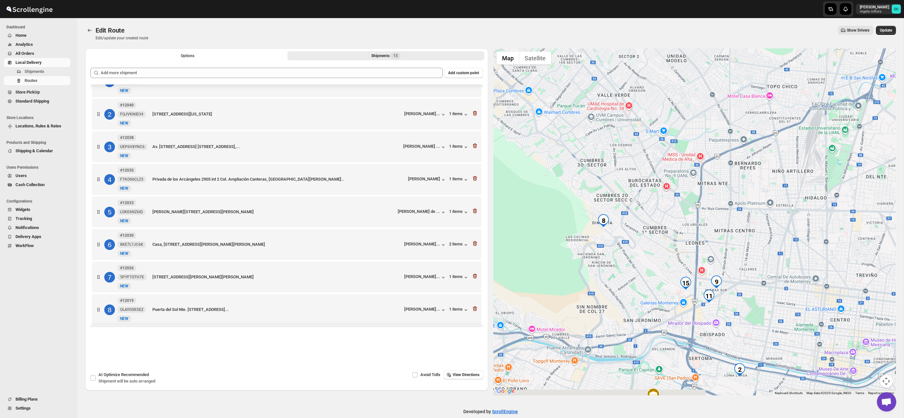
drag, startPoint x: 751, startPoint y: 311, endPoint x: 768, endPoint y: 281, distance: 34.0
click at [766, 282] on div at bounding box center [694, 221] width 403 height 347
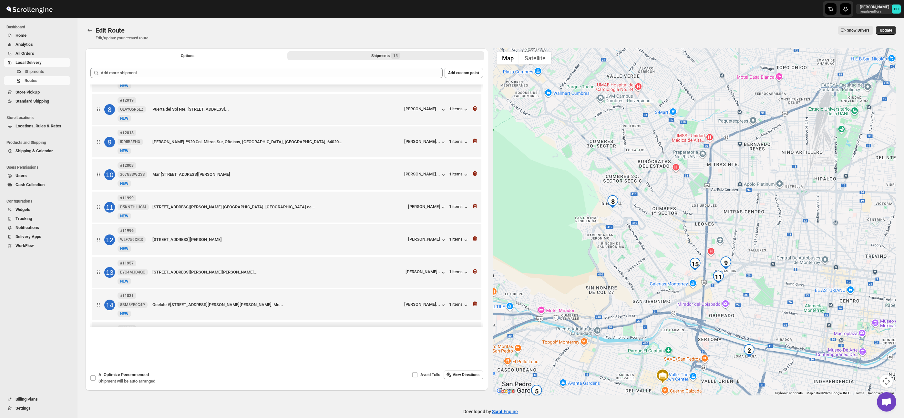
scroll to position [189, 0]
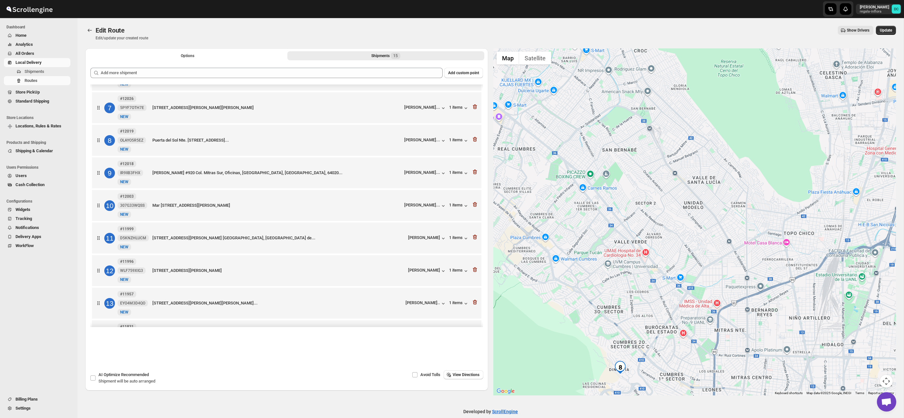
drag, startPoint x: 660, startPoint y: 126, endPoint x: 664, endPoint y: 261, distance: 135.0
click at [668, 292] on div at bounding box center [694, 221] width 403 height 347
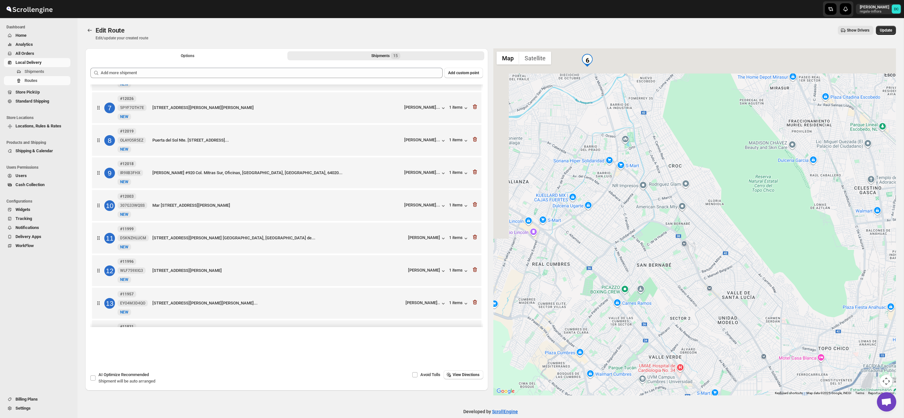
drag, startPoint x: 664, startPoint y: 212, endPoint x: 685, endPoint y: 309, distance: 99.4
click at [702, 334] on div at bounding box center [694, 221] width 403 height 347
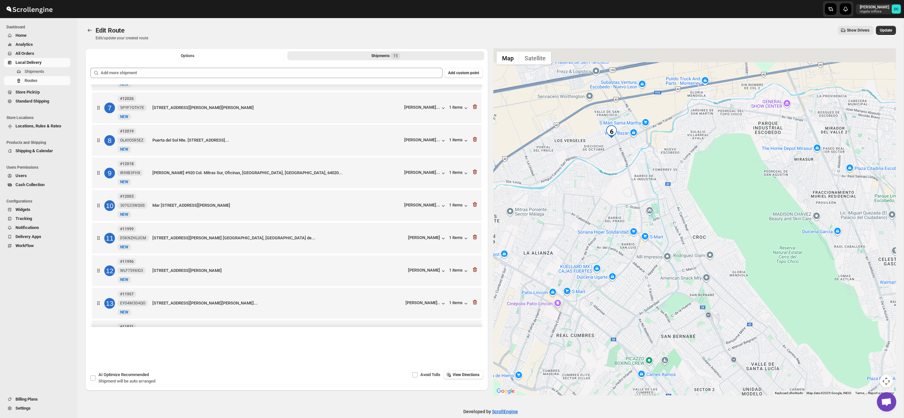
drag, startPoint x: 611, startPoint y: 201, endPoint x: 631, endPoint y: 266, distance: 67.5
click at [631, 266] on div at bounding box center [694, 221] width 403 height 347
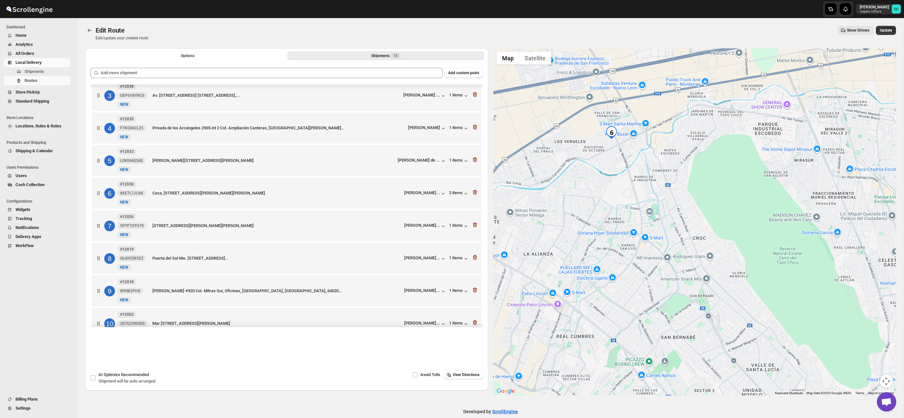
scroll to position [72, 0]
